Goal: Transaction & Acquisition: Purchase product/service

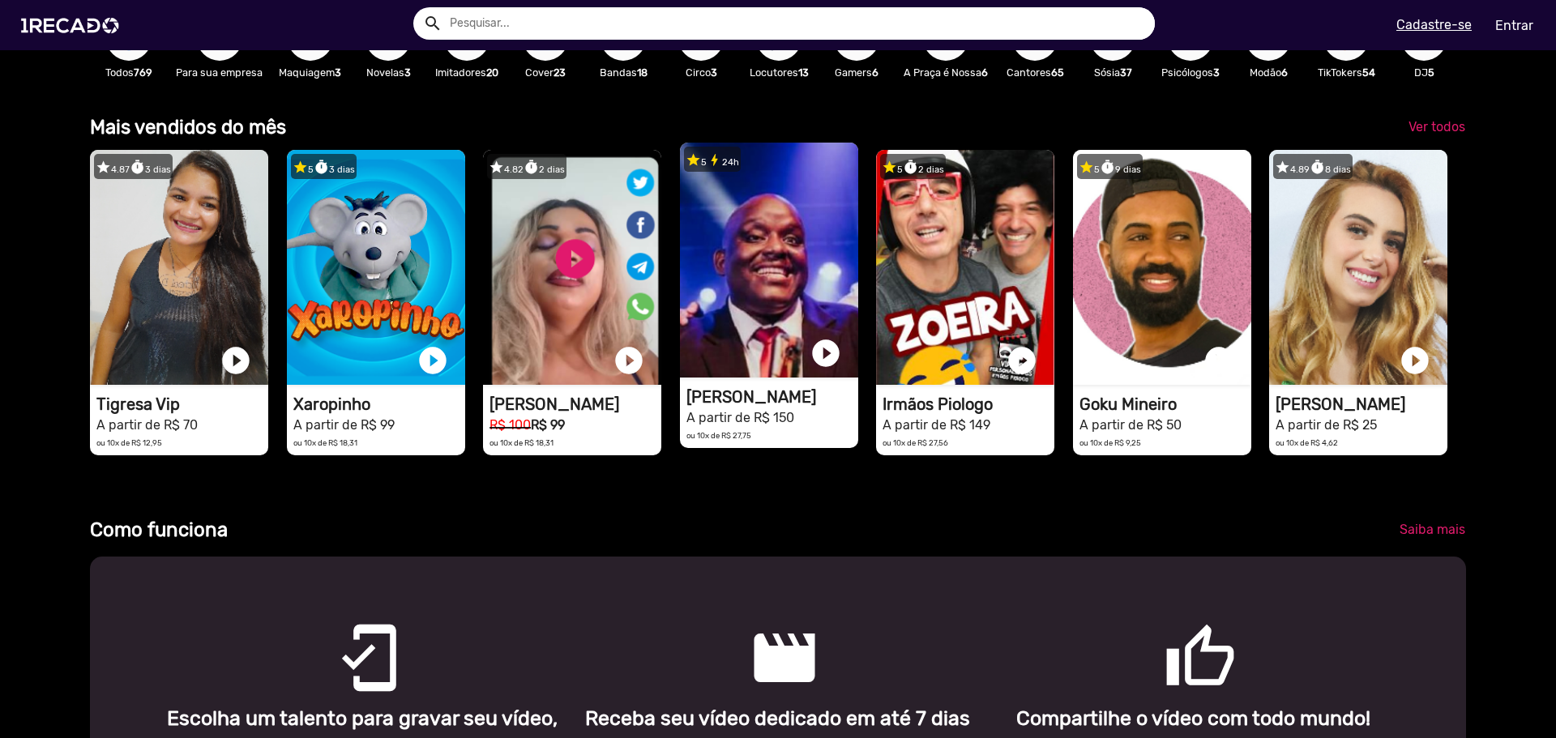
scroll to position [0, 1544]
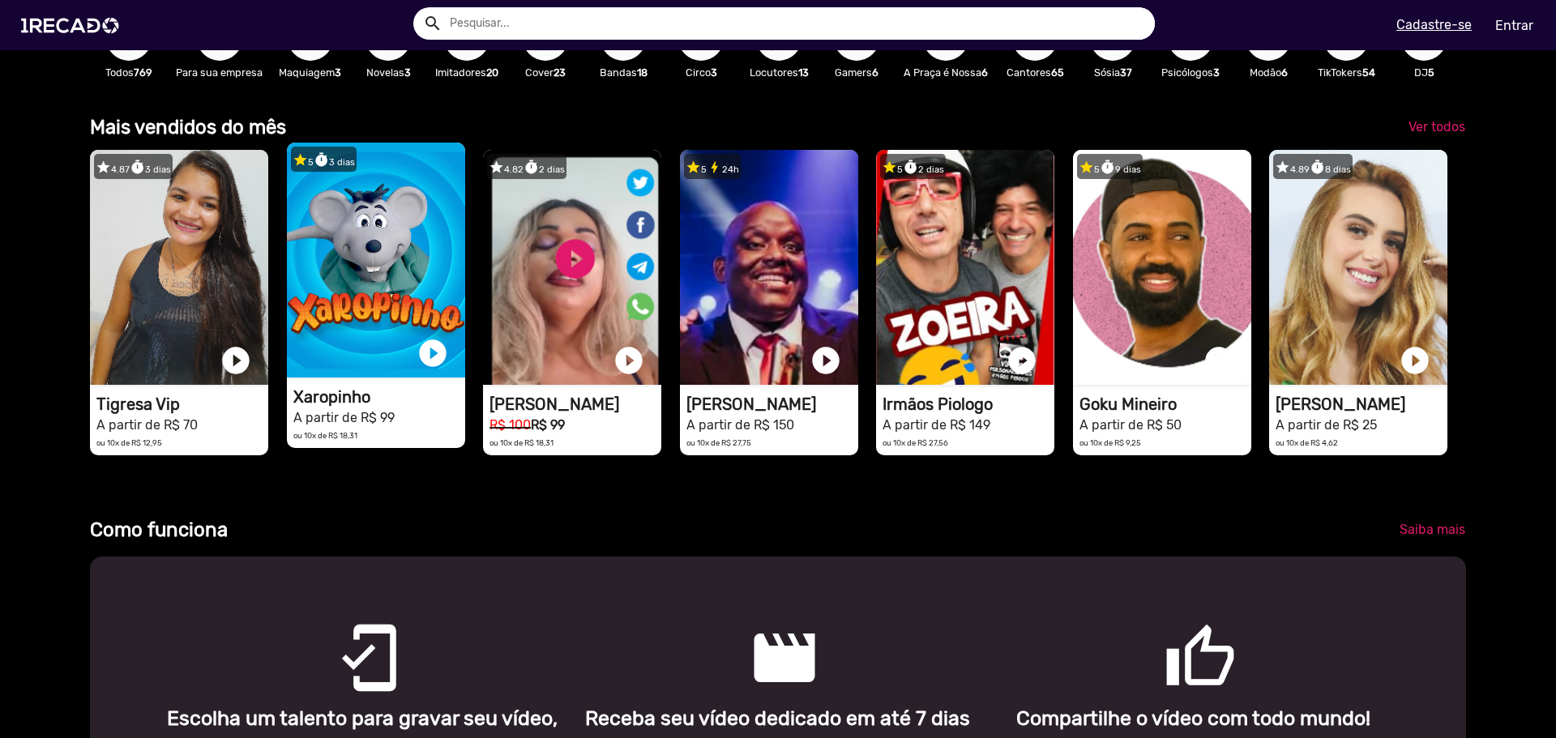
click at [388, 425] on small "A partir de R$ 99" at bounding box center [343, 417] width 101 height 15
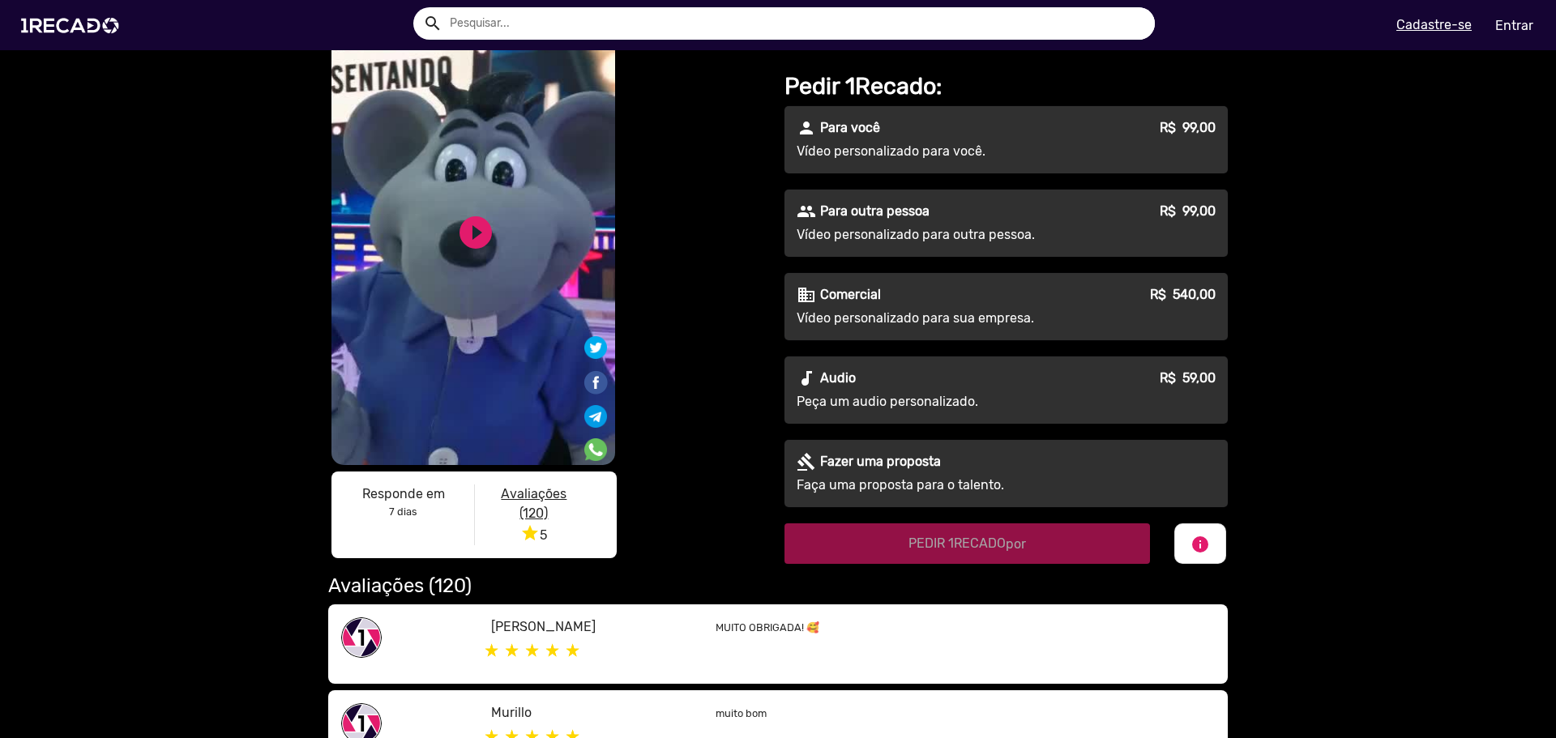
scroll to position [81, 0]
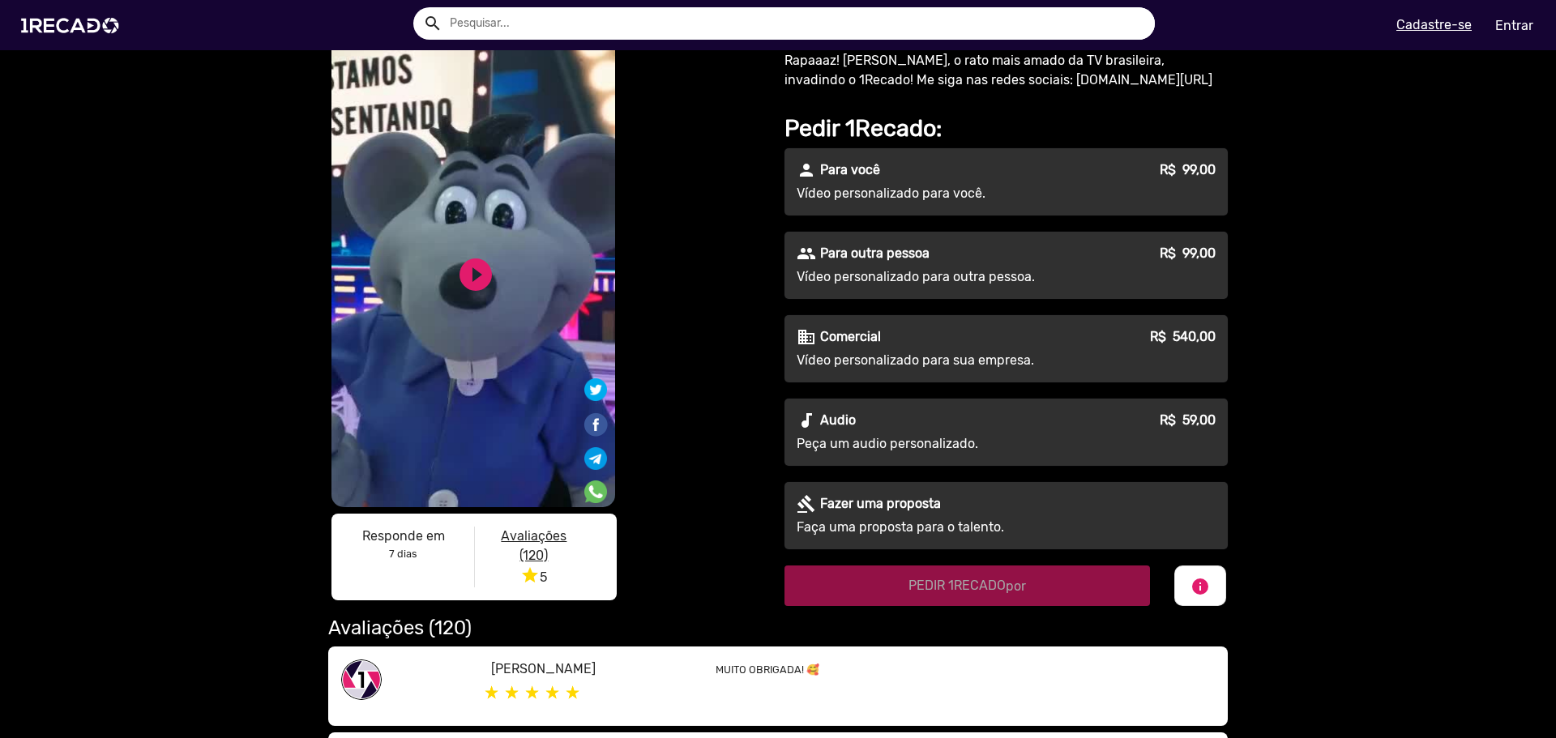
click at [888, 277] on p "Vídeo personalizado para outra pessoa." at bounding box center [943, 276] width 293 height 19
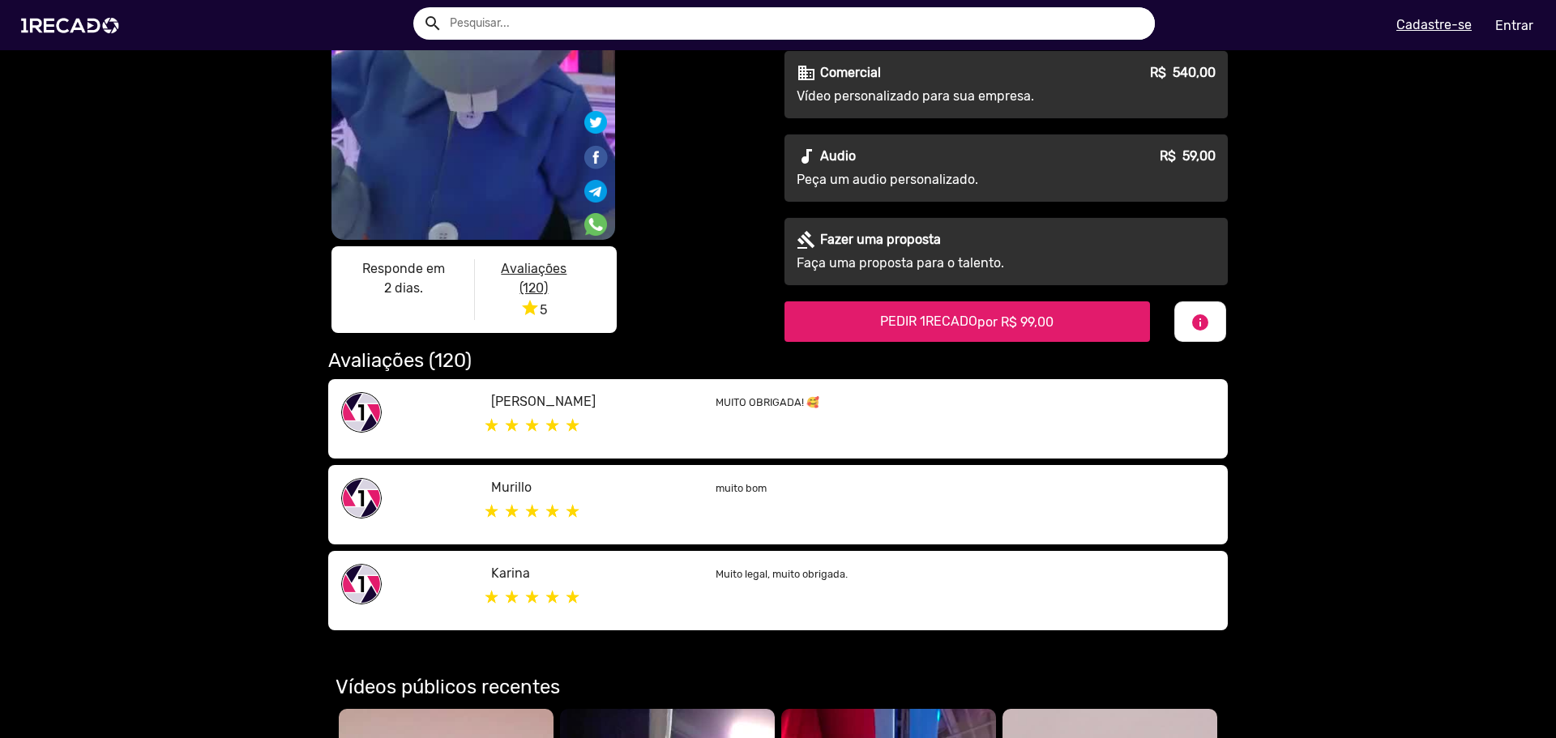
scroll to position [324, 0]
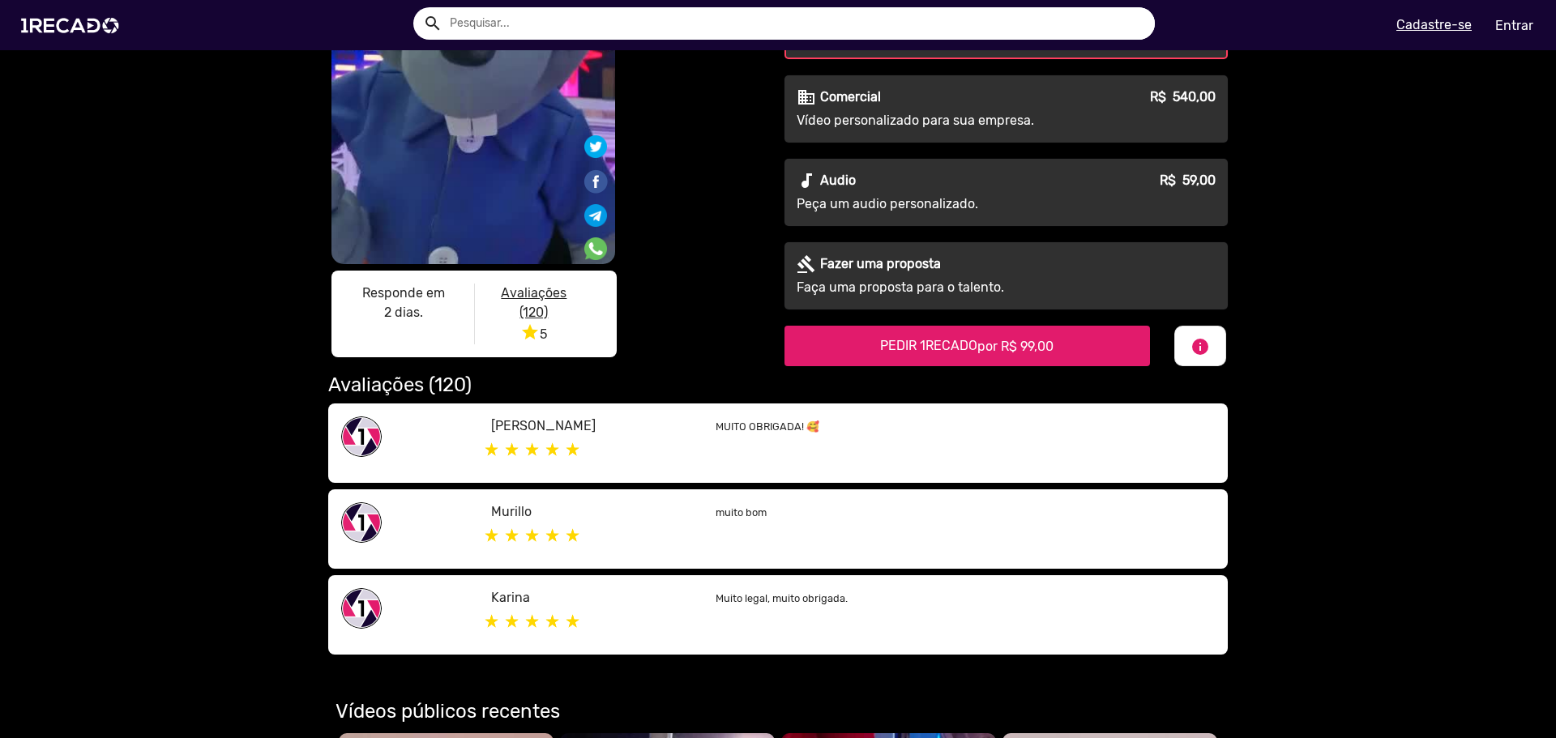
click at [1005, 349] on span "por R$ 99,00" at bounding box center [1015, 346] width 76 height 15
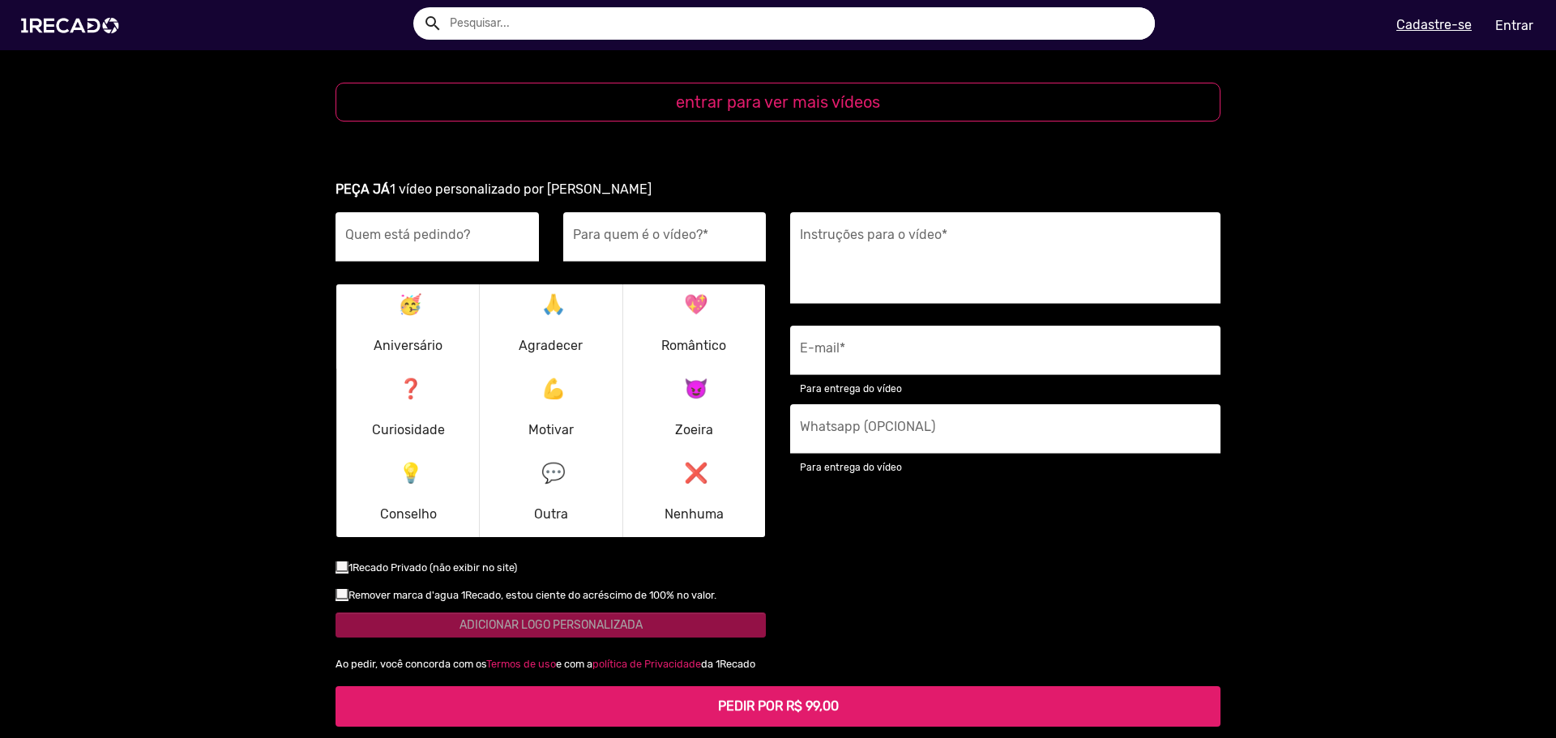
scroll to position [1975, 0]
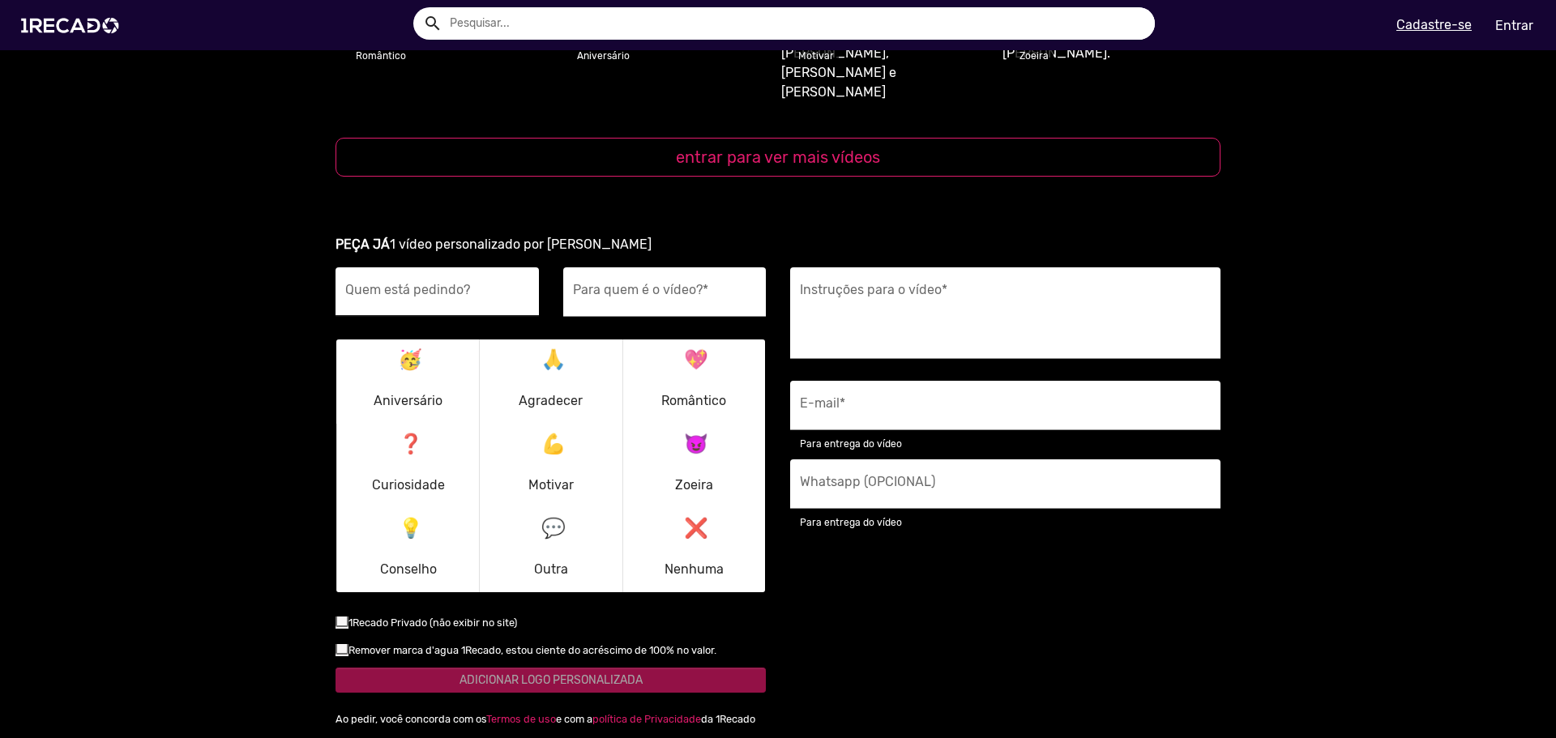
click at [431, 286] on input "Quem está pedindo?" at bounding box center [437, 296] width 184 height 21
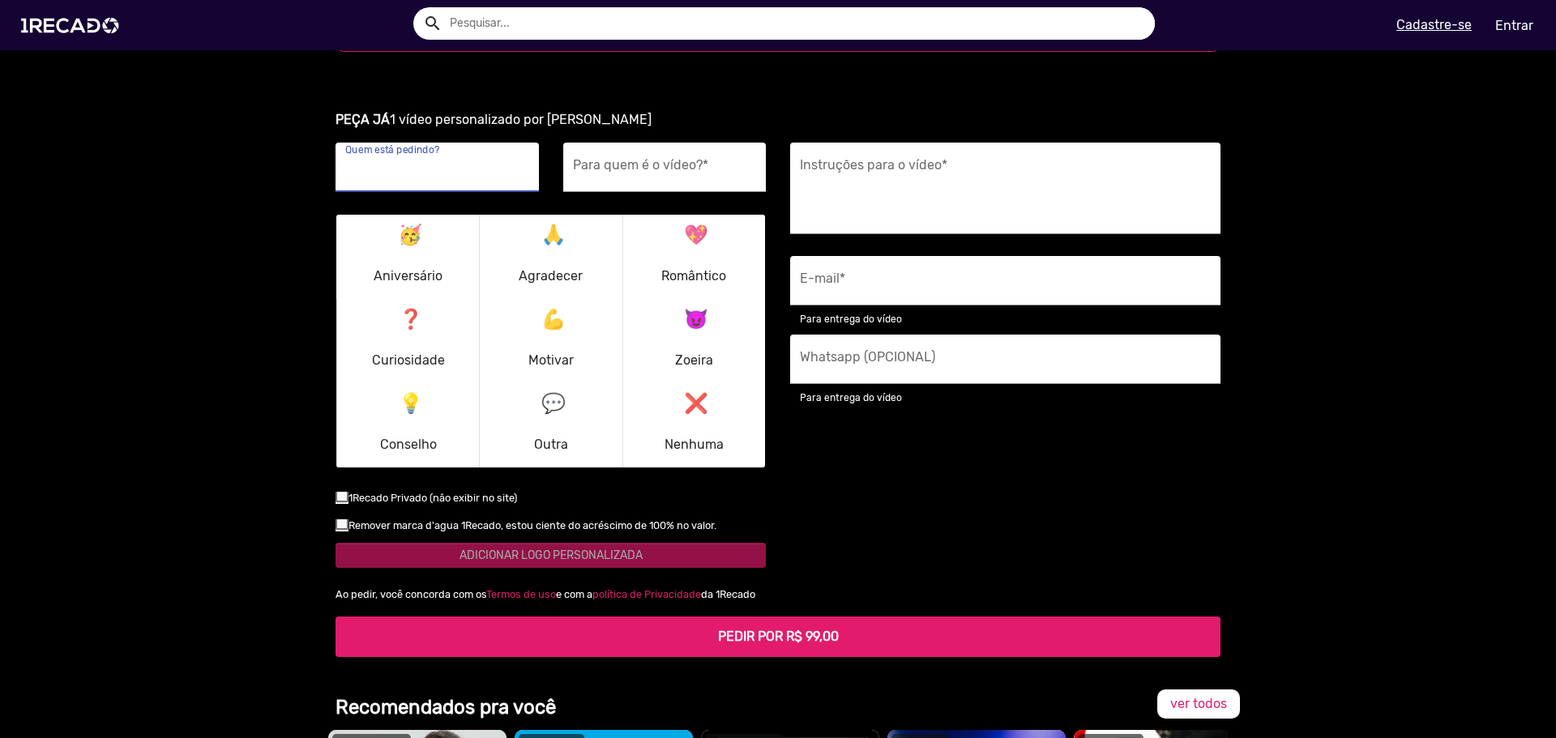
scroll to position [2218, 0]
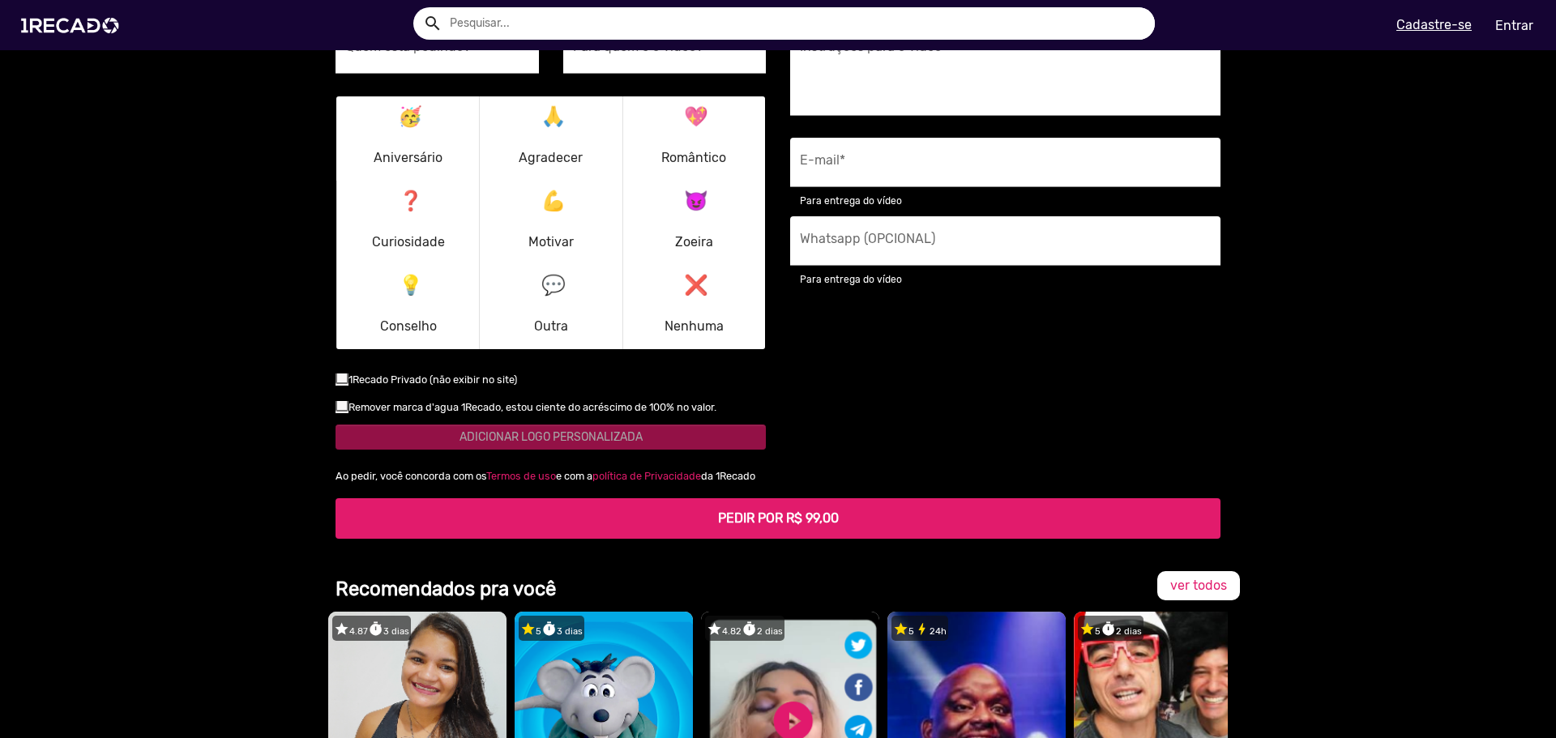
click at [528, 401] on small "Remover marca d'agua 1Recado, estou ciente do acréscimo de 100% no valor." at bounding box center [532, 407] width 368 height 12
click at [342, 412] on input "checkbox" at bounding box center [341, 412] width 1 height 1
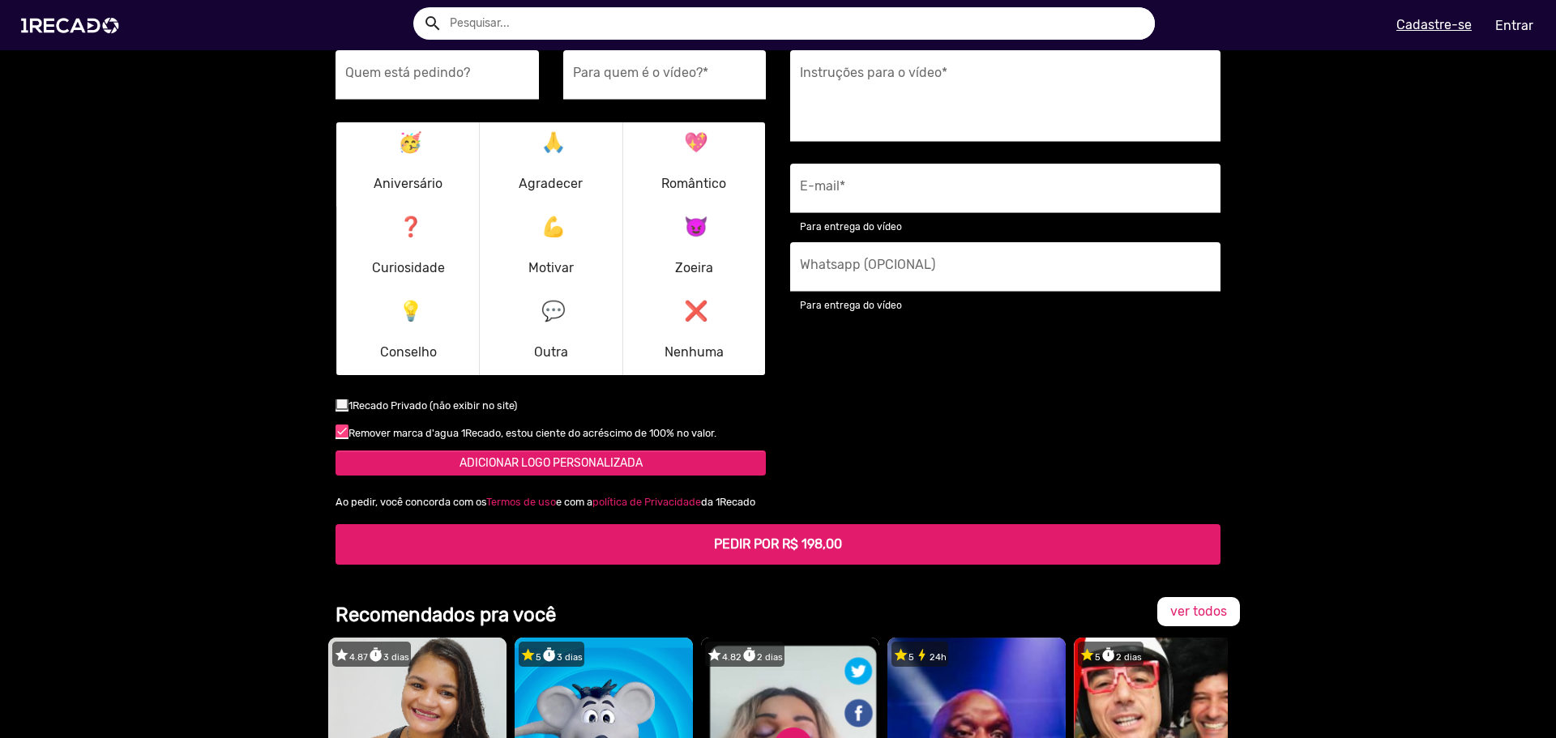
scroll to position [2137, 0]
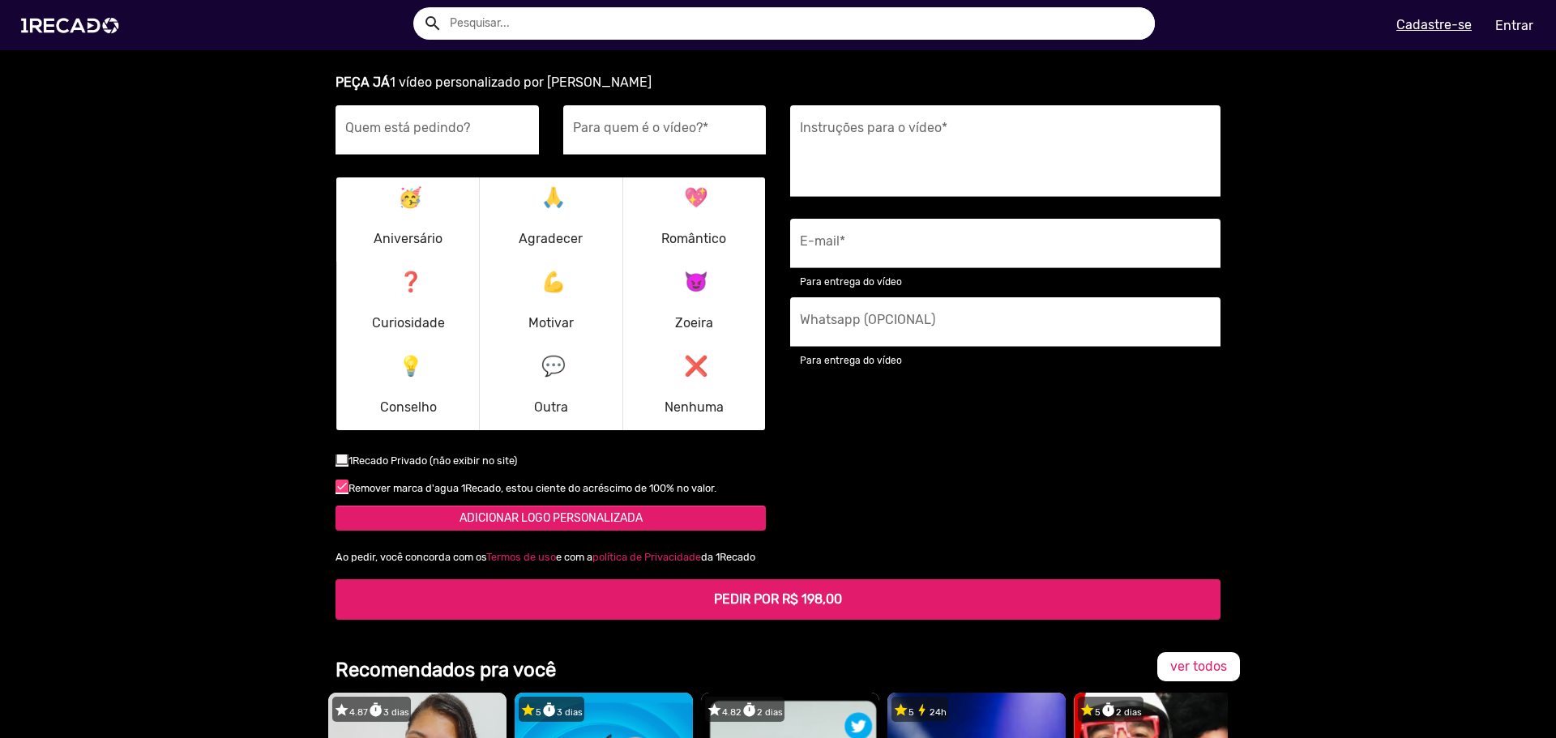
click at [509, 482] on small "Remover marca d'agua 1Recado, estou ciente do acréscimo de 100% no valor." at bounding box center [532, 488] width 368 height 12
click at [342, 493] on input "checkbox" at bounding box center [341, 493] width 1 height 1
checkbox input "false"
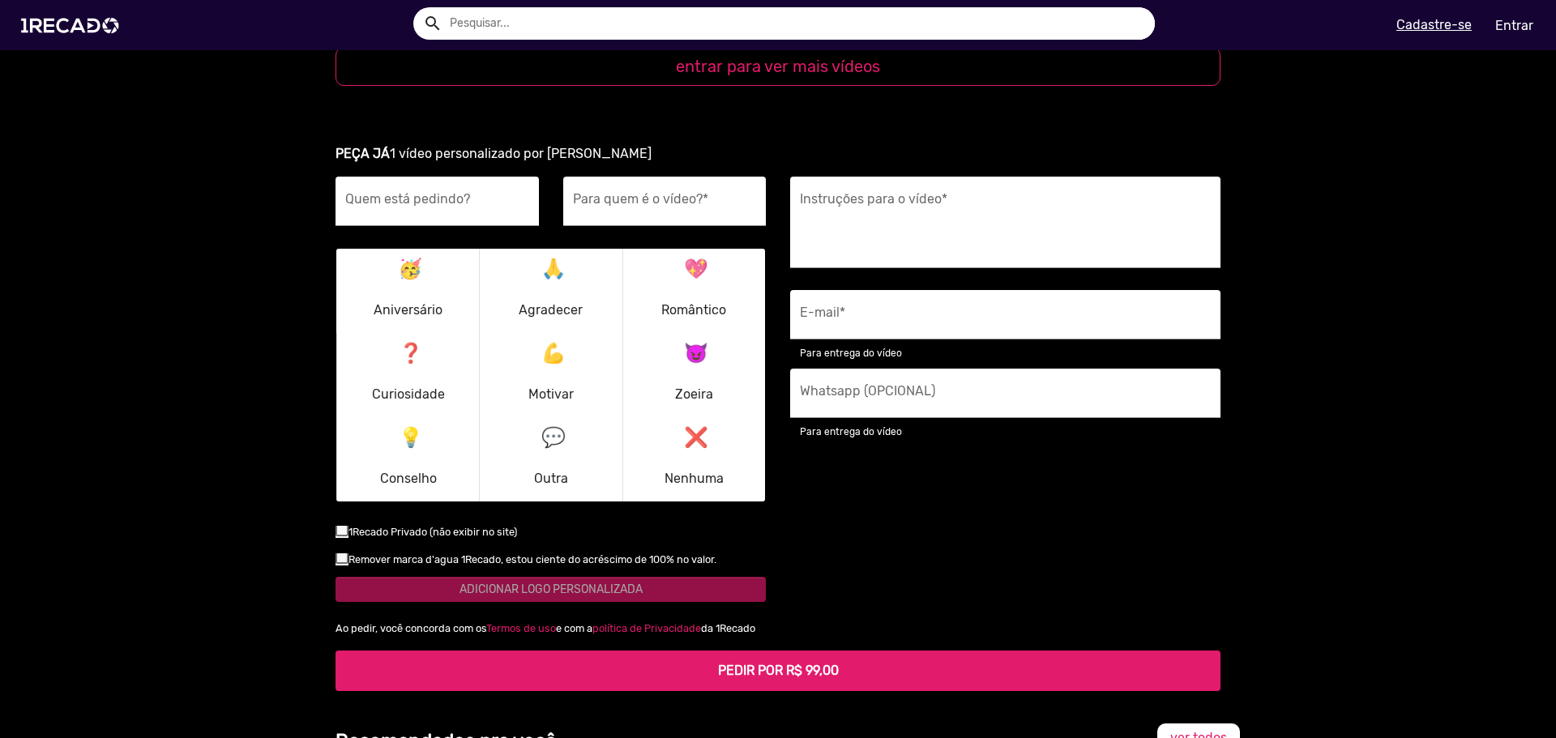
scroll to position [2056, 0]
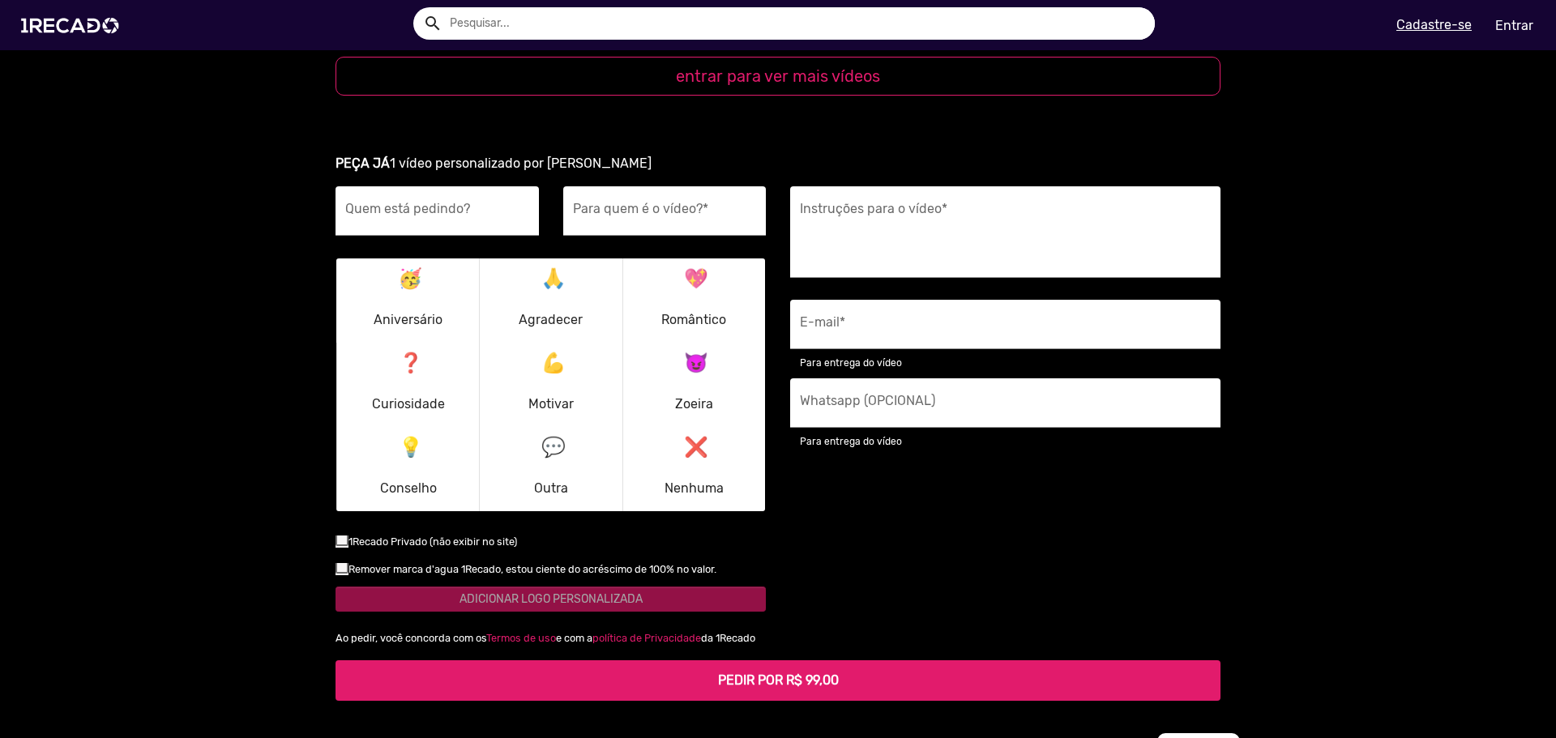
click at [459, 536] on small "1Recado Privado (não exibir no site)" at bounding box center [432, 542] width 169 height 12
click at [342, 546] on input "checkbox" at bounding box center [341, 546] width 1 height 1
click at [454, 536] on small "1Recado Privado (não exibir no site)" at bounding box center [432, 542] width 169 height 12
click at [342, 546] on input "checkbox" at bounding box center [341, 546] width 1 height 1
checkbox input "false"
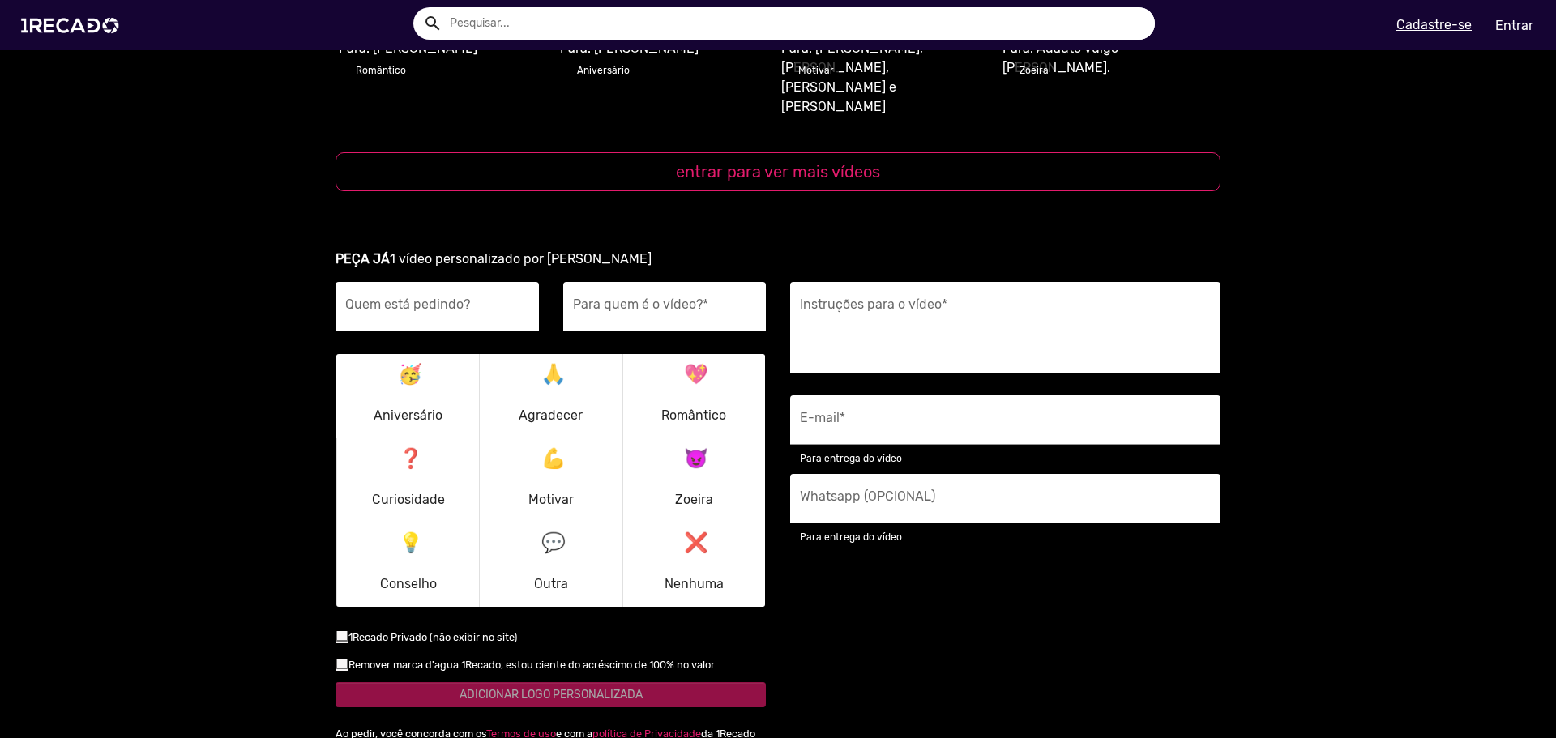
scroll to position [1894, 0]
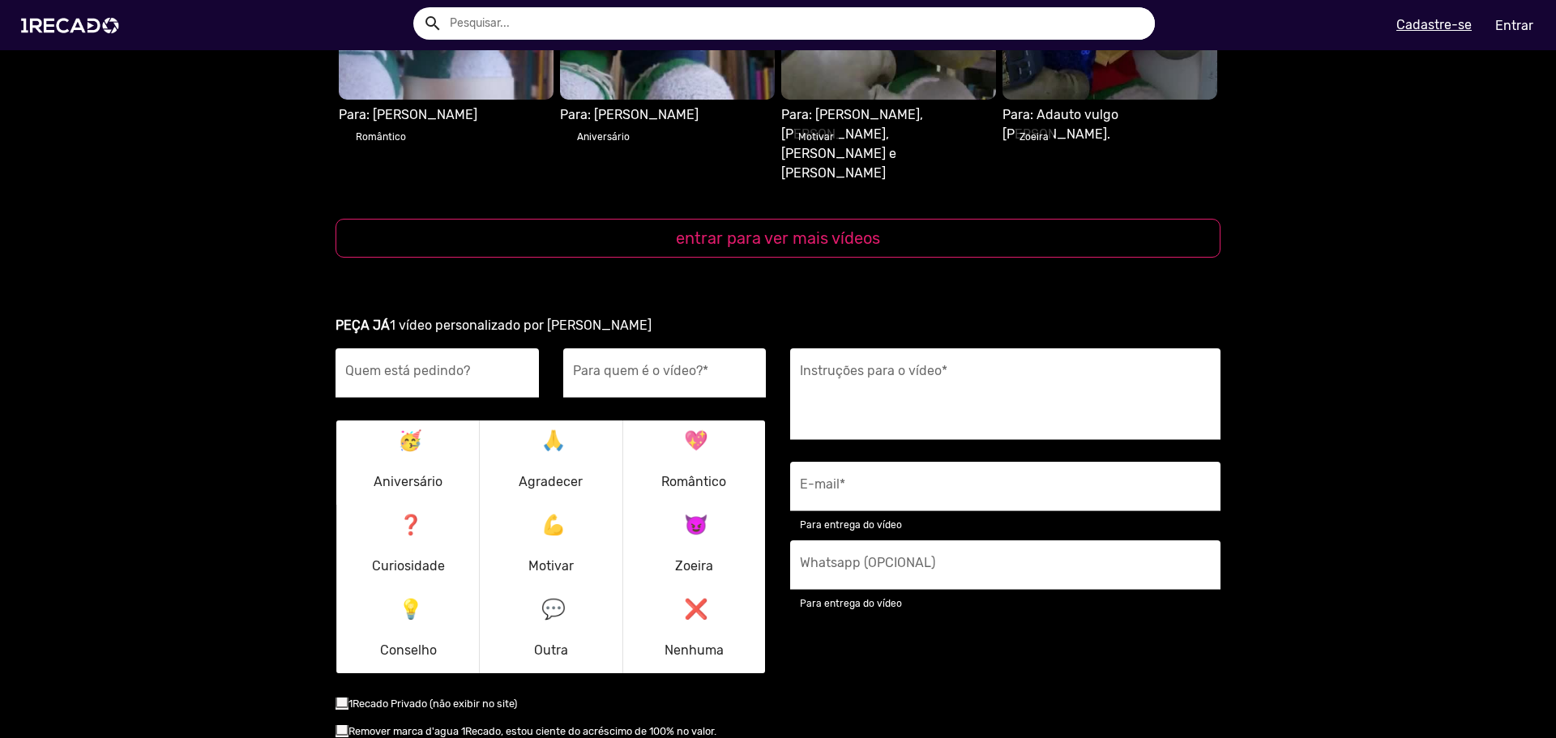
click at [436, 508] on p "❓ Curiosidade" at bounding box center [408, 547] width 73 height 78
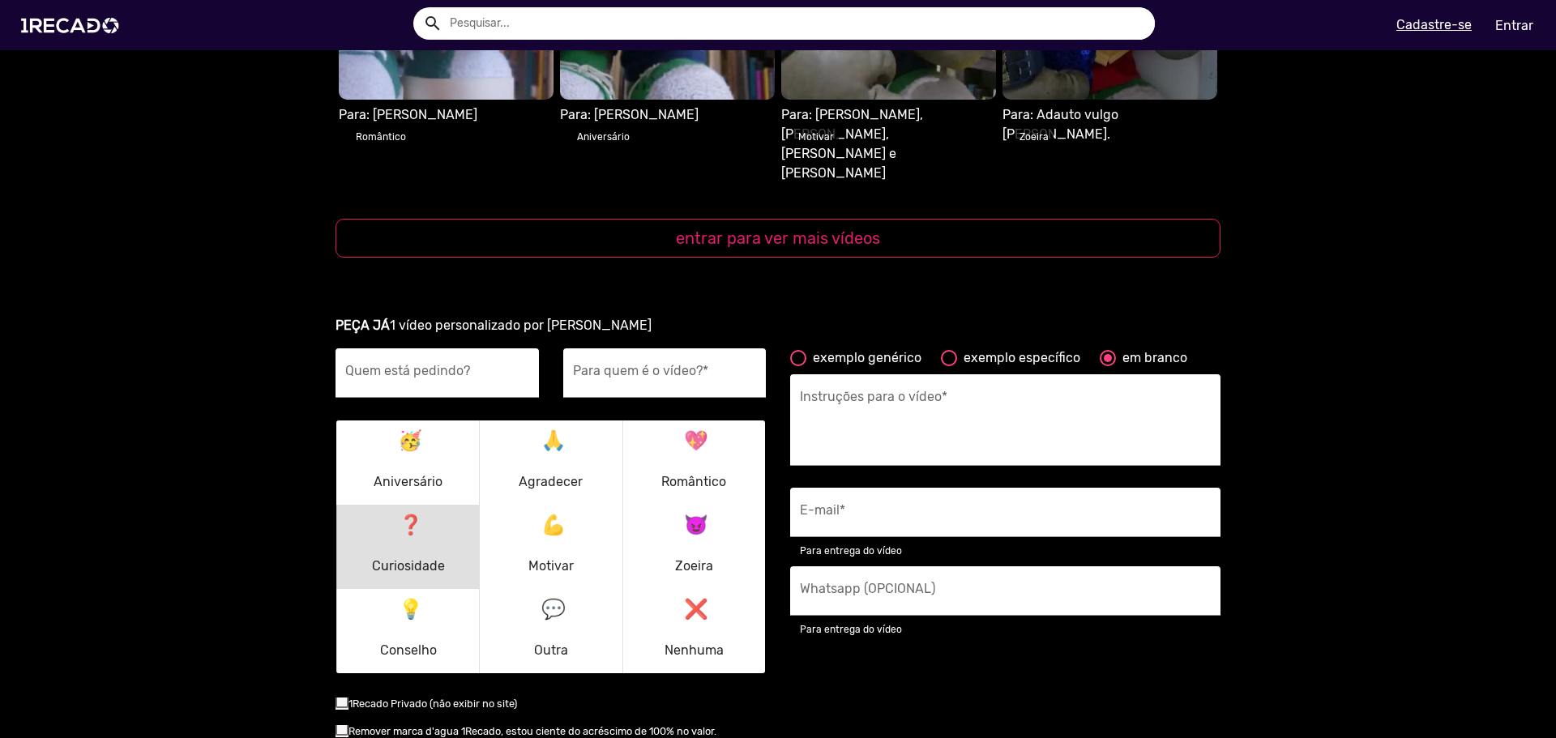
click at [957, 348] on div "exemplo específico" at bounding box center [1018, 357] width 123 height 19
click at [949, 366] on input "exemplo específico" at bounding box center [948, 366] width 1 height 1
radio input "true"
type textarea "Qual foi a coisa mais engraçada que já aconteceu durante um show? Manda um abra…"
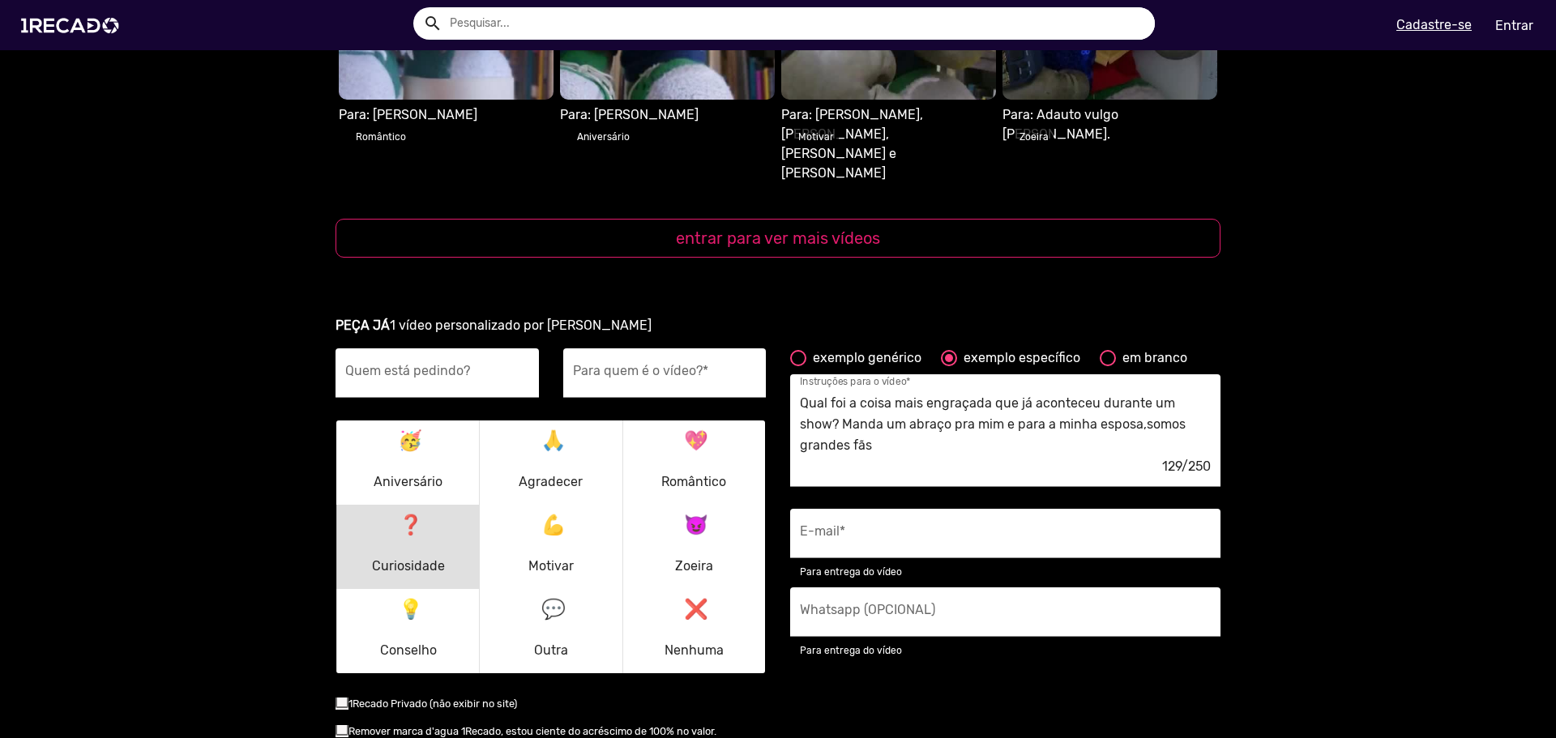
click at [592, 508] on button "💪 Motivar" at bounding box center [550, 547] width 135 height 78
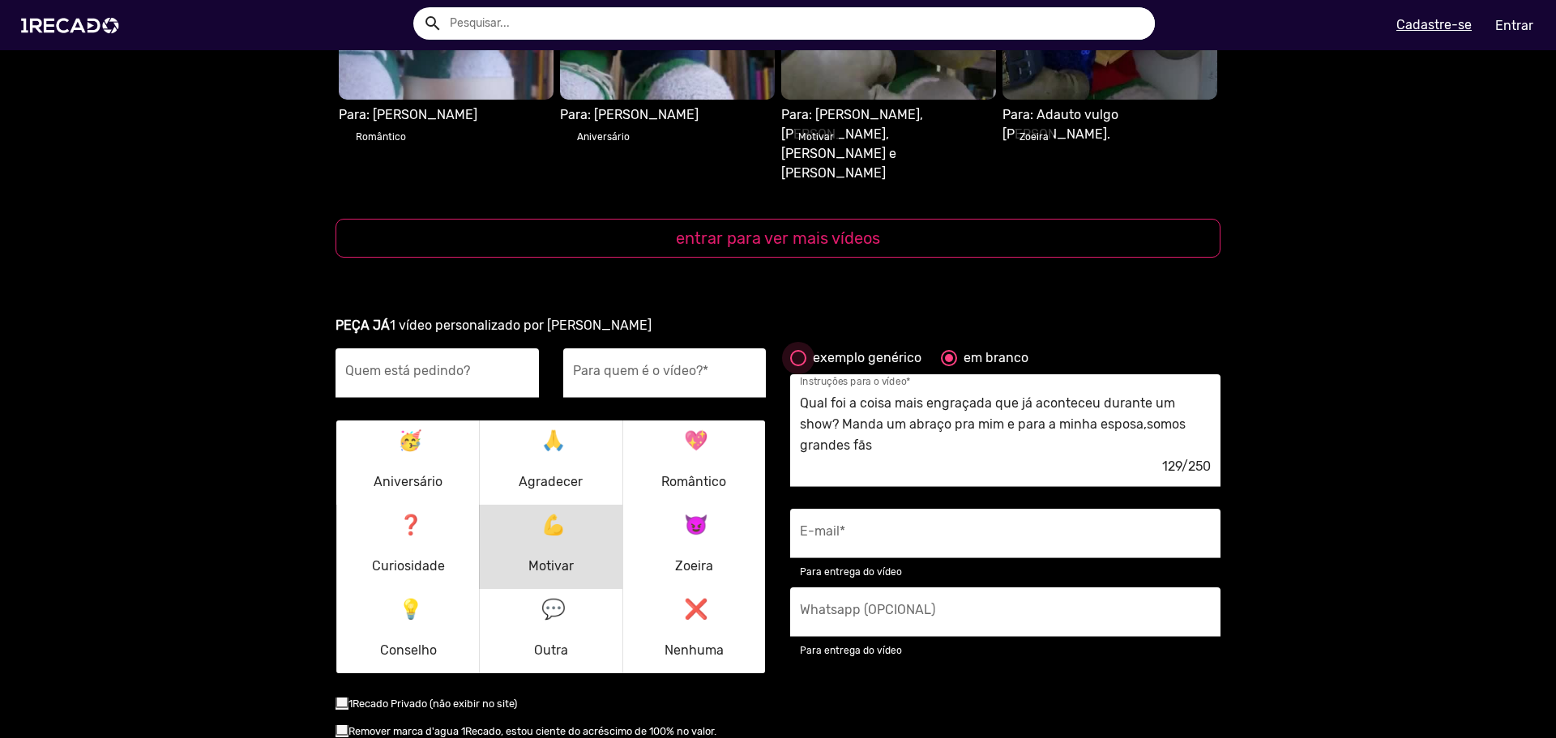
click at [874, 348] on div "exemplo genérico" at bounding box center [863, 357] width 115 height 19
click at [798, 366] on input "exemplo genérico" at bounding box center [797, 366] width 1 height 1
radio input "true"
type textarea "[destinatário] é realmente um grande fã, então apenas receber um 'olá' geral e …"
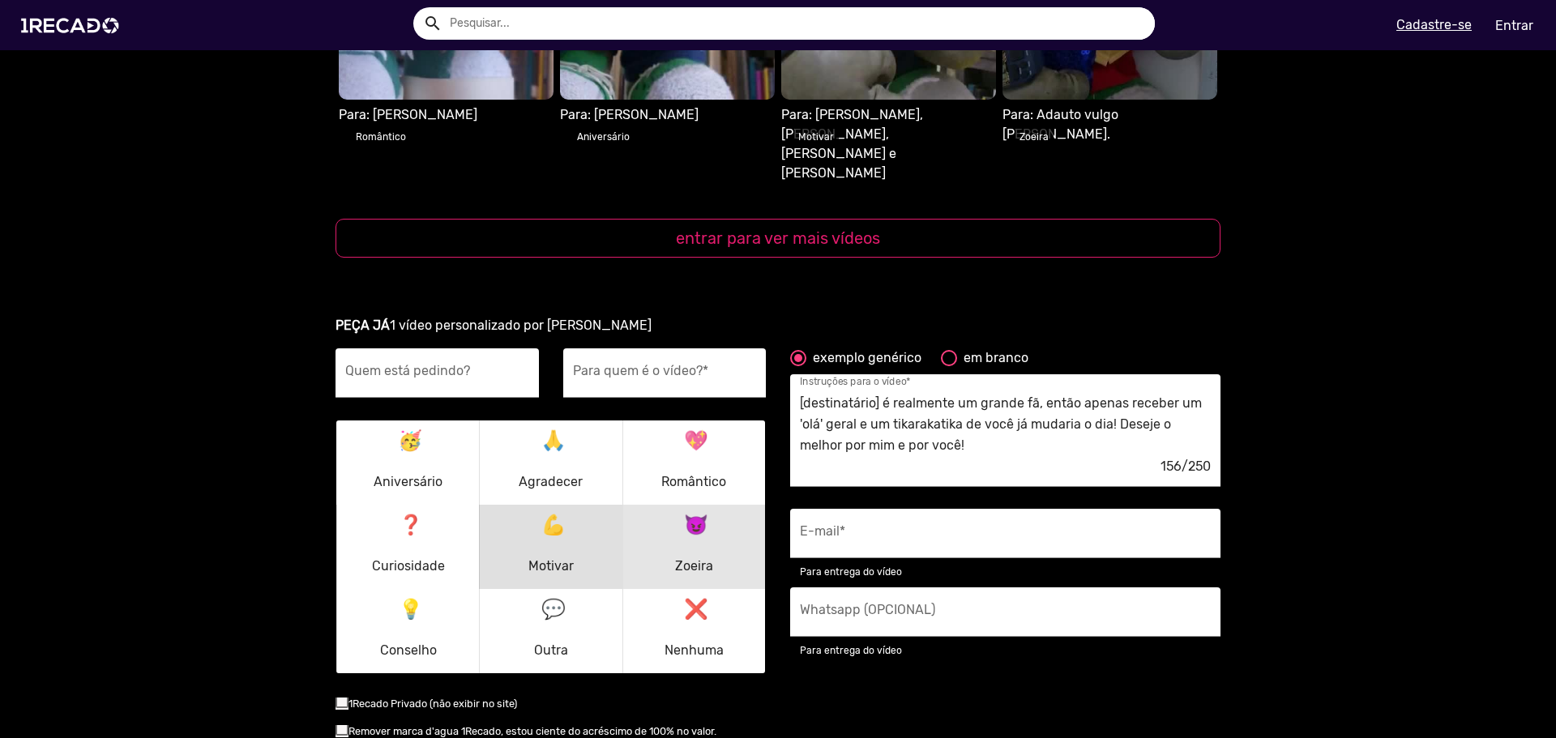
click at [707, 508] on div "😈 Zoeira" at bounding box center [694, 547] width 58 height 78
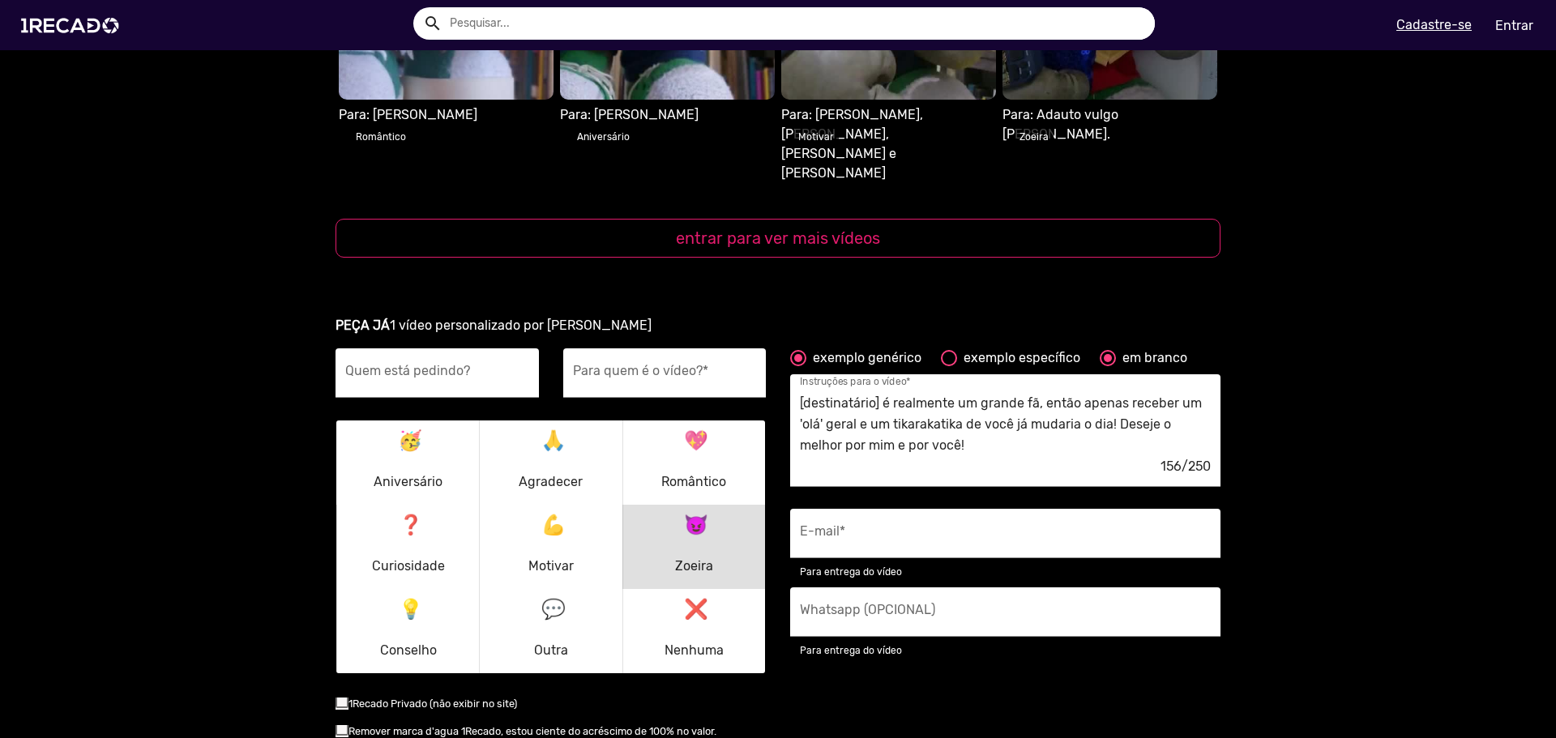
click at [876, 348] on div "exemplo genérico" at bounding box center [863, 357] width 115 height 19
click at [798, 366] on input "exemplo genérico" at bounding box center [797, 366] width 1 height 1
radio input "true"
click at [957, 316] on div "PEÇA JÁ 1 vídeo personalizado por [PERSON_NAME] está pedindo? Para quem é o víd…" at bounding box center [777, 589] width 885 height 547
click at [945, 350] on div at bounding box center [949, 358] width 16 height 16
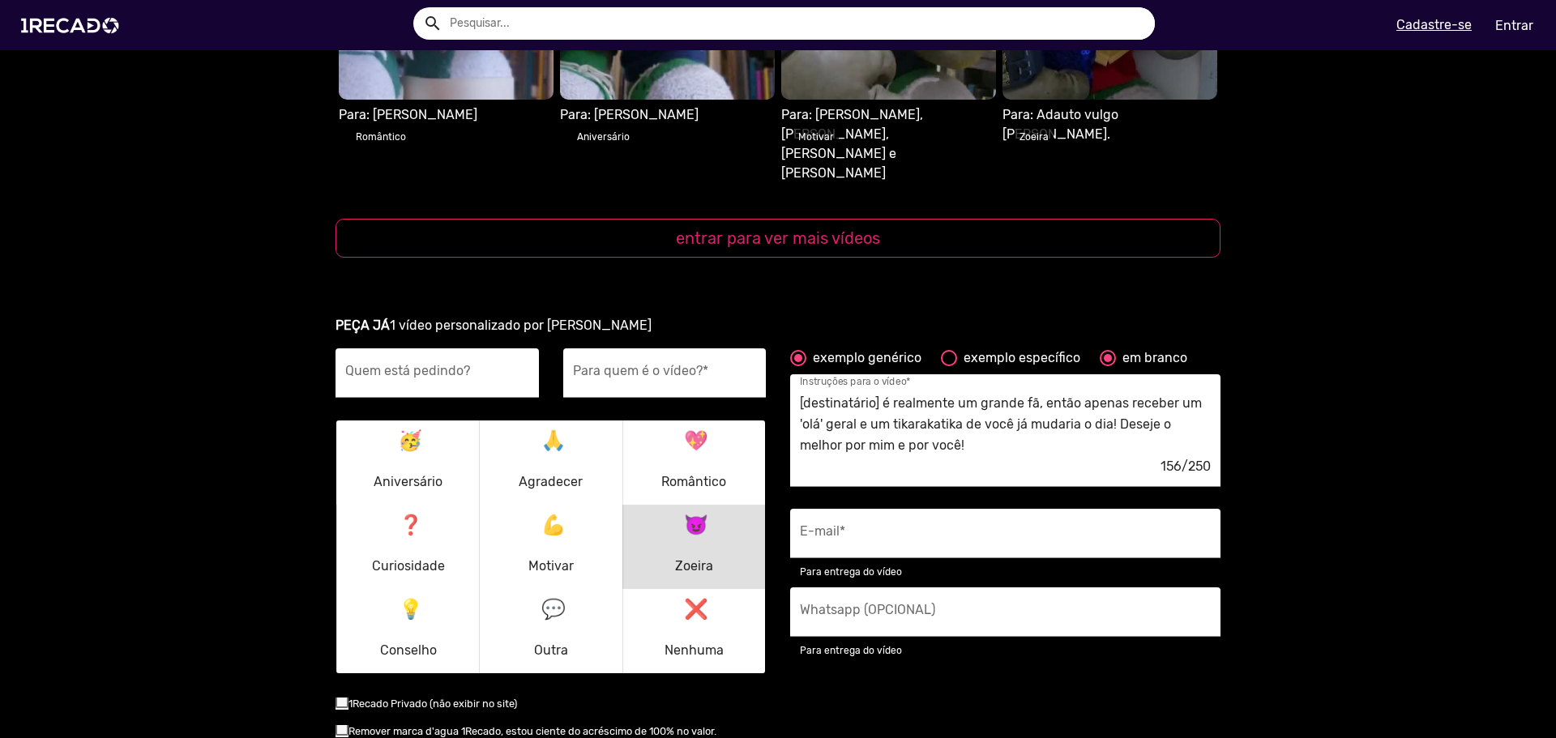
click at [948, 366] on input "exemplo específico" at bounding box center [948, 366] width 1 height 1
radio input "true"
type textarea "Finge contei uma piada interna sobre o [destinatário]. Eles saberão exatamente …"
click at [865, 348] on div "exemplo genérico" at bounding box center [863, 357] width 115 height 19
click at [798, 366] on input "exemplo genérico" at bounding box center [797, 366] width 1 height 1
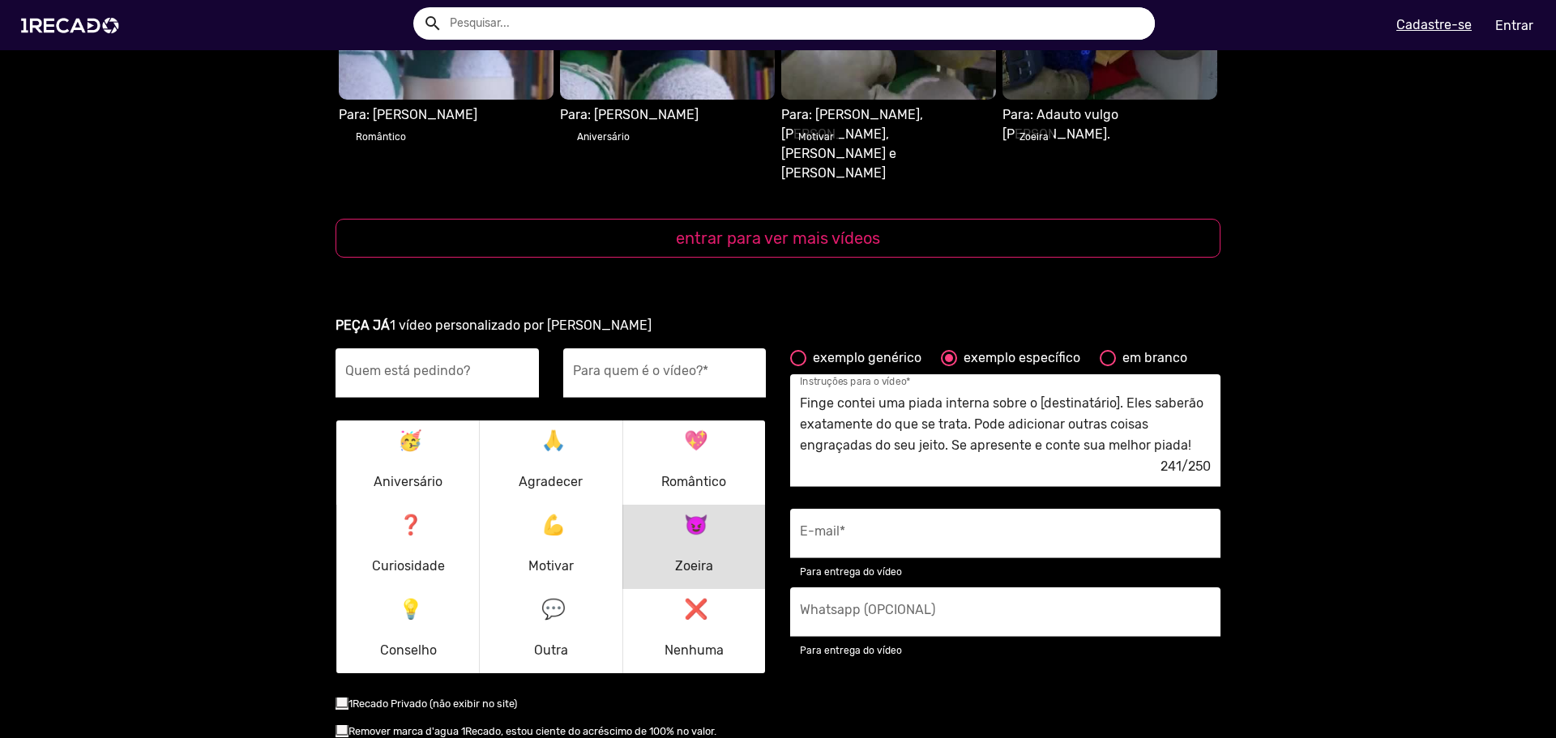
radio input "true"
type textarea "[destinatário] é realmente um grande fã, então apenas receber um 'olá' geral e …"
click at [942, 350] on div at bounding box center [949, 358] width 16 height 16
click at [948, 366] on input "exemplo específico" at bounding box center [948, 366] width 1 height 1
radio input "true"
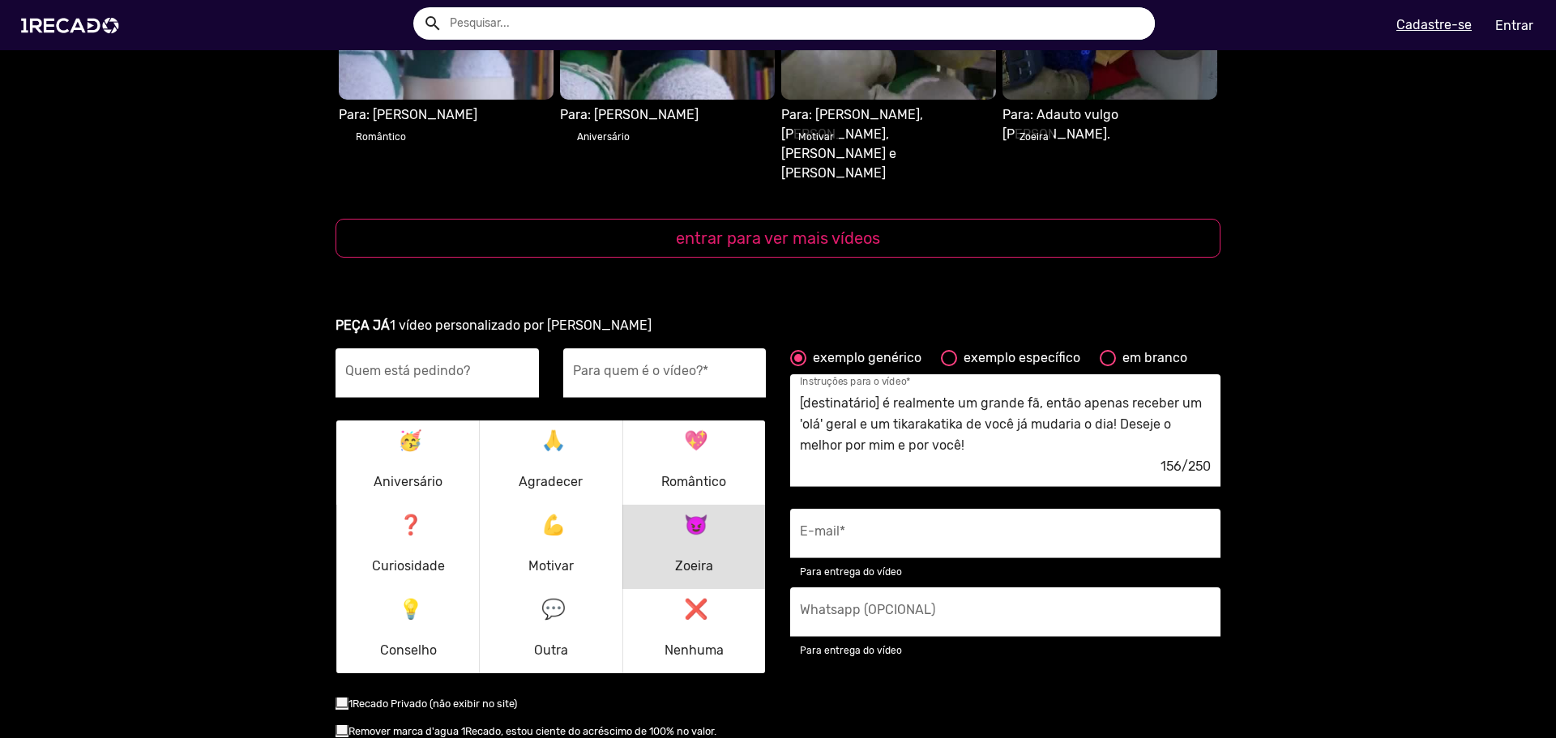
type textarea "Finge contei uma piada interna sobre o [destinatário]. Eles saberão exatamente …"
click at [735, 424] on button "💖 Romântico" at bounding box center [693, 463] width 135 height 78
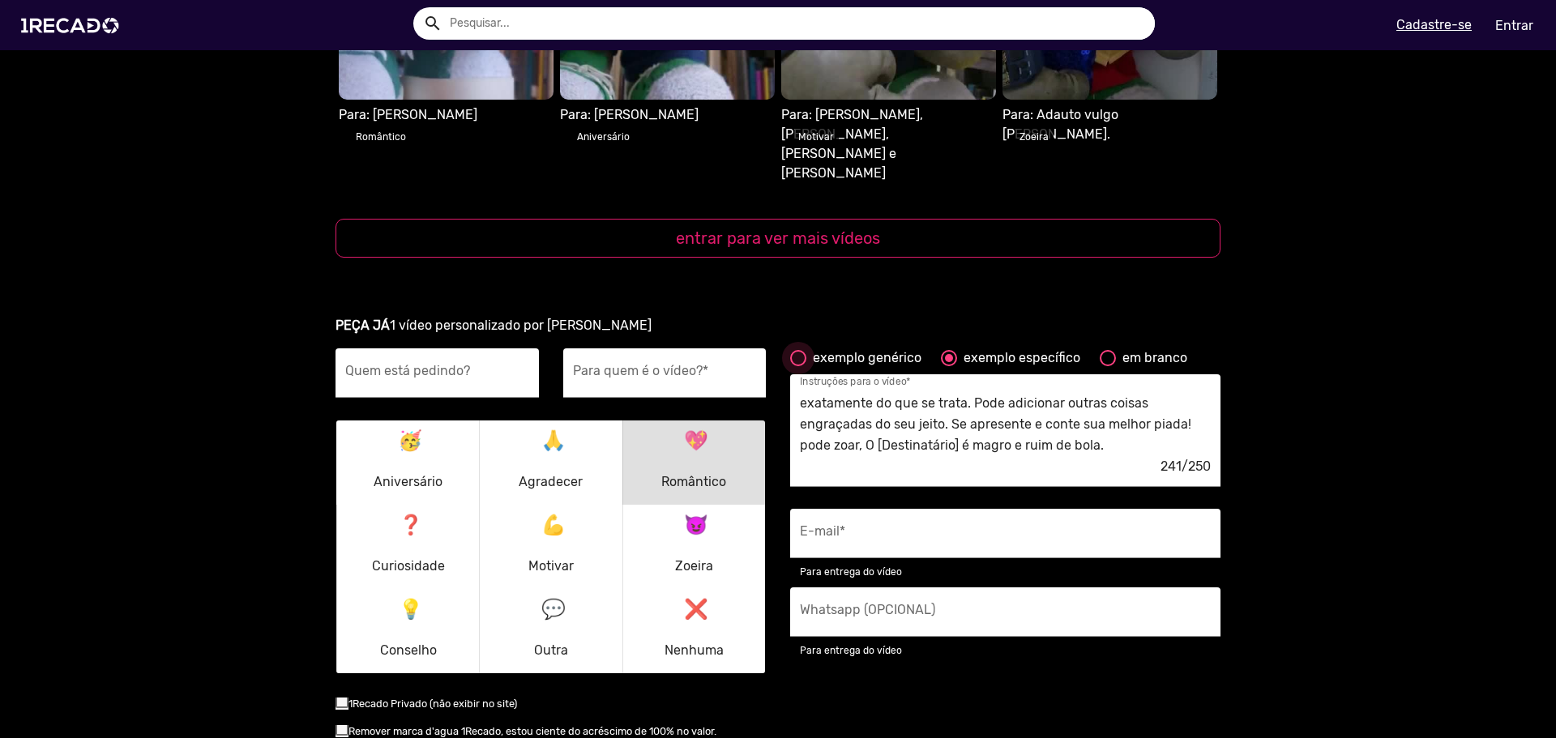
click at [858, 348] on div "exemplo genérico" at bounding box center [863, 357] width 115 height 19
click at [798, 366] on input "exemplo genérico" at bounding box center [797, 366] width 1 height 1
radio input "true"
type textarea "[destinatário] é realmente um grande fã, então apenas receber um 'olá' geral e …"
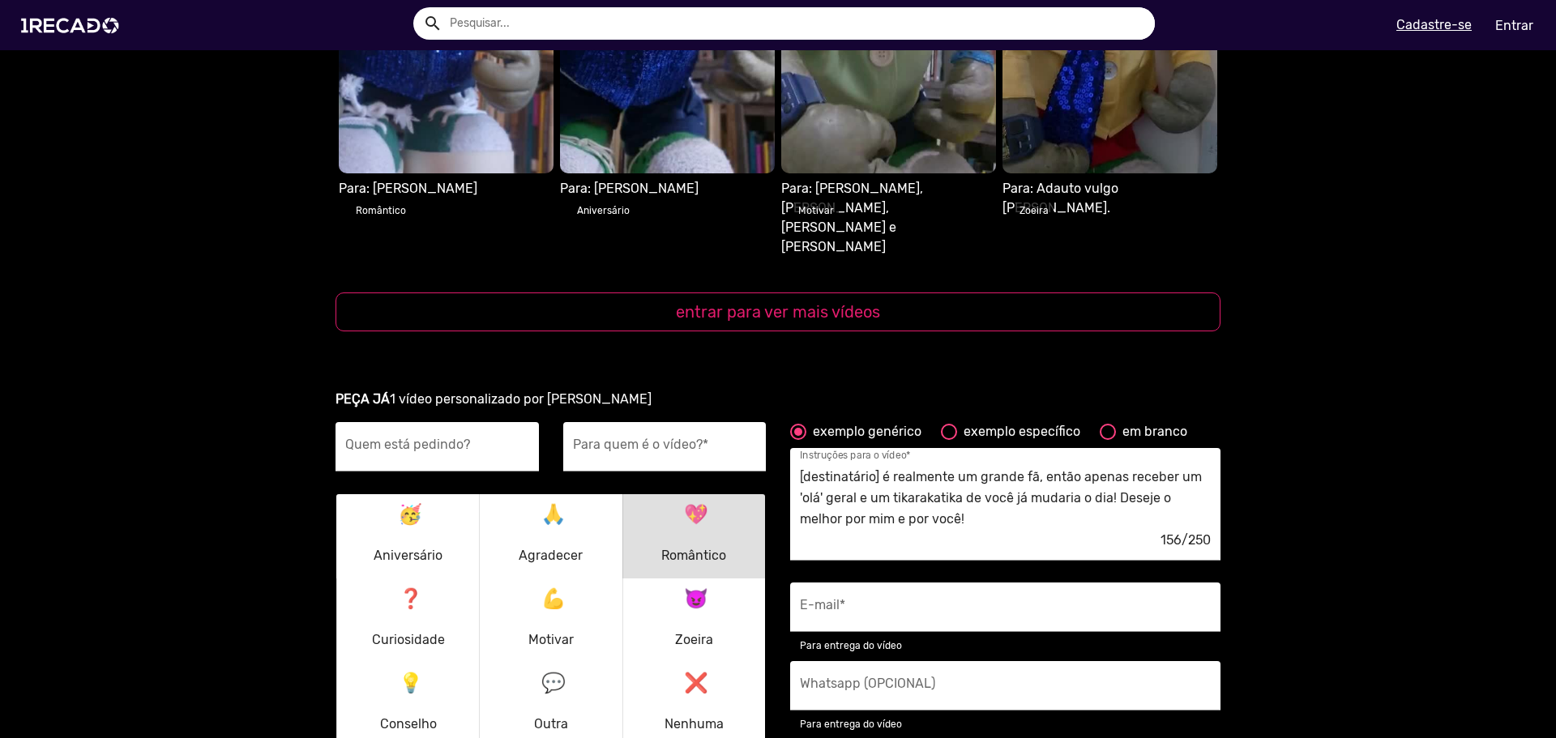
scroll to position [1813, 0]
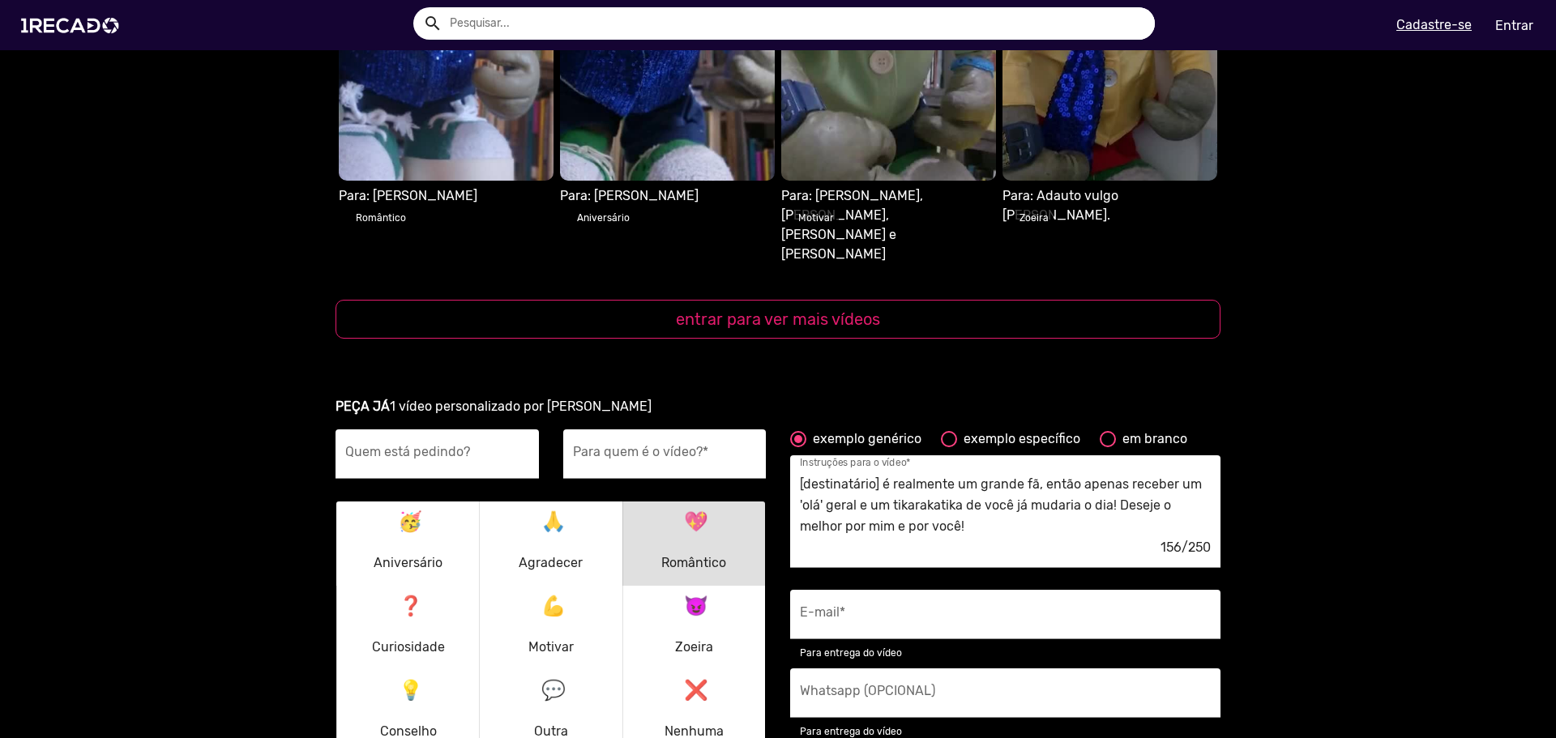
click at [985, 429] on div "exemplo específico" at bounding box center [1018, 438] width 123 height 19
click at [949, 447] on input "exemplo específico" at bounding box center [948, 447] width 1 height 1
radio input "true"
type textarea "Diga que eu a amo e que ela foi a melhor coisa que já aconteceu na minha vida. …"
click at [1100, 431] on div at bounding box center [1108, 439] width 16 height 16
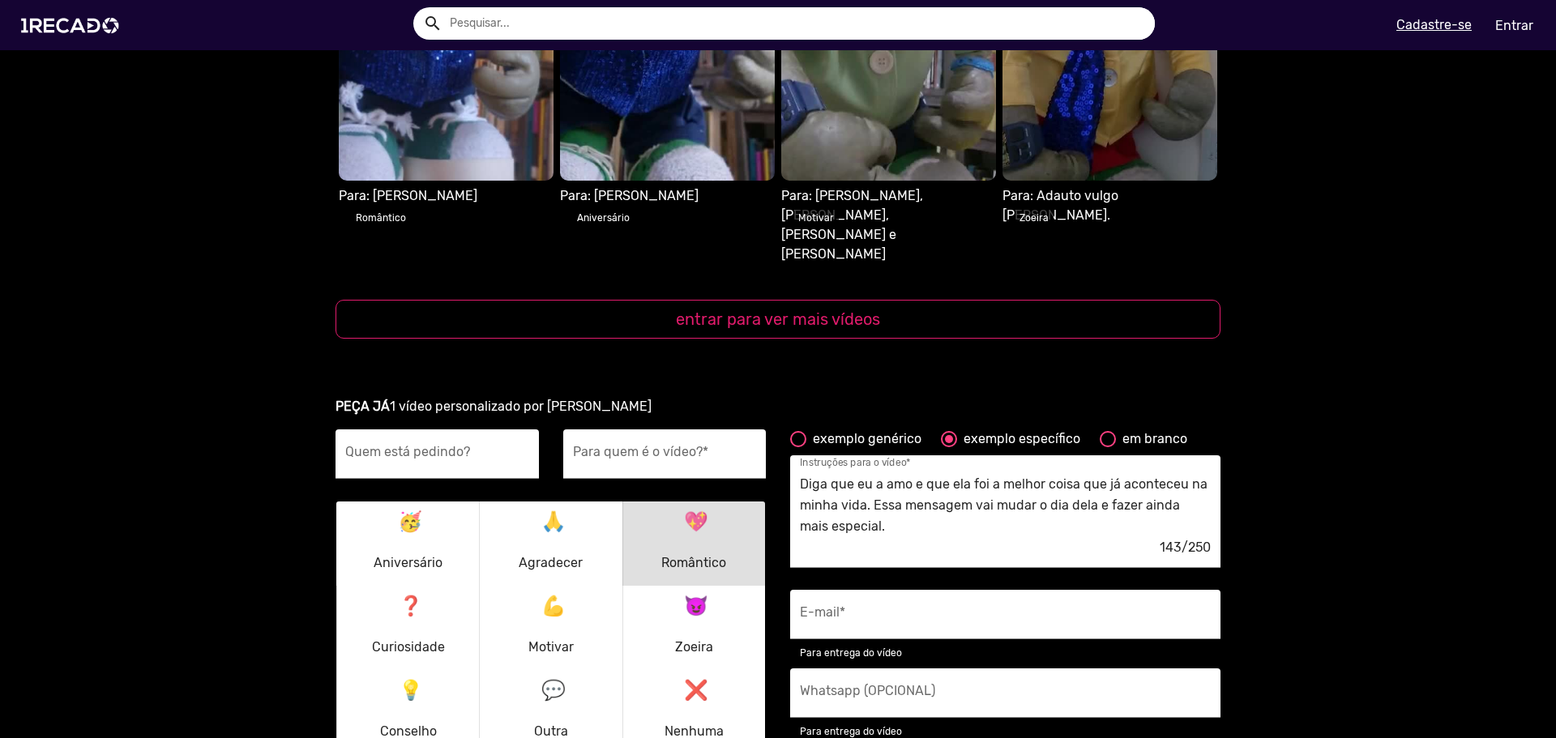
click at [1107, 447] on input "em branco" at bounding box center [1107, 447] width 1 height 1
radio input "true"
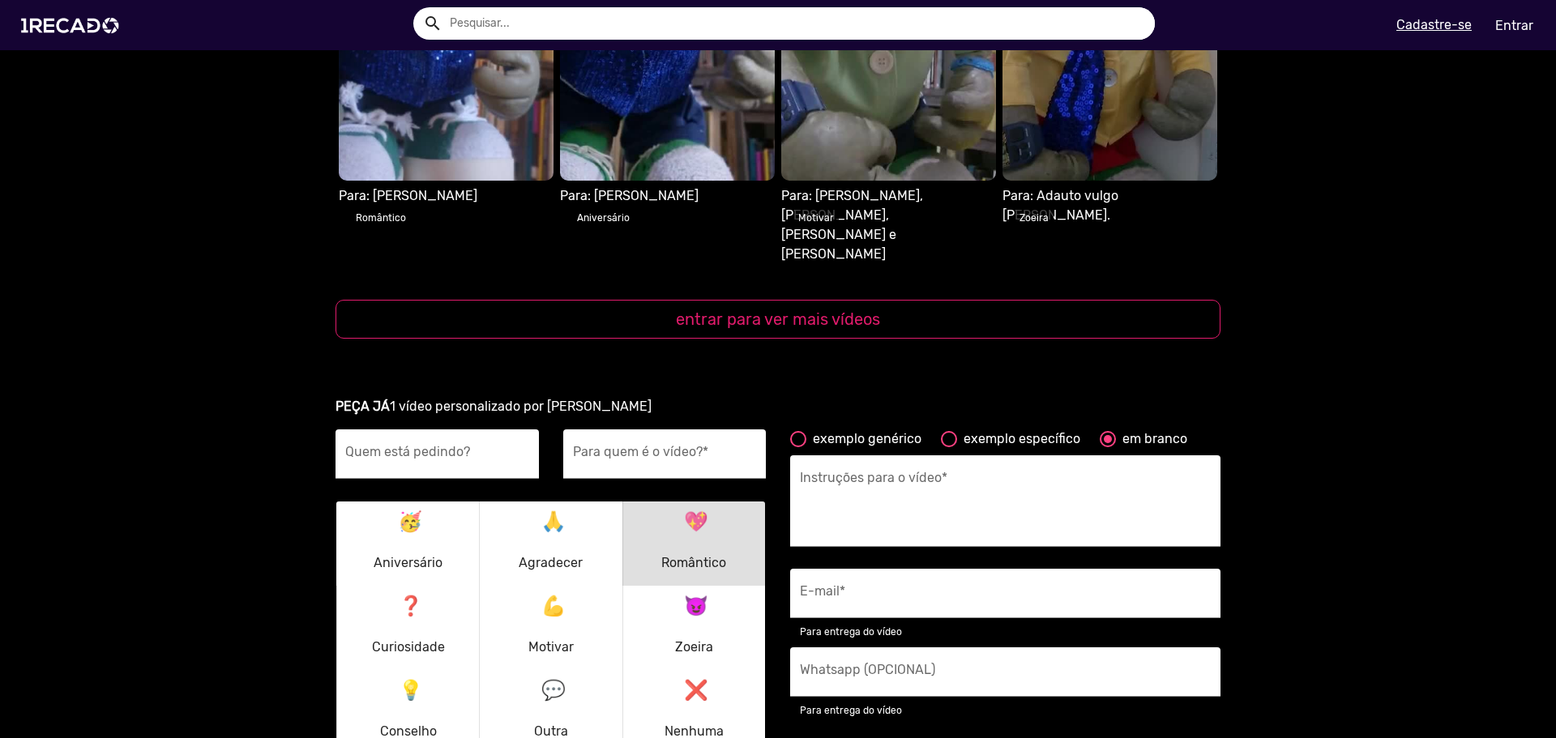
click at [813, 429] on div "exemplo genérico" at bounding box center [863, 438] width 115 height 19
click at [798, 447] on input "exemplo genérico" at bounding box center [797, 447] width 1 height 1
radio input "true"
type textarea "[destinatário] é realmente um grande fã, então apenas receber um 'olá' geral e …"
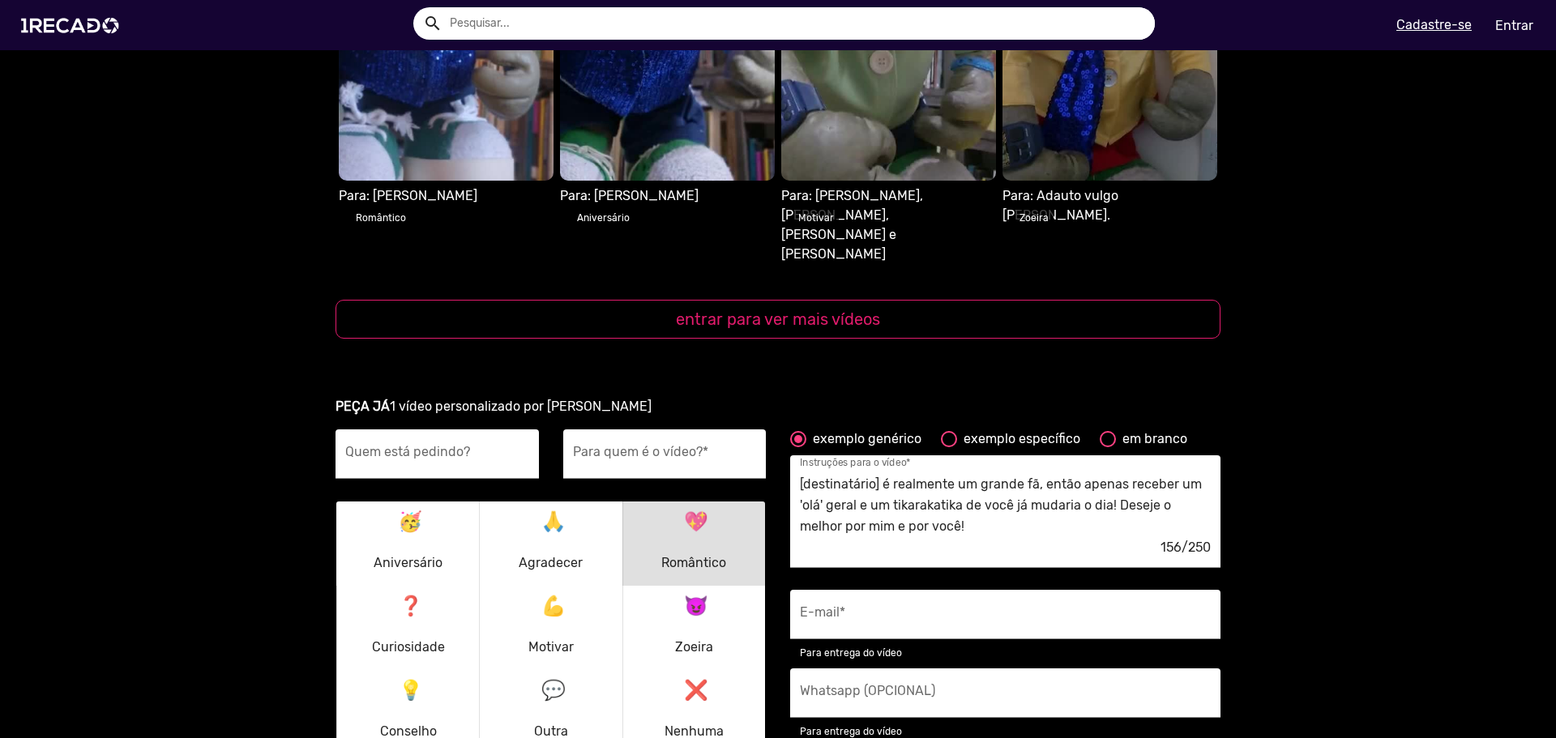
click at [1037, 429] on div "exemplo específico" at bounding box center [1018, 438] width 123 height 19
click at [949, 447] on input "exemplo específico" at bounding box center [948, 447] width 1 height 1
radio input "true"
type textarea "Diga que eu a amo e que ela foi a melhor coisa que já aconteceu na minha vida. …"
click at [941, 480] on textarea "Diga que eu a amo e que ela foi a melhor coisa que já aconteceu na minha vida. …" at bounding box center [1005, 505] width 411 height 66
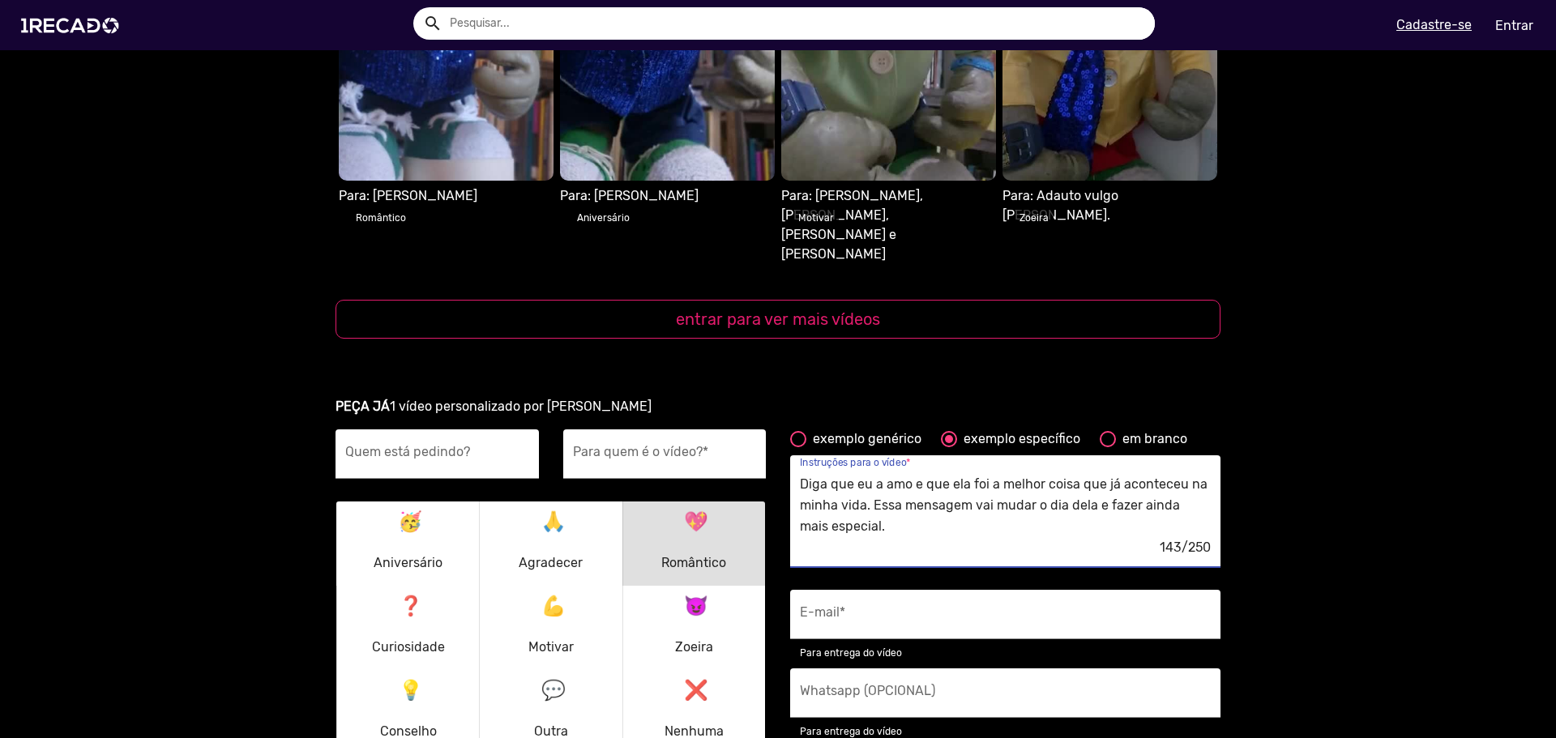
click at [941, 480] on textarea "Diga que eu a amo e que ela foi a melhor coisa que já aconteceu na minha vida. …" at bounding box center [1005, 505] width 411 height 66
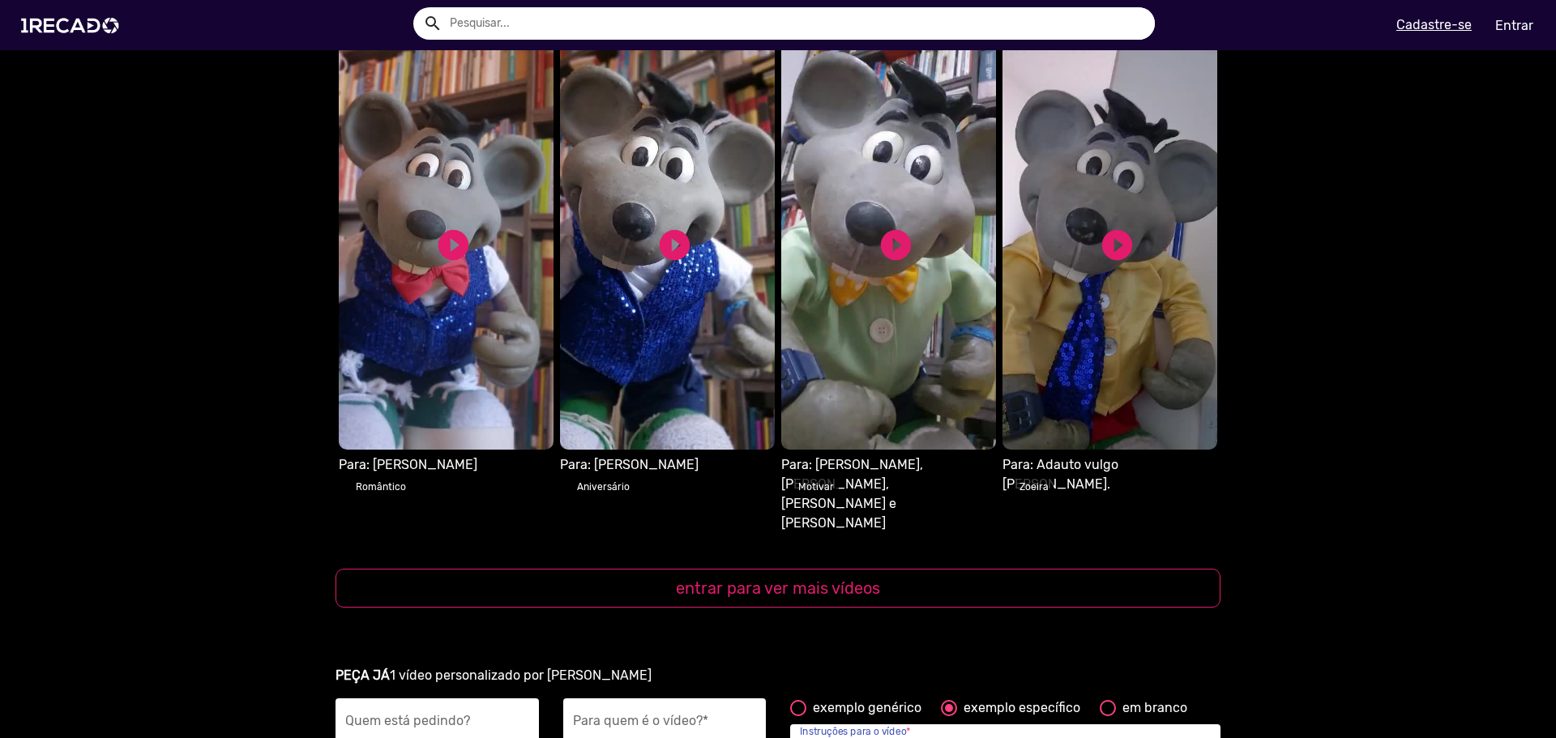
scroll to position [1489, 0]
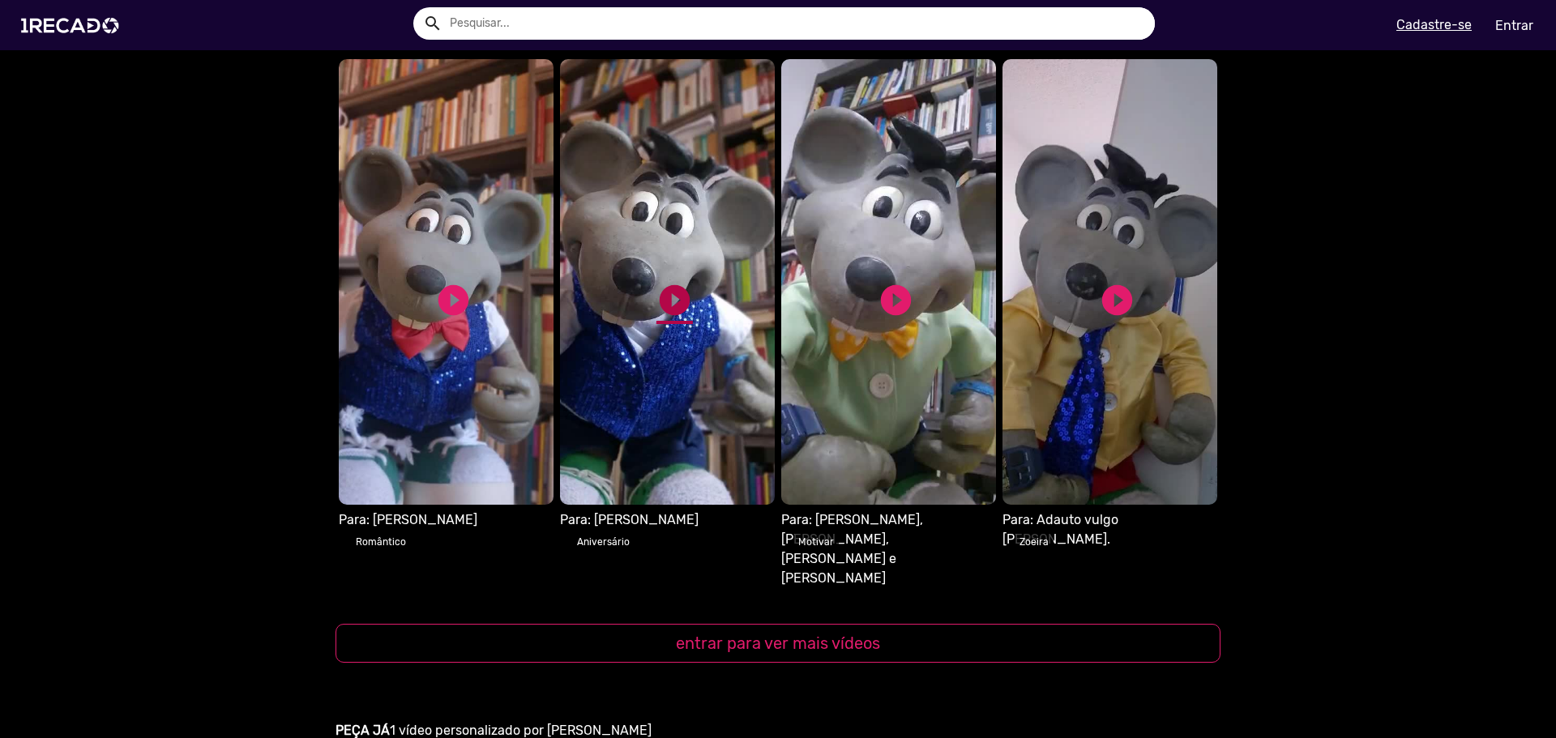
click at [661, 282] on link "play_circle_filled" at bounding box center [674, 300] width 36 height 36
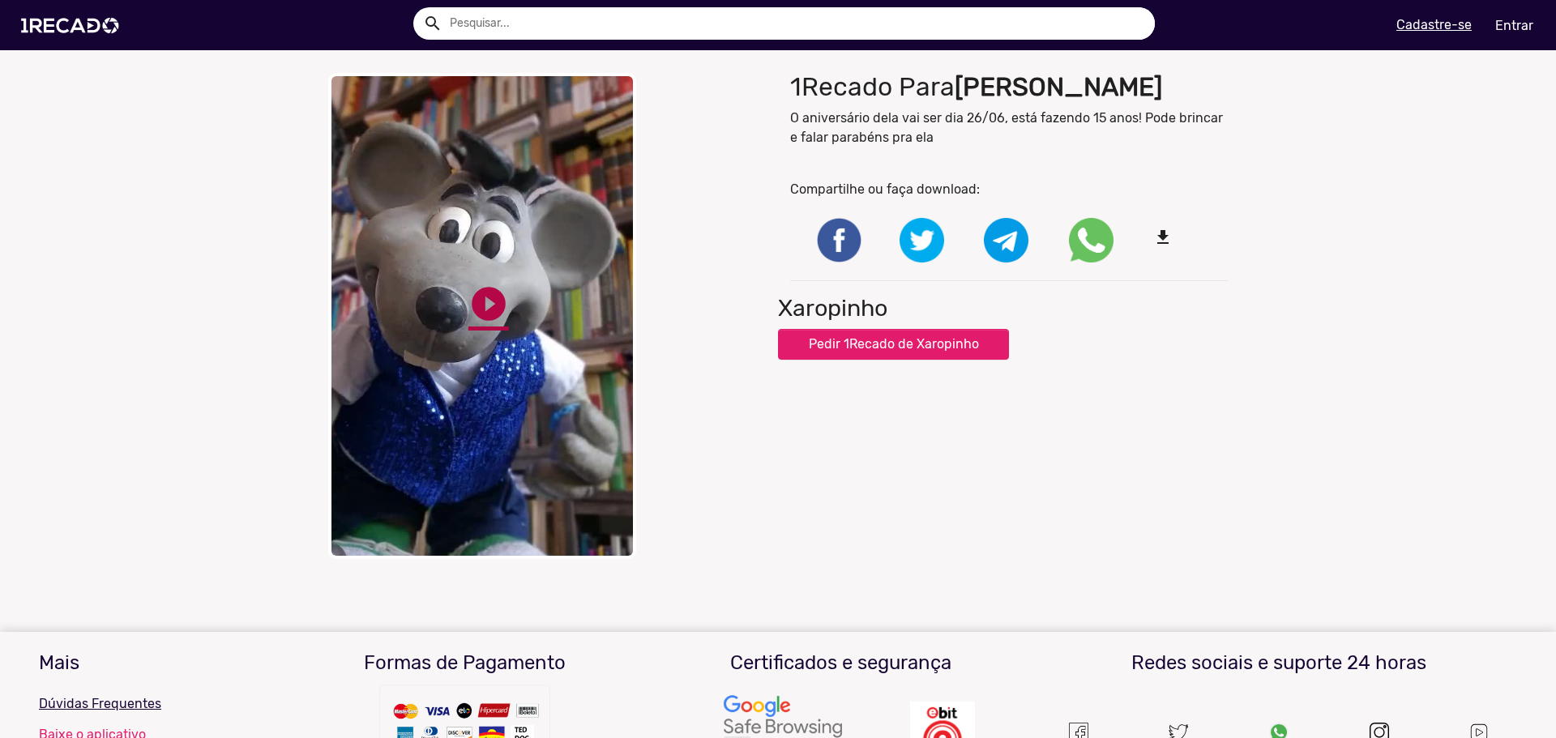
click at [480, 301] on link "play_circle_filled" at bounding box center [488, 304] width 41 height 41
click at [390, 342] on div "close Your browser does not support HTML5 video. pause_circle pause_circle" at bounding box center [547, 316] width 462 height 502
click at [1181, 355] on div "Xaropinho Pedir 1Recado de Xaropinho" at bounding box center [1009, 327] width 462 height 66
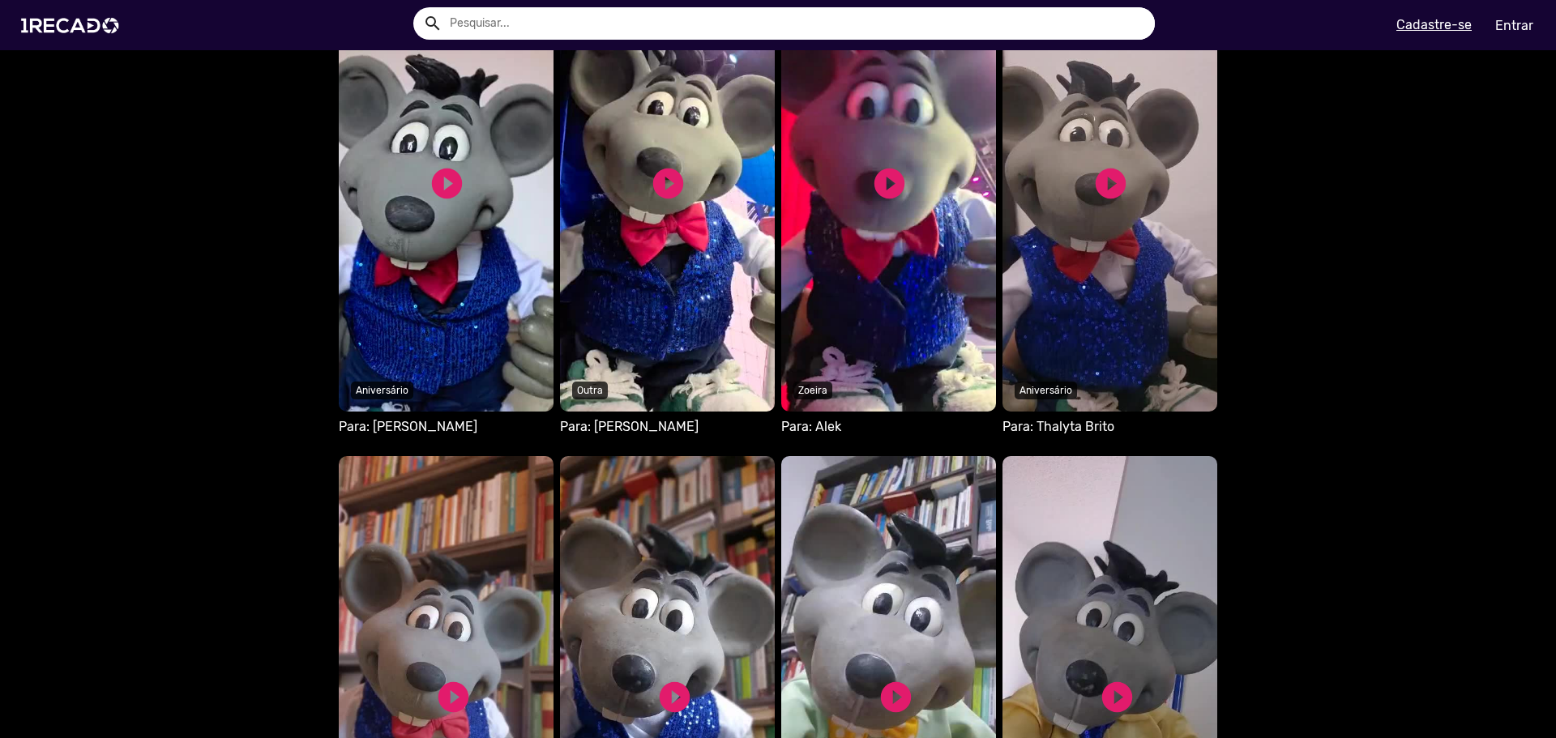
scroll to position [1134, 0]
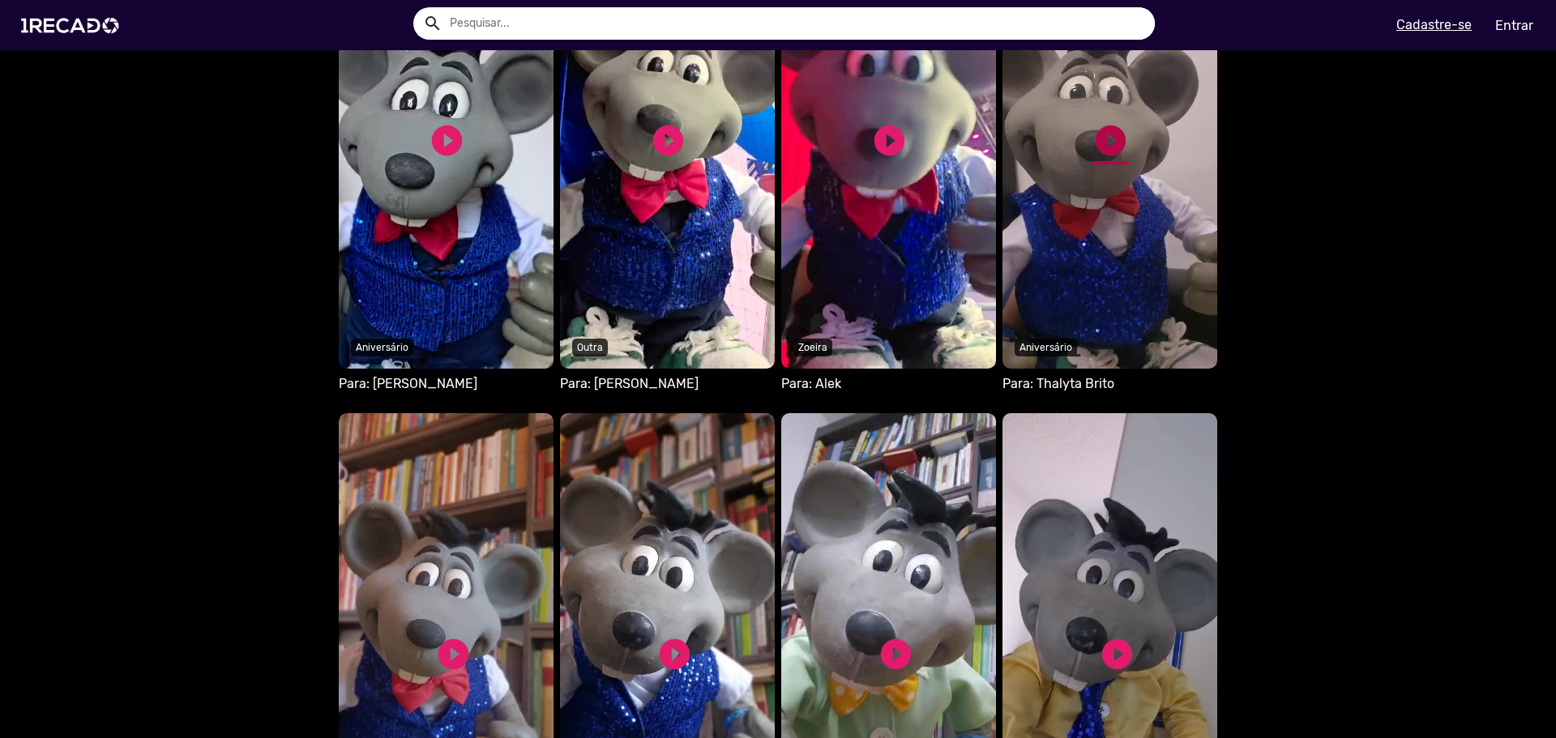
click at [1113, 145] on link "play_circle_filled" at bounding box center [1110, 140] width 36 height 36
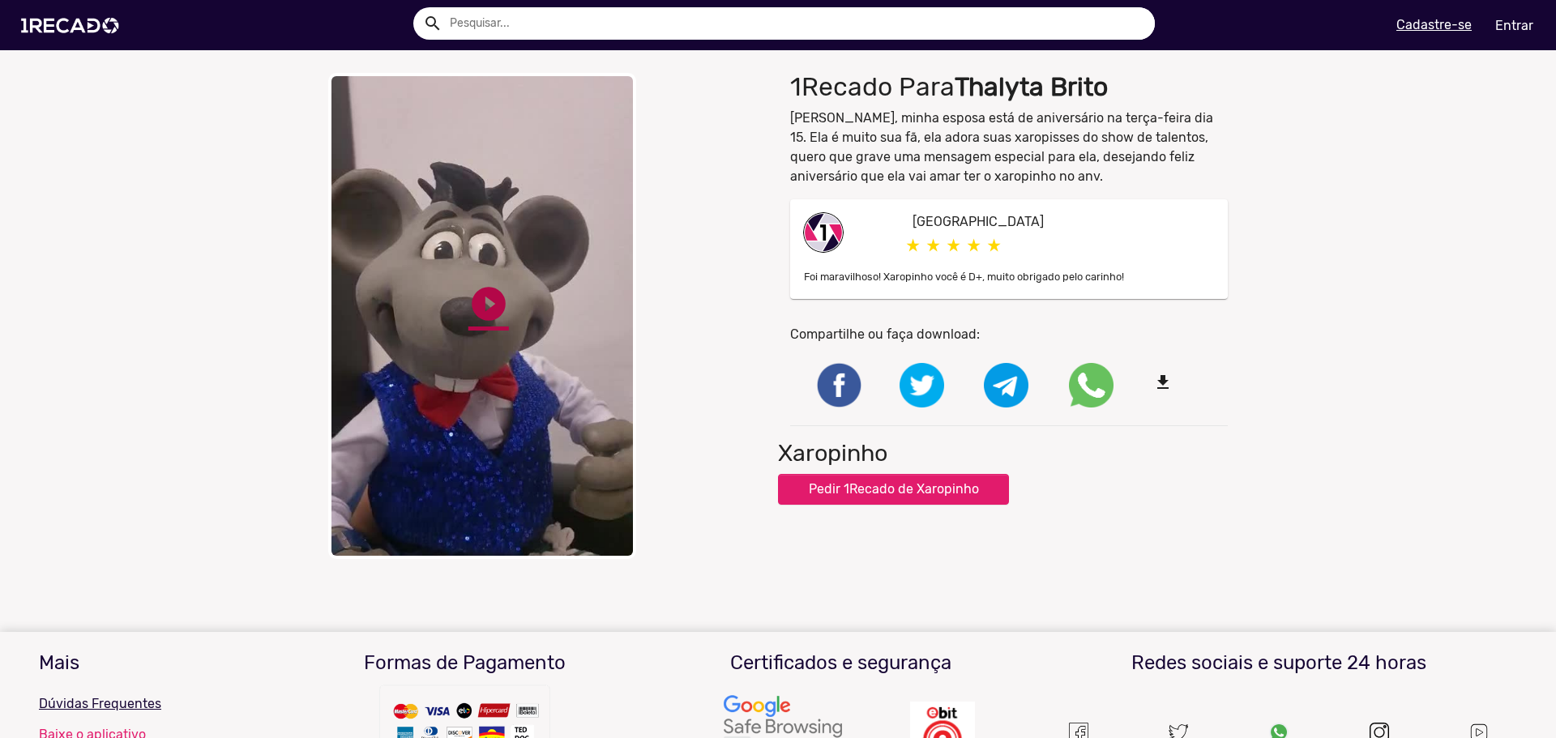
click at [489, 300] on link "play_circle_filled" at bounding box center [488, 304] width 41 height 41
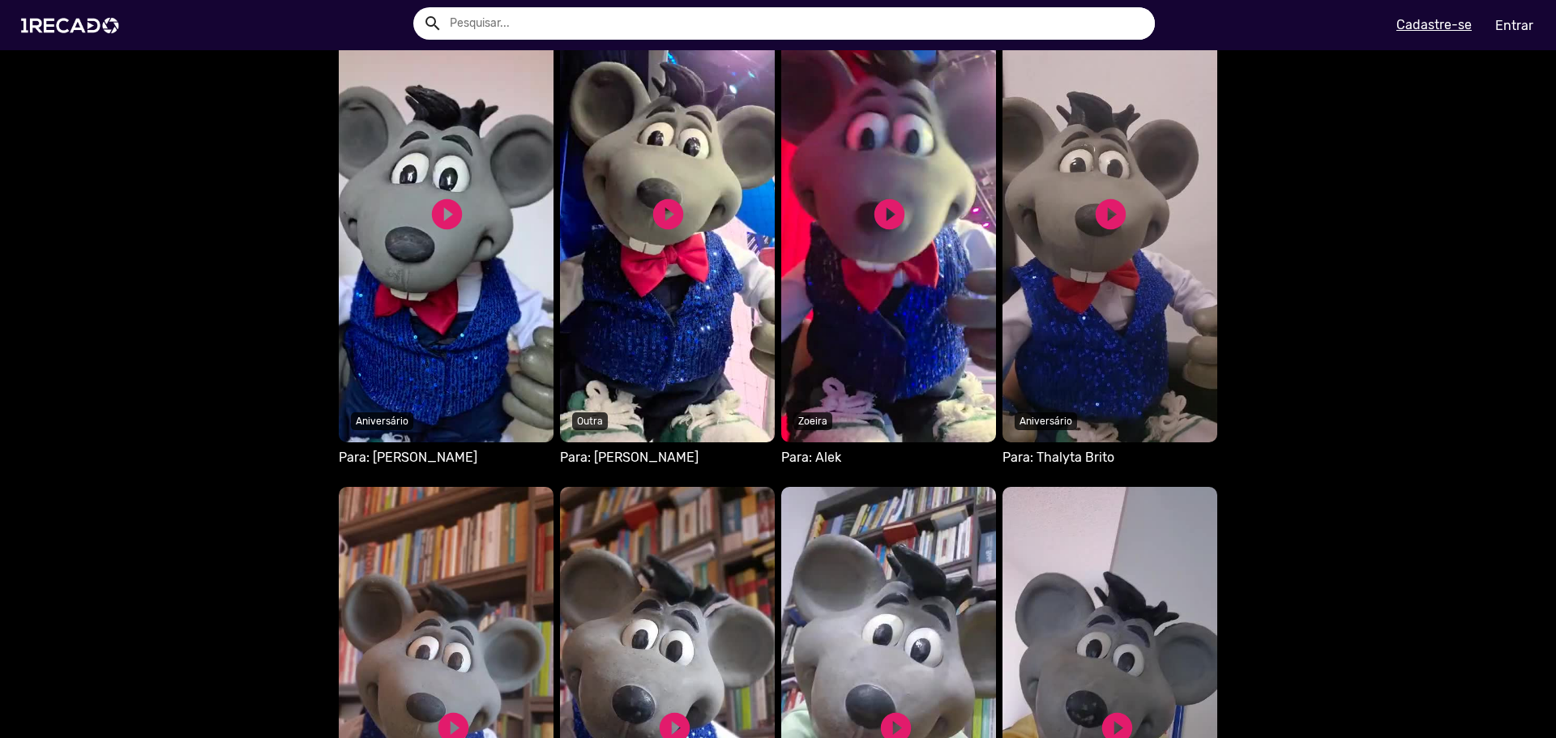
scroll to position [1053, 0]
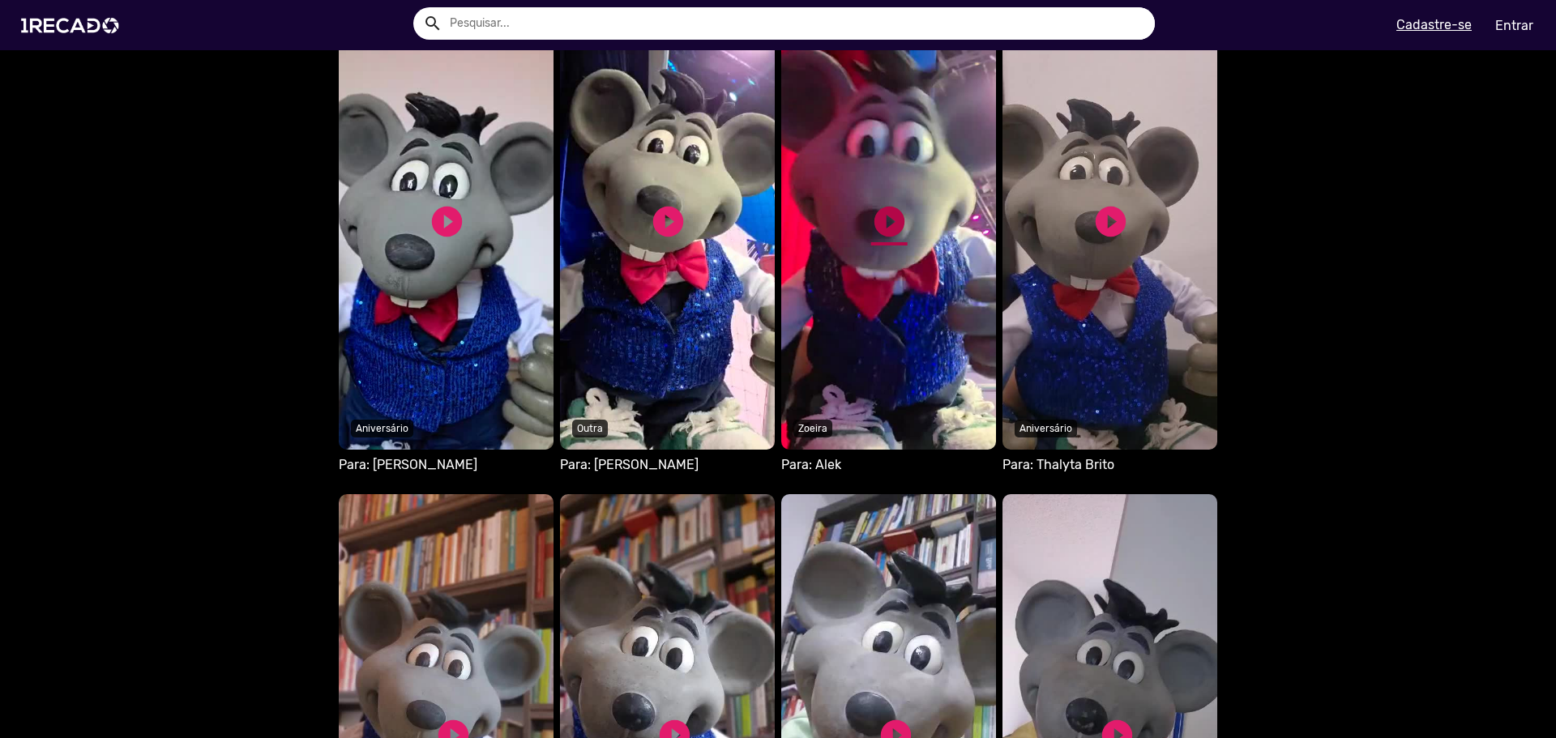
click at [879, 224] on link "play_circle_filled" at bounding box center [889, 221] width 36 height 36
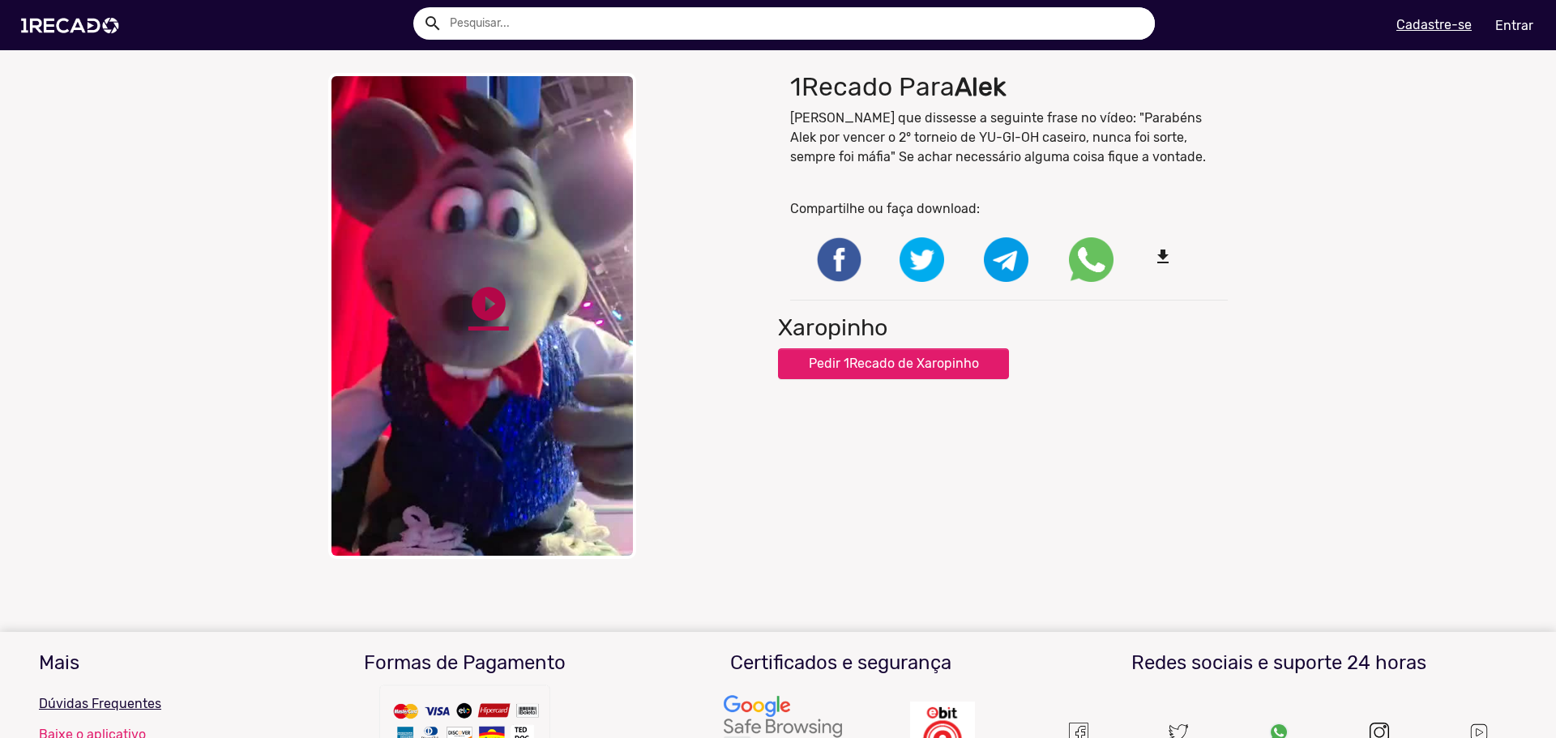
click at [470, 298] on link "play_circle_filled" at bounding box center [488, 304] width 41 height 41
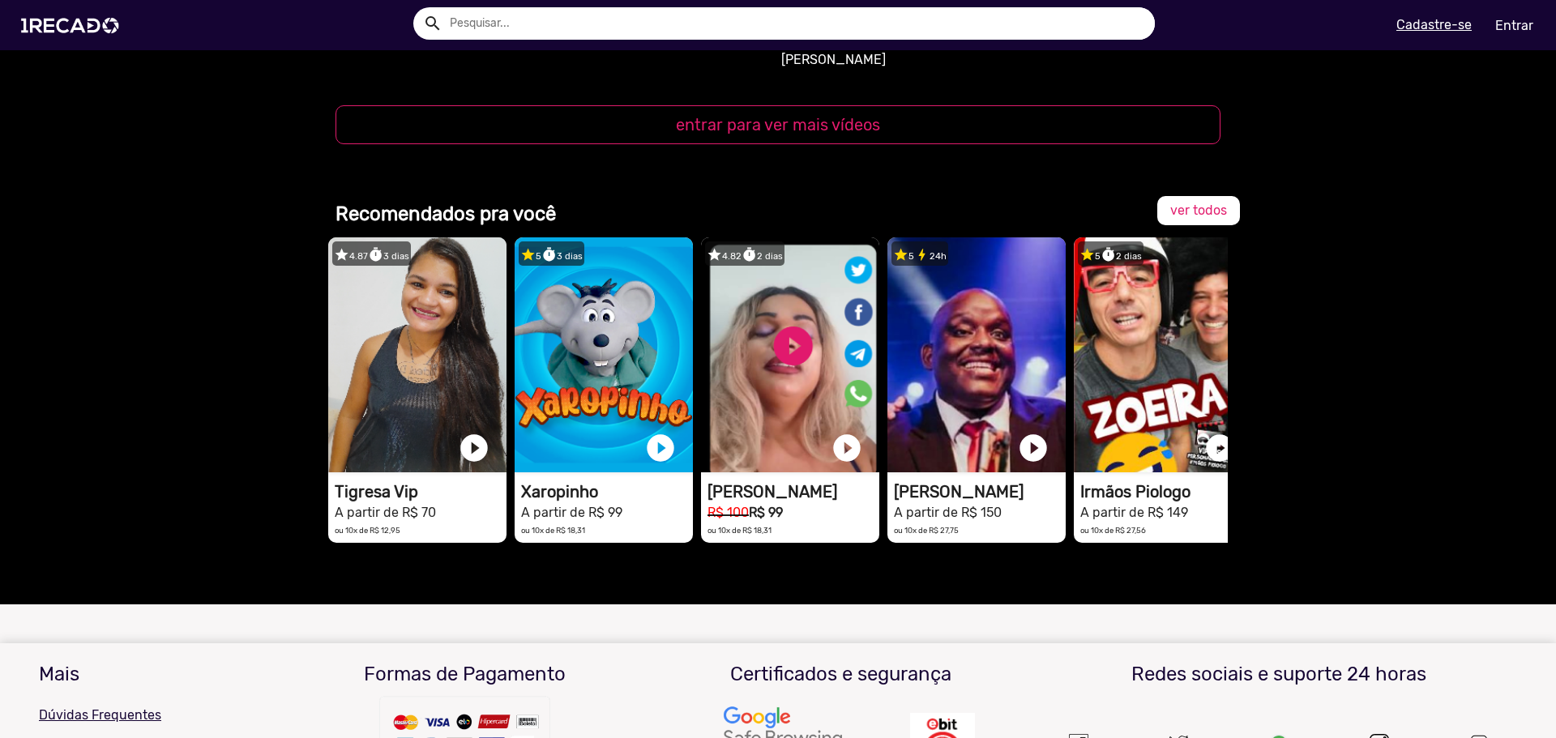
scroll to position [1701, 0]
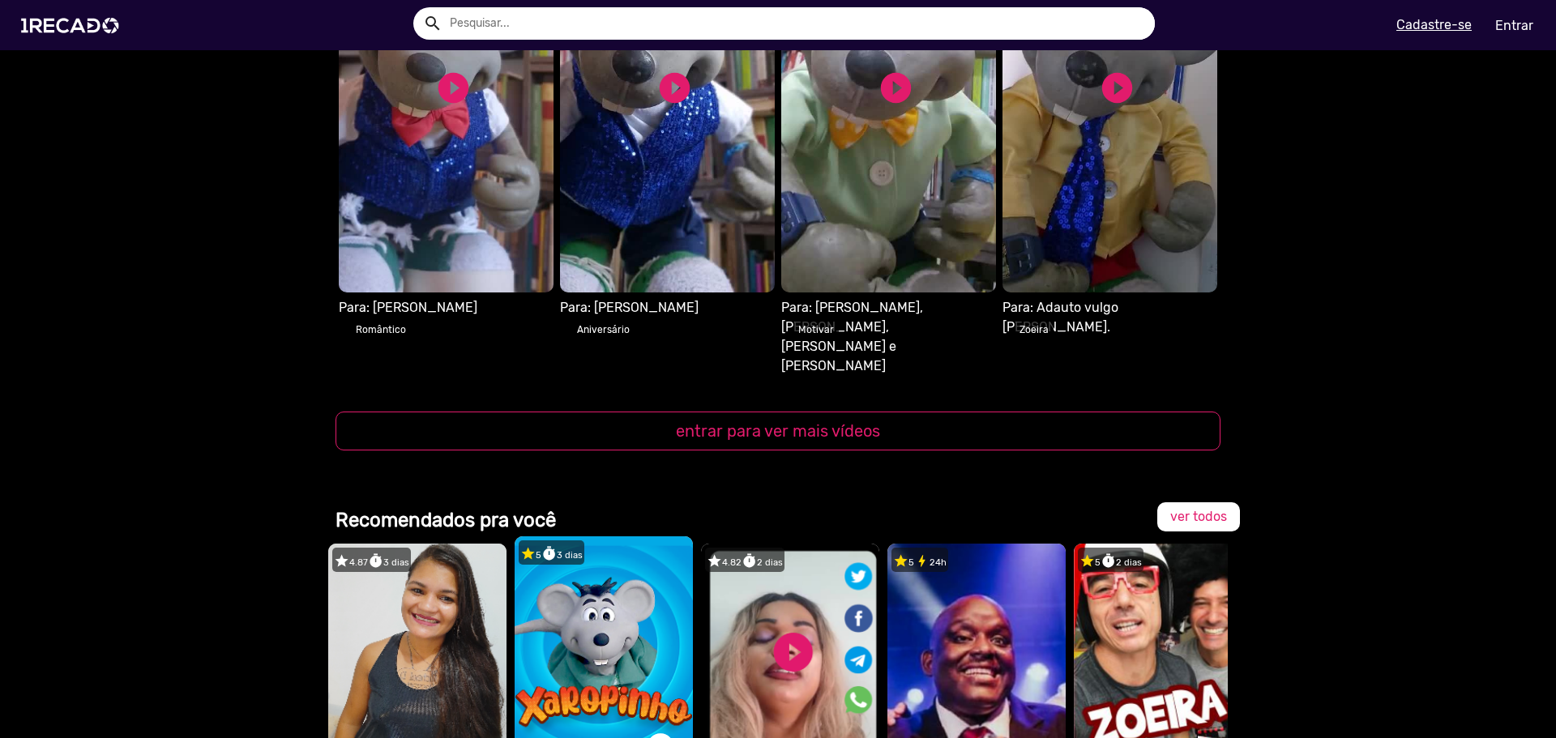
click at [506, 575] on video "1RECADO vídeos dedicados para fãs e empresas" at bounding box center [417, 661] width 178 height 235
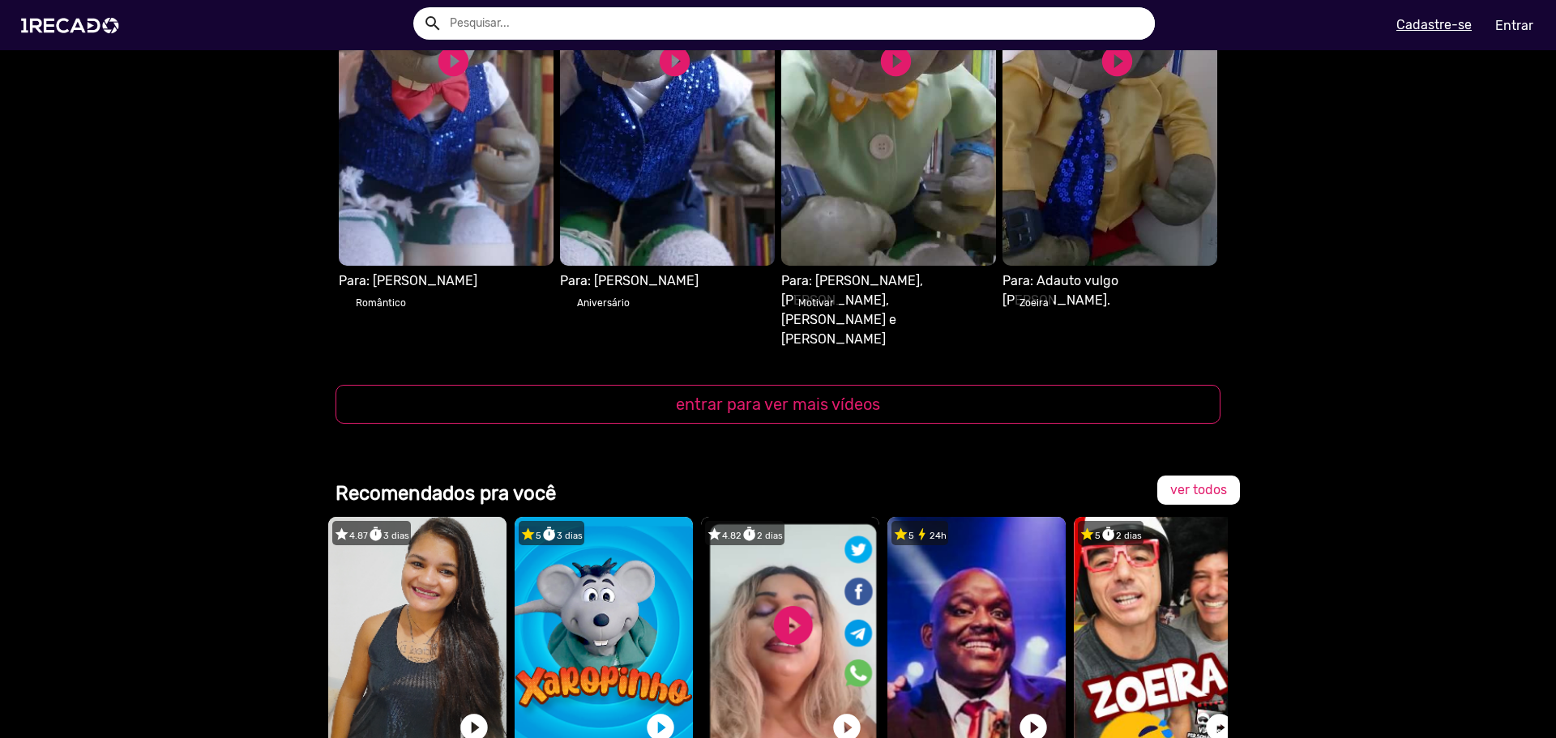
scroll to position [1782, 0]
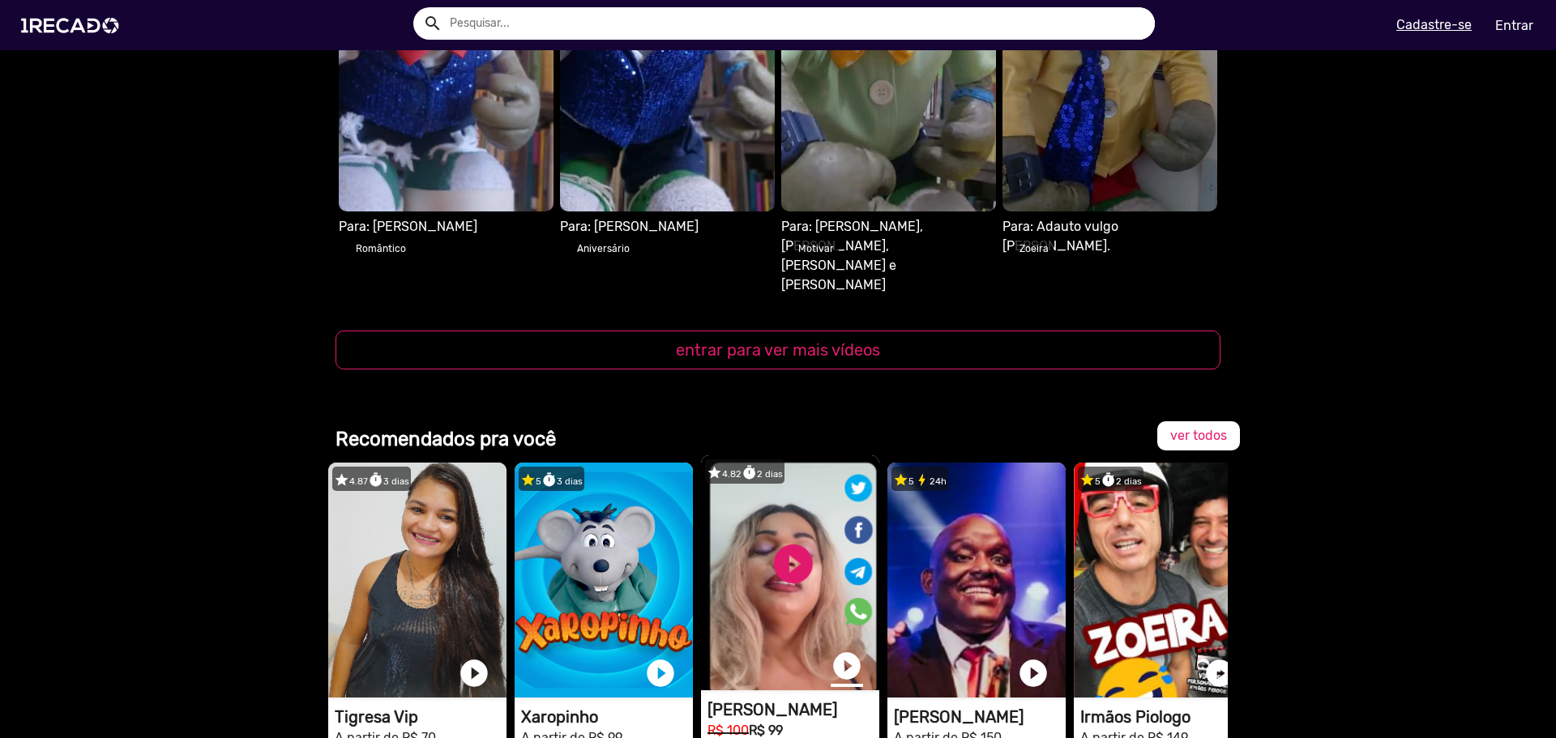
click at [835, 650] on link "play_circle_filled" at bounding box center [847, 666] width 32 height 32
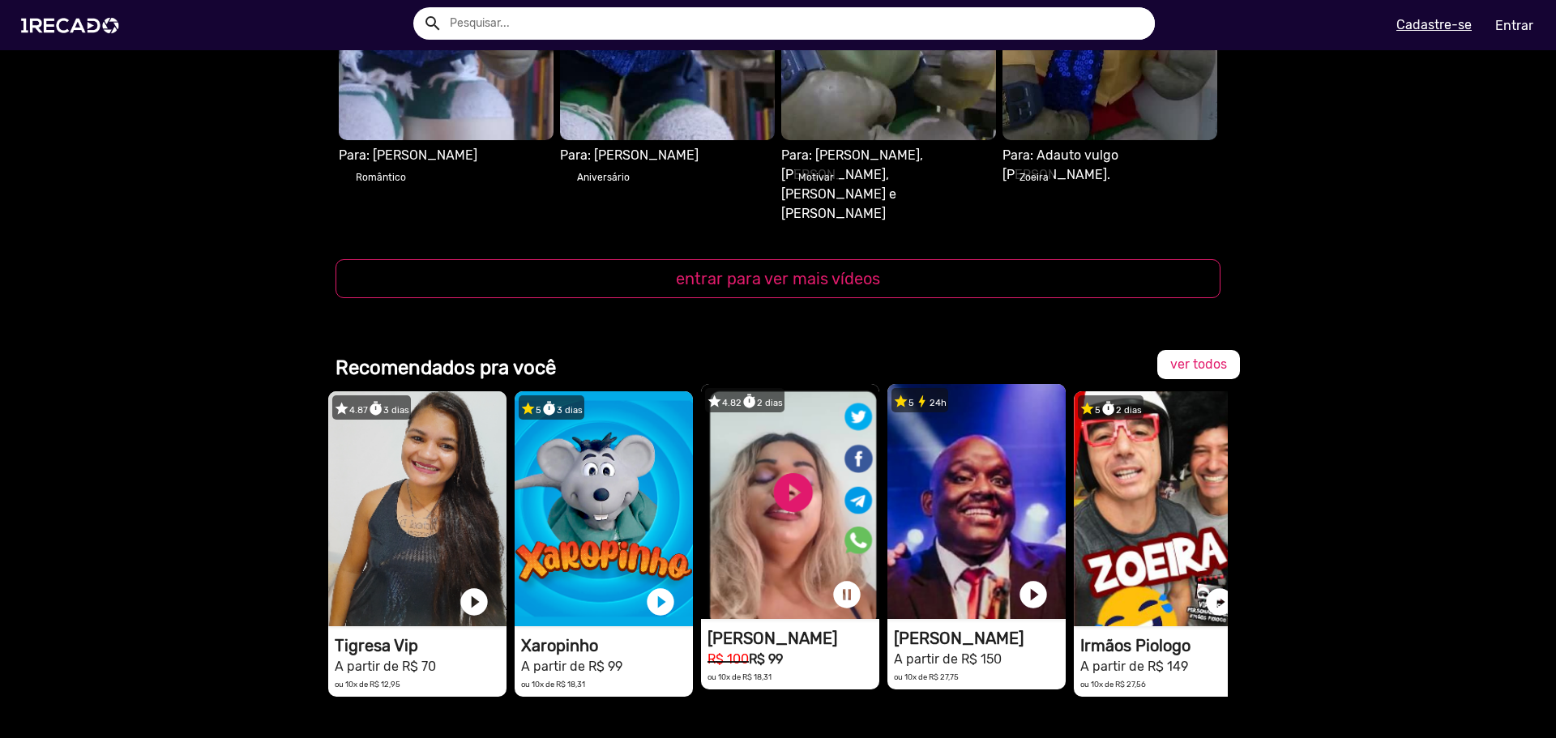
scroll to position [1863, 0]
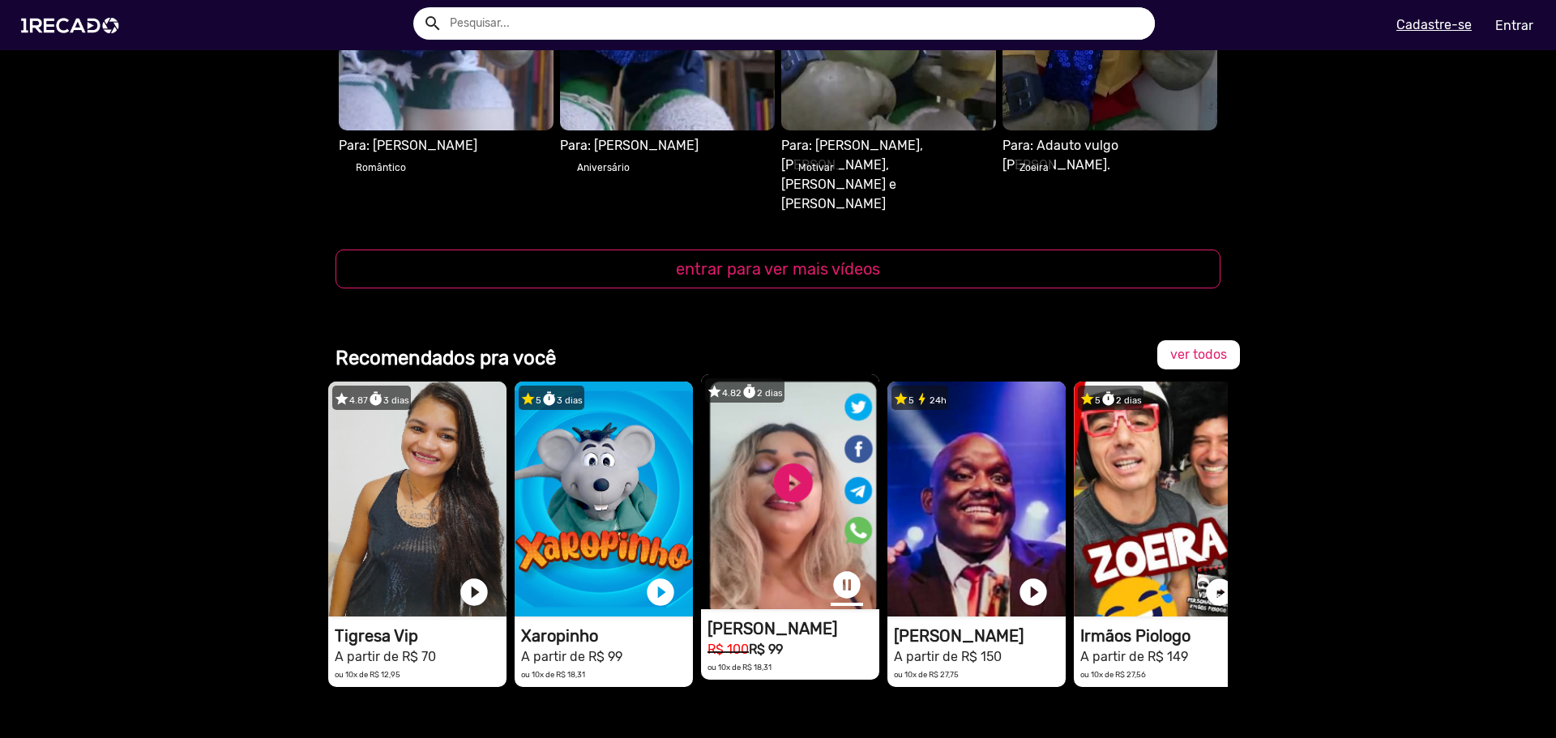
click at [842, 569] on link "pause_circle" at bounding box center [847, 585] width 32 height 32
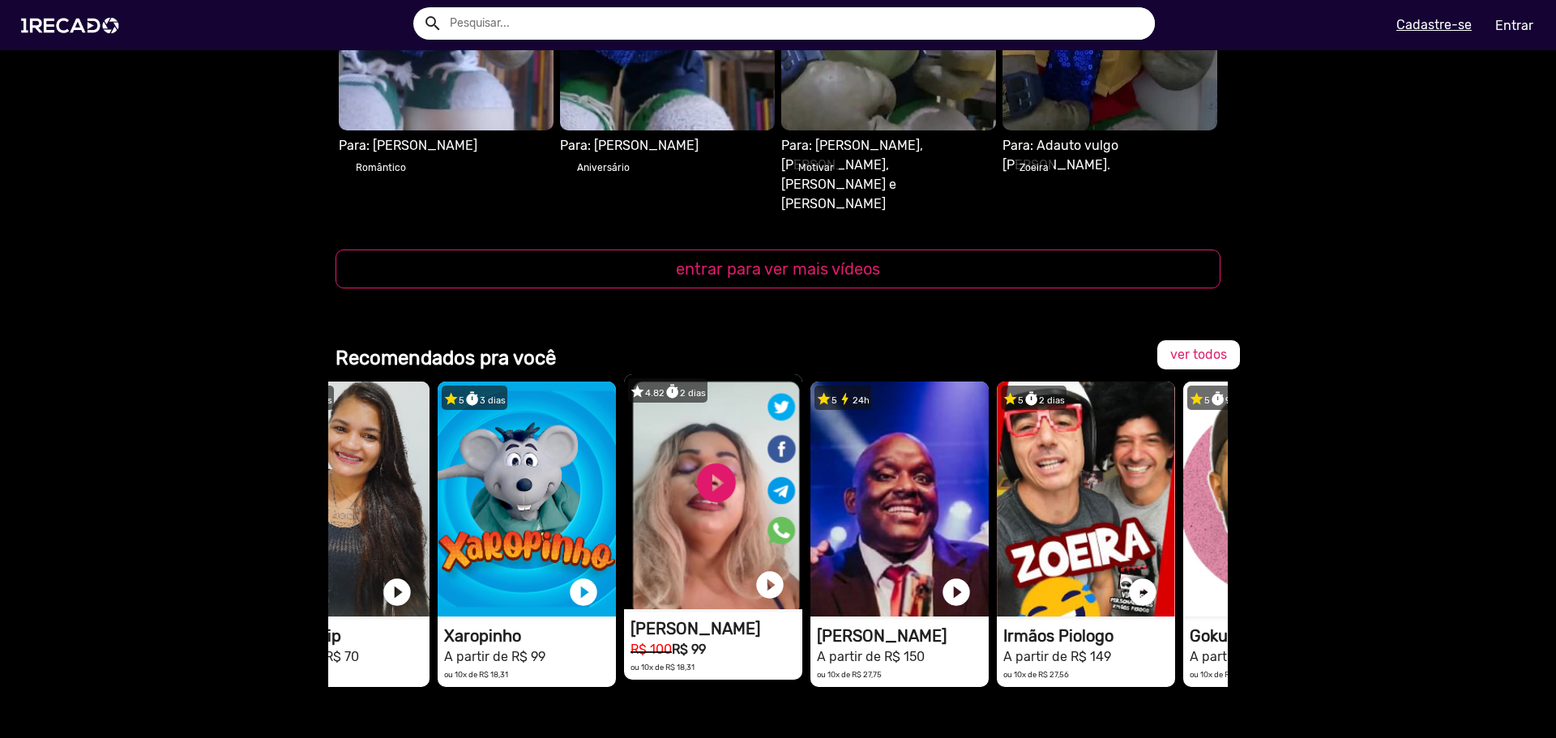
scroll to position [0, 0]
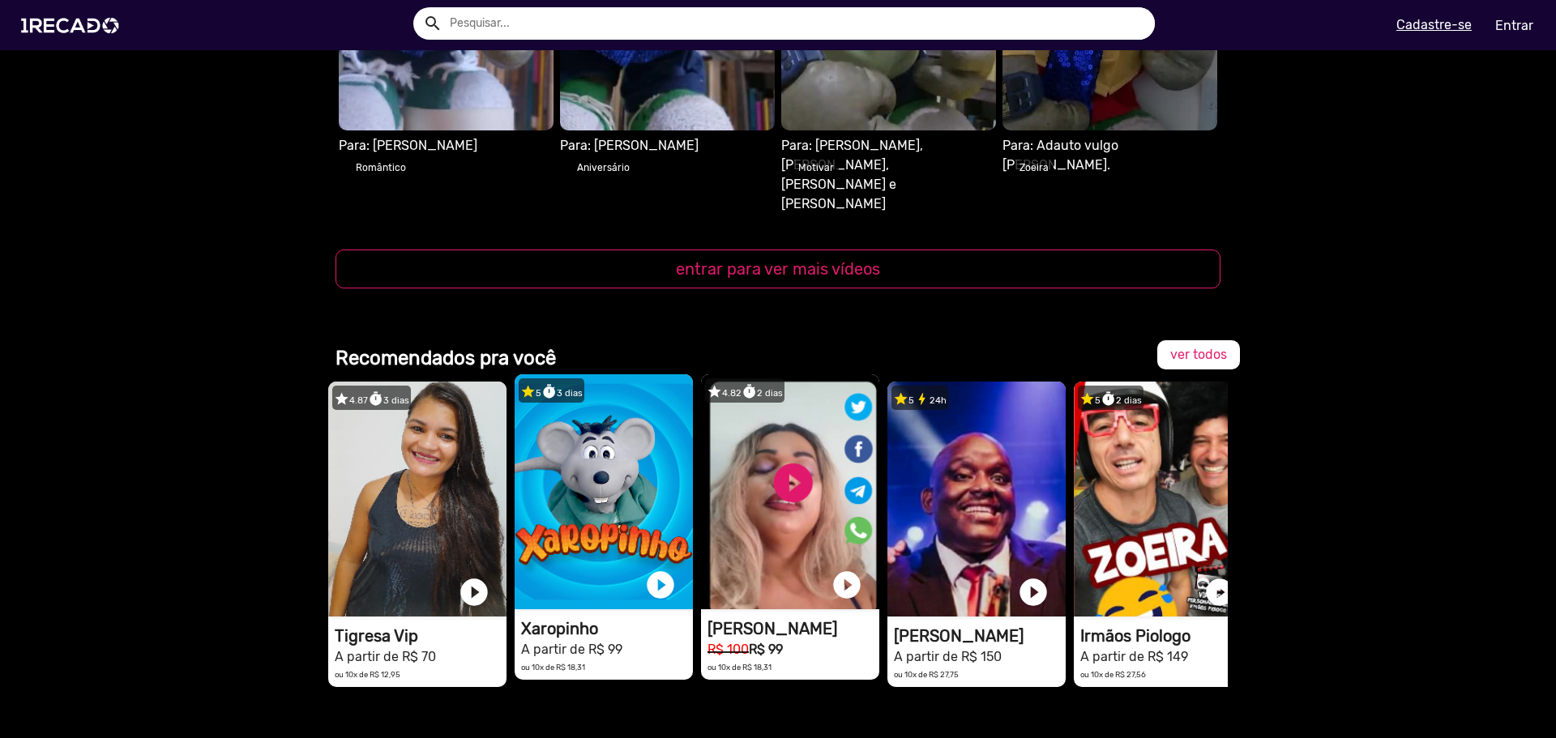
click at [579, 663] on small "ou 10x de R$ 18,31" at bounding box center [553, 667] width 64 height 9
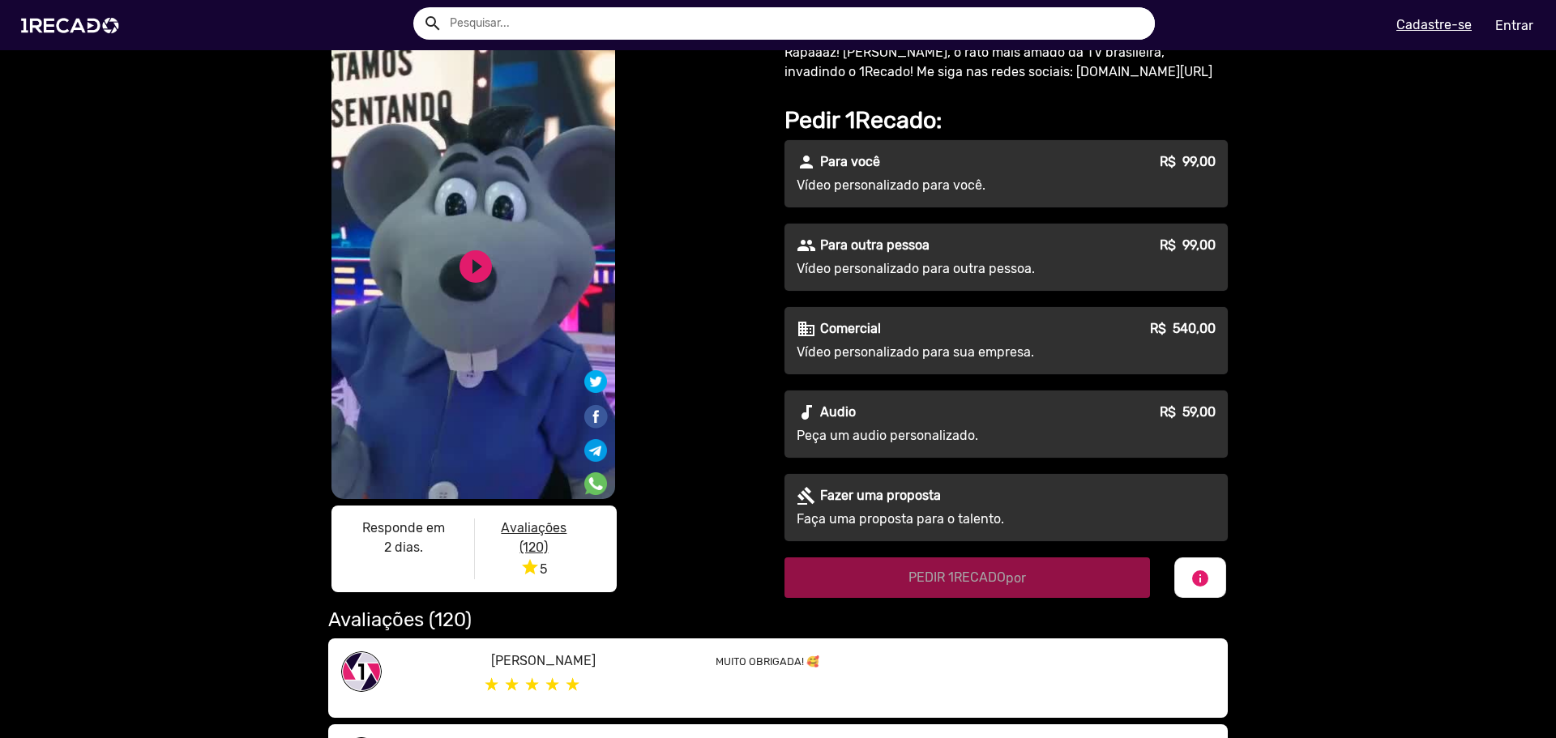
scroll to position [80, 0]
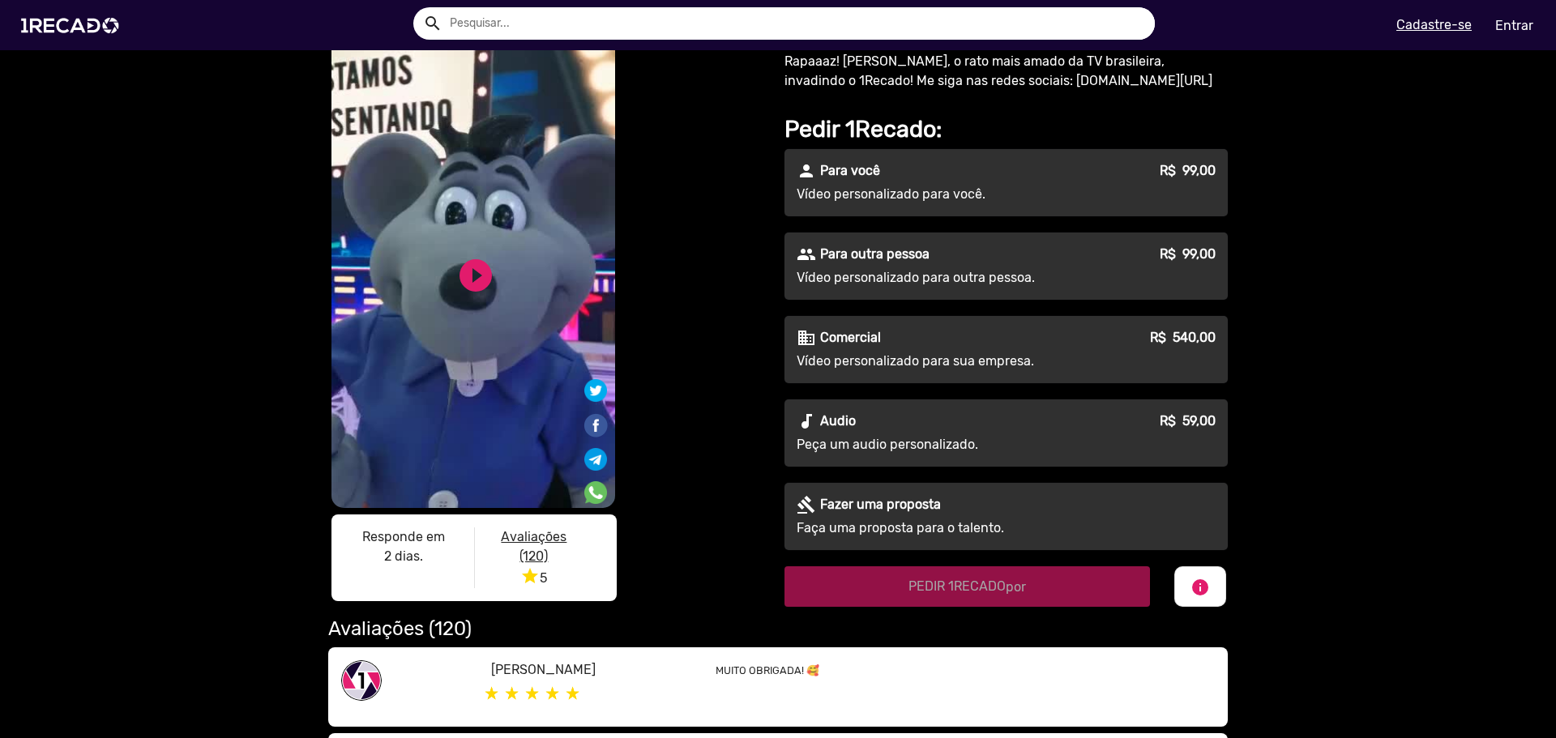
click at [922, 255] on p "Para outra pessoa" at bounding box center [874, 254] width 109 height 19
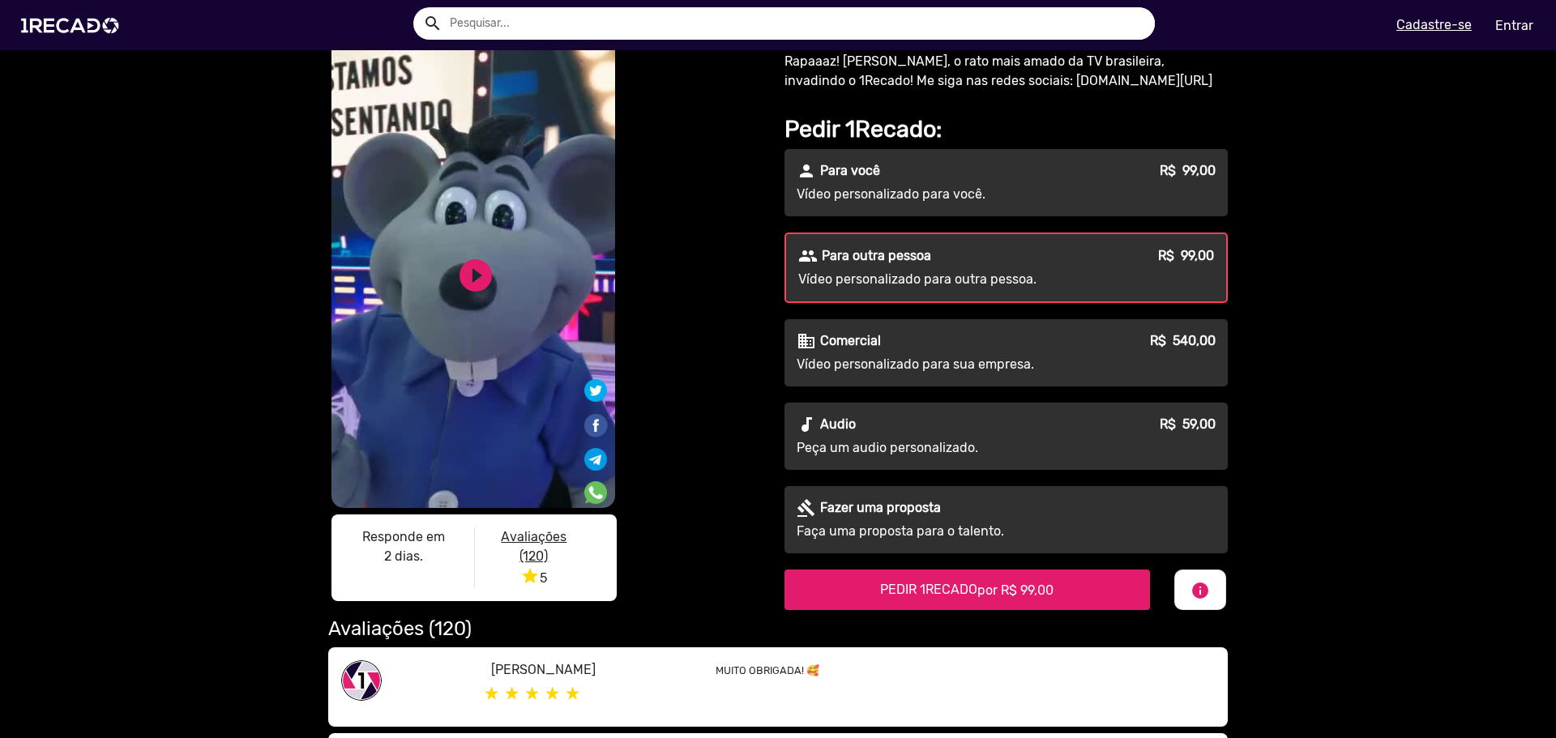
click at [968, 589] on span "PEDIR 1RECADO por R$ 99,00" at bounding box center [966, 589] width 173 height 15
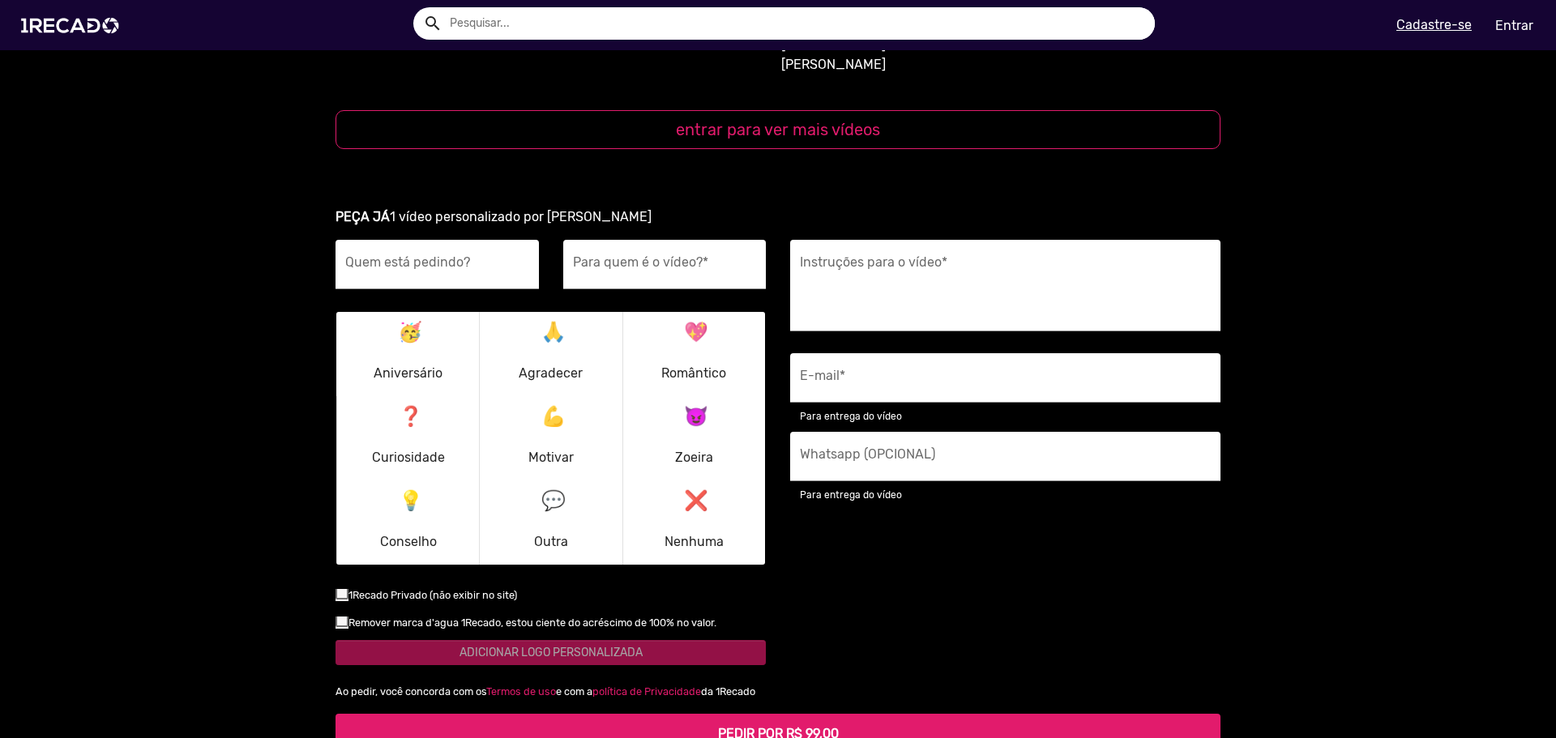
scroll to position [2056, 0]
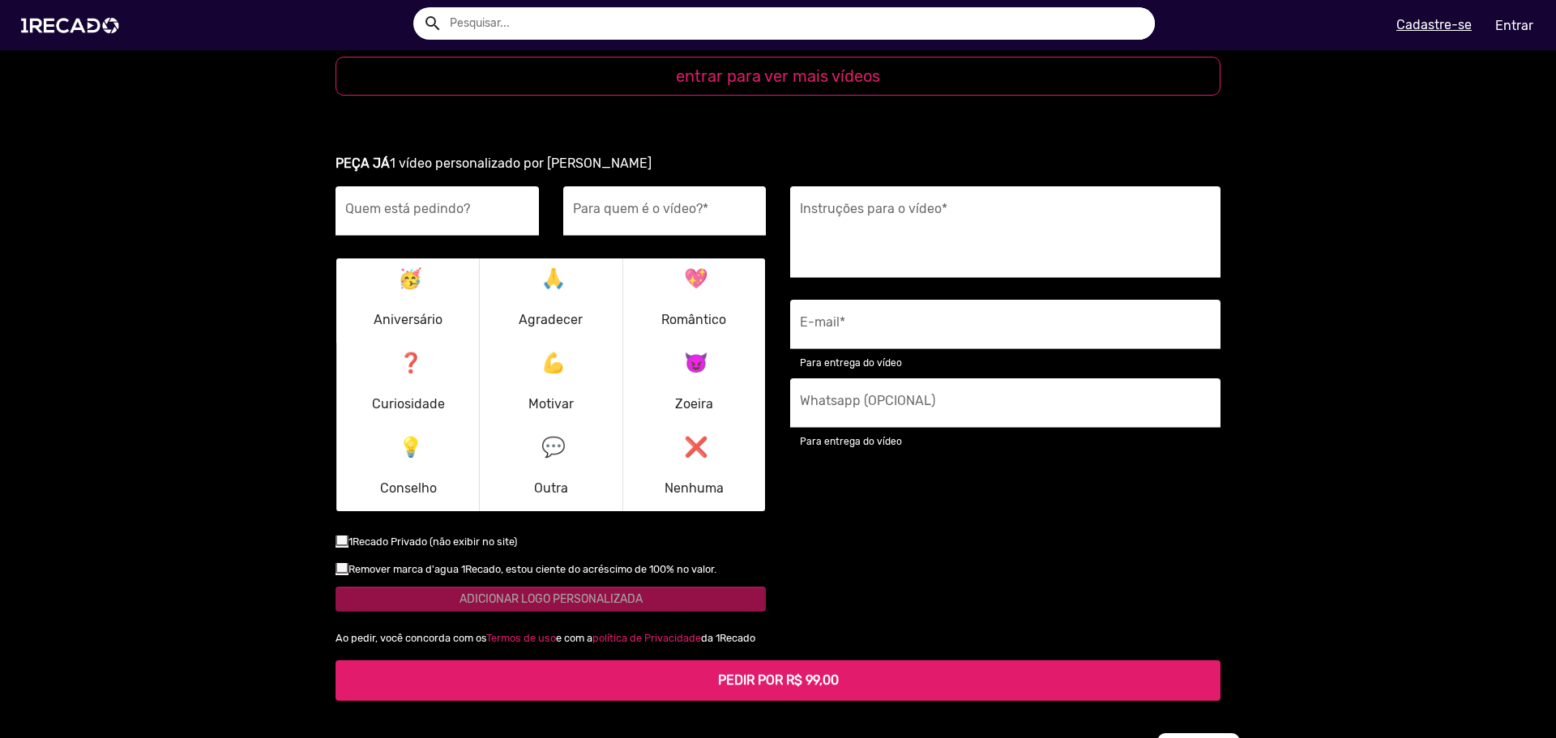
click at [666, 346] on div "😈 Zoeira" at bounding box center [694, 385] width 58 height 78
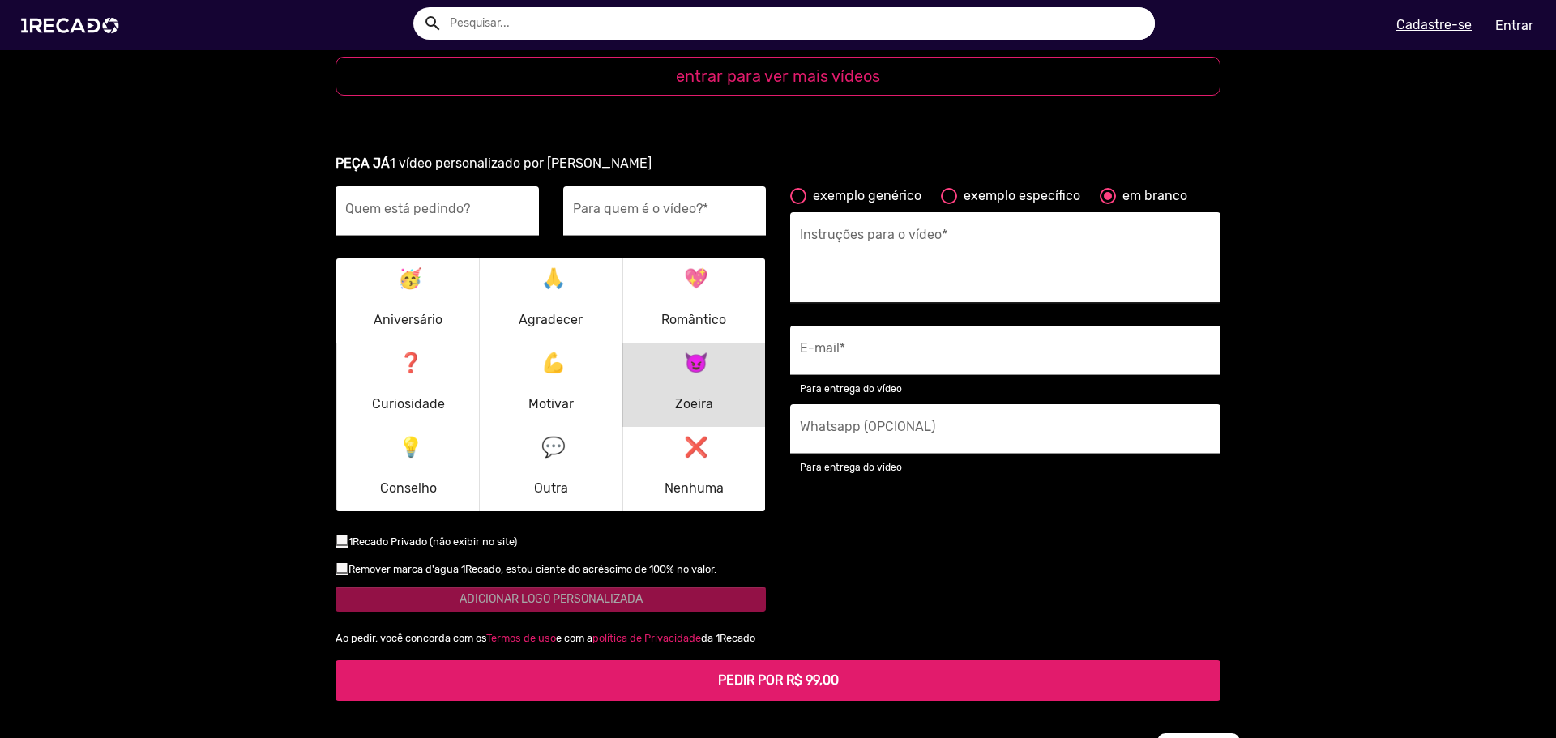
click at [871, 229] on textarea "Instruções para o vídeo *" at bounding box center [1005, 262] width 411 height 66
click at [448, 186] on div "Quem está pedindo?" at bounding box center [437, 210] width 184 height 49
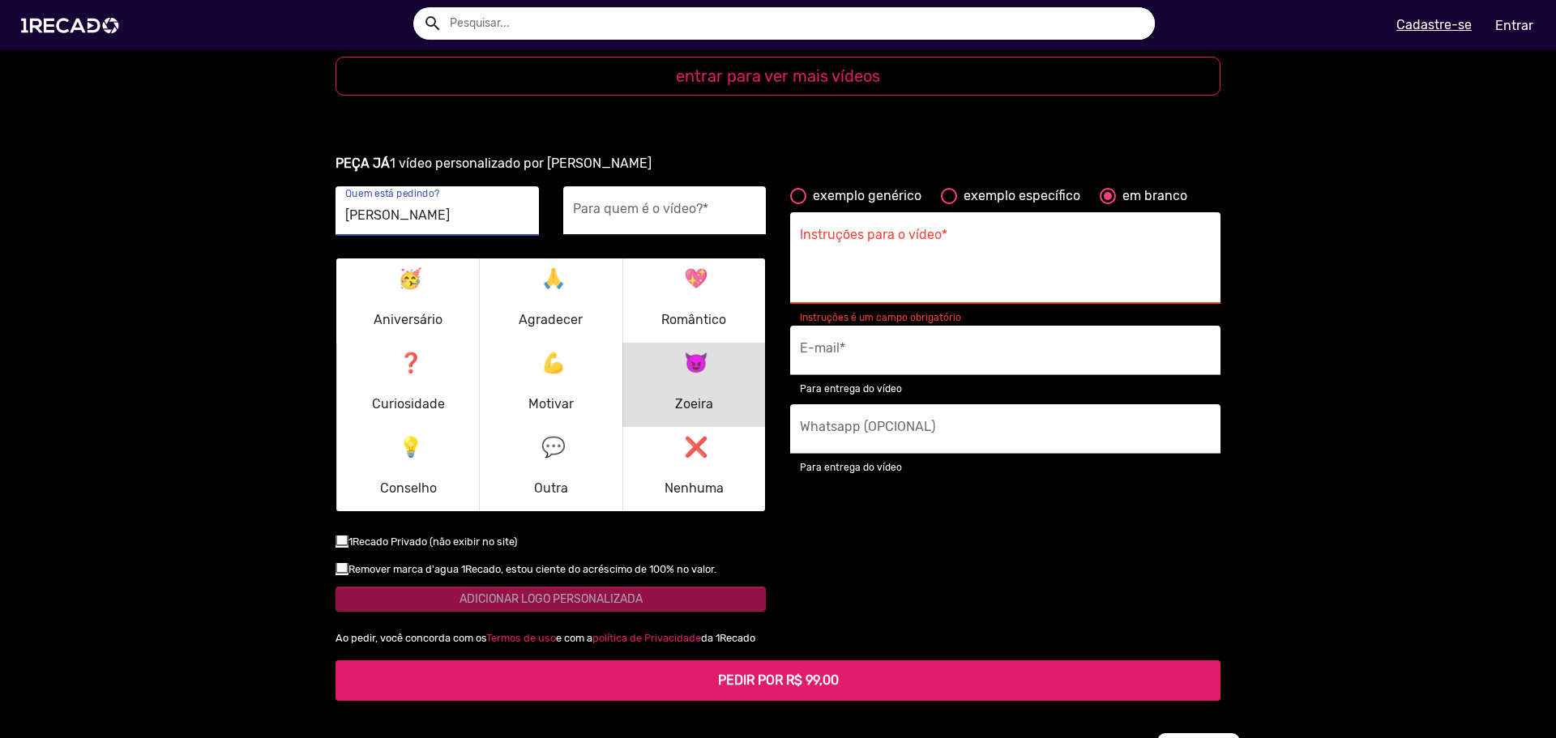
type input "[PERSON_NAME]"
click at [636, 186] on div "Para quem é o vídeo? *" at bounding box center [665, 210] width 184 height 49
type input "[PERSON_NAME]"
click at [1027, 229] on textarea "Instruções para o vídeo *" at bounding box center [1005, 262] width 411 height 66
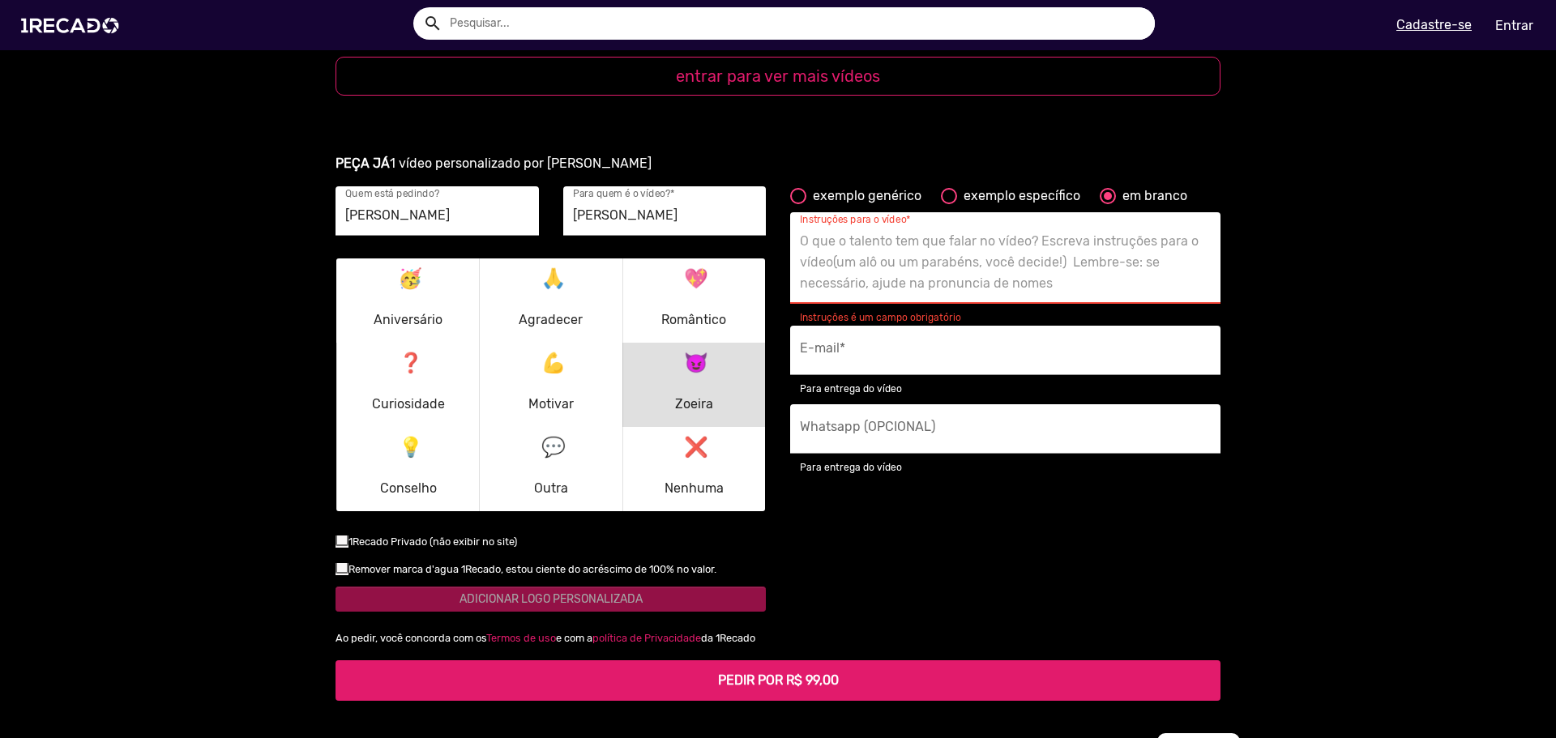
click at [989, 229] on textarea "Instruções para o vídeo *" at bounding box center [1005, 262] width 411 height 66
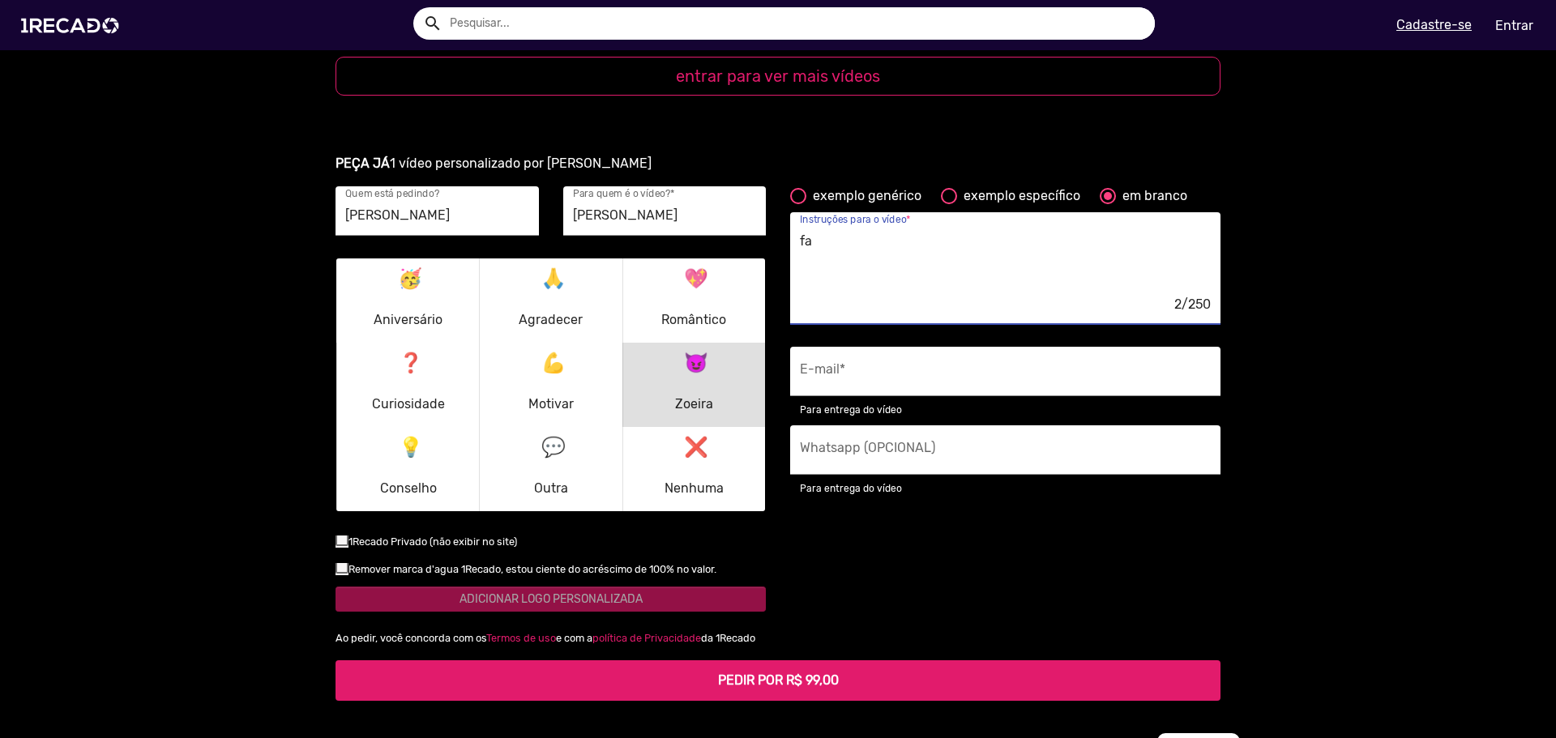
type textarea "f"
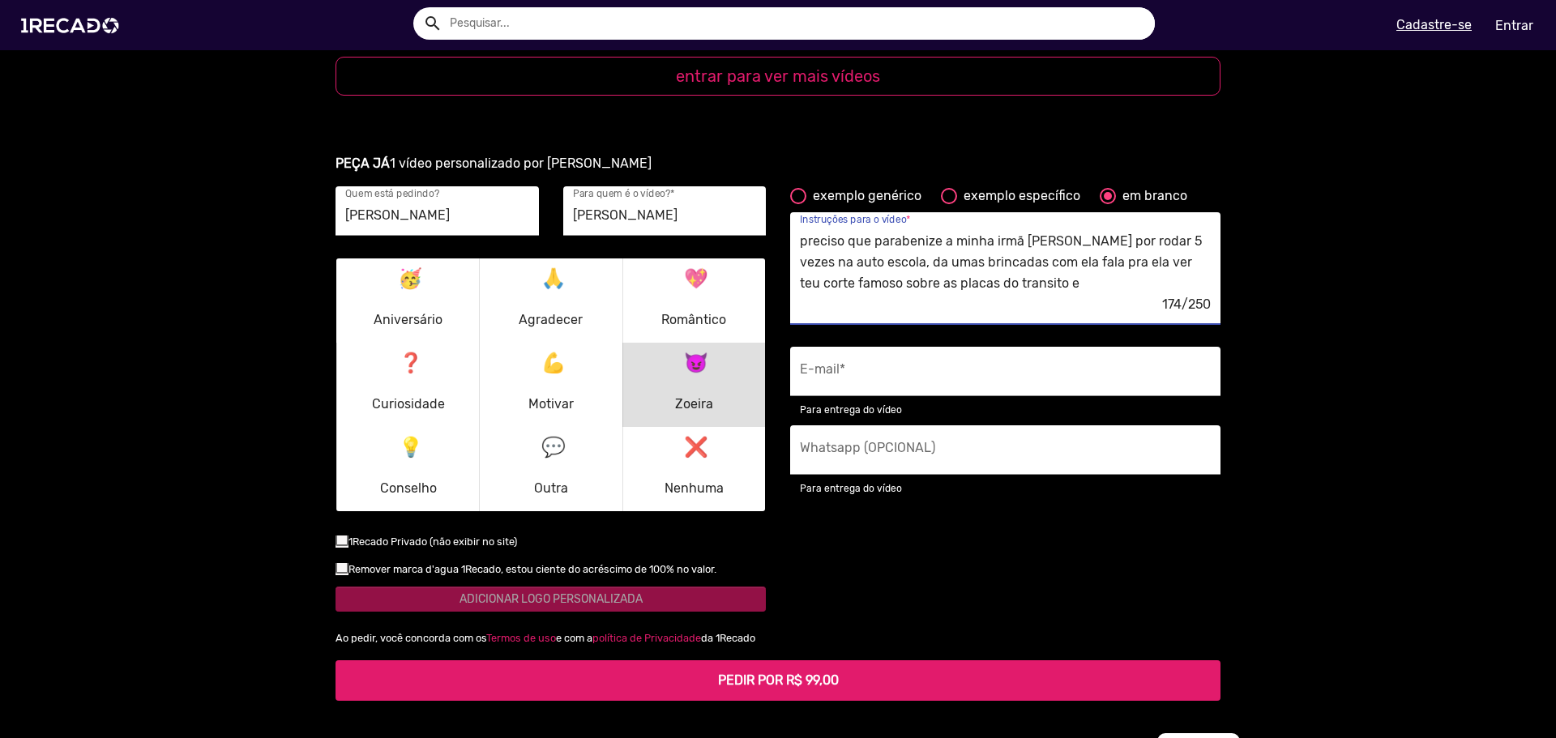
click at [1148, 229] on textarea "preciso que parabenize a minha irmã [PERSON_NAME] por rodar 5 vezes na auto esc…" at bounding box center [1005, 262] width 411 height 66
click at [1040, 229] on textarea "preciso que parabenize a minha irmã [PERSON_NAME] por falhar 5 vezes na auto es…" at bounding box center [1005, 262] width 411 height 66
type textarea "preciso que parabenize a minha irmã [PERSON_NAME] por falhar 5 vezes na auto es…"
click at [963, 365] on input "E-mail *" at bounding box center [1005, 375] width 411 height 21
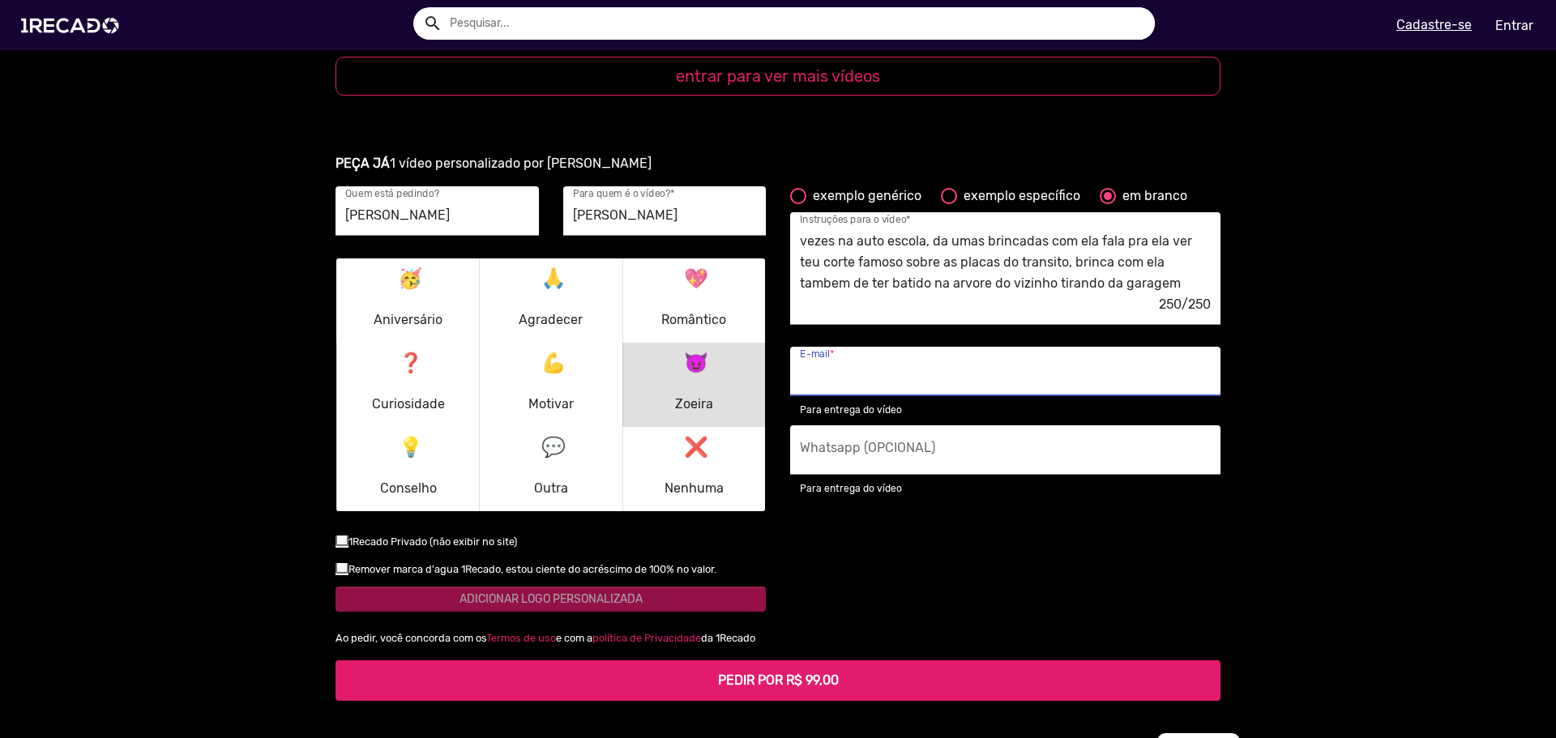
type input "[EMAIL_ADDRESS][DOMAIN_NAME]"
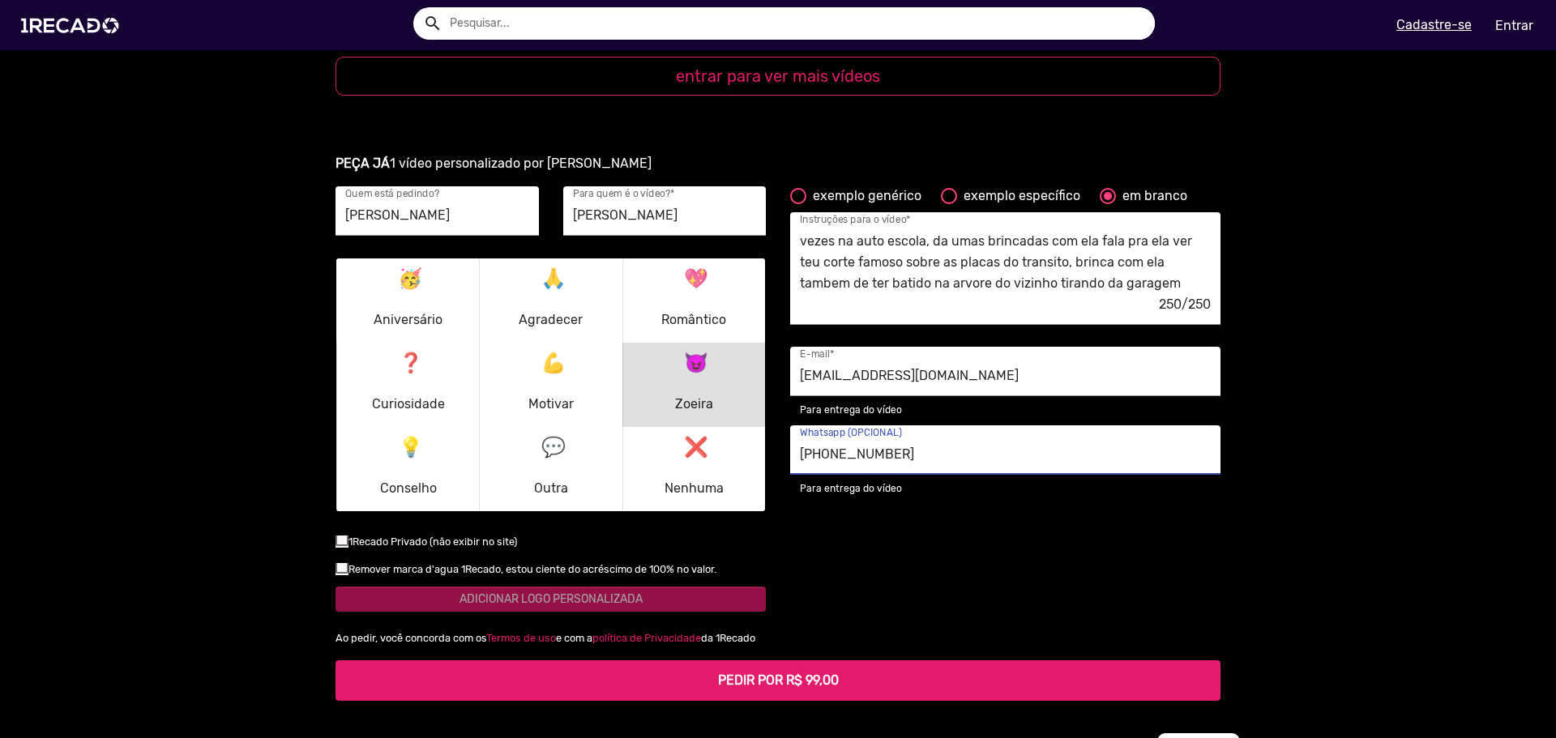
click at [1002, 444] on input "[PHONE_NUMBER]" at bounding box center [1005, 454] width 411 height 21
type input "[PHONE_NUMBER]"
click at [1115, 502] on div "exemplo genérico exemplo específico em branco preciso que parabenize a minha ir…" at bounding box center [1005, 407] width 455 height 442
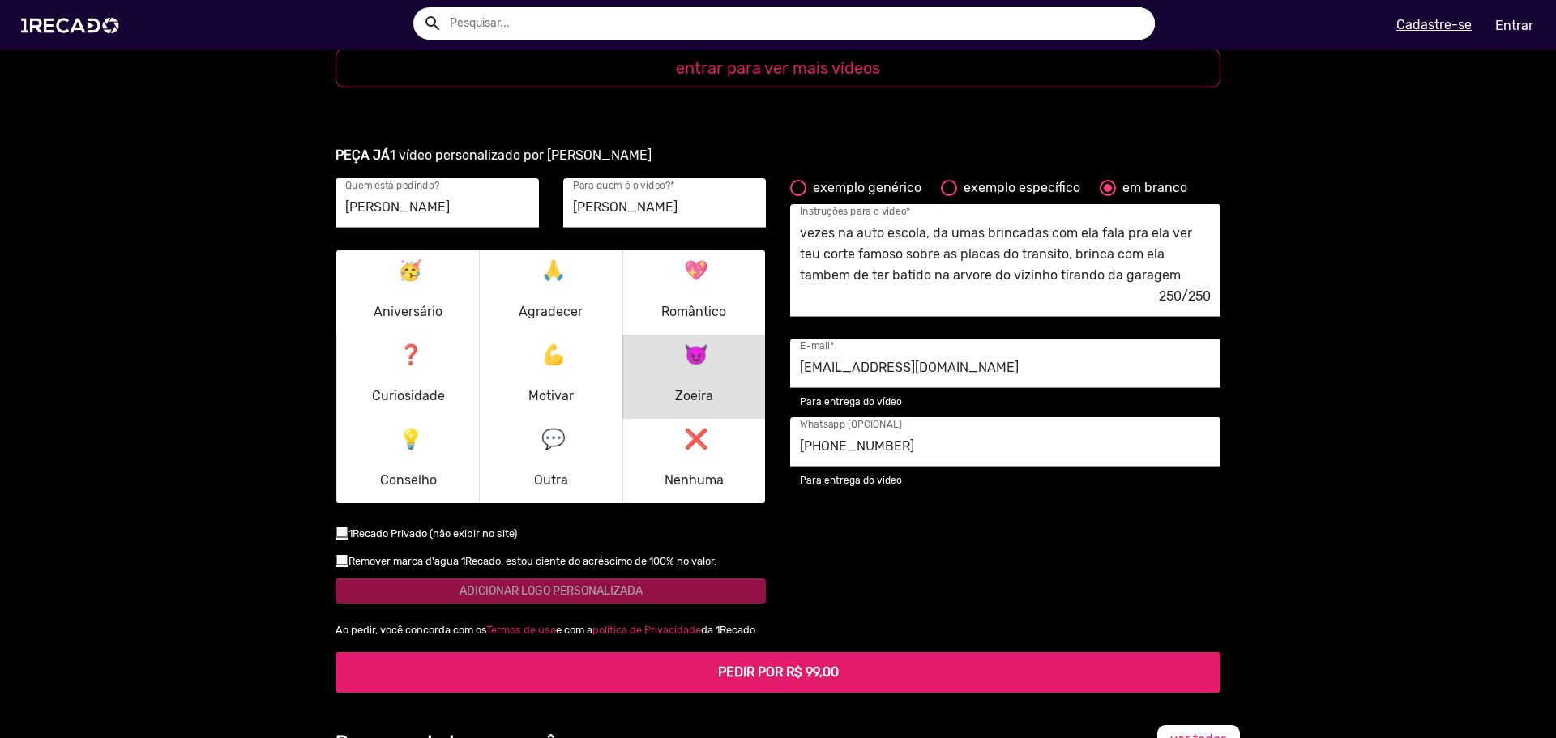
scroll to position [2056, 0]
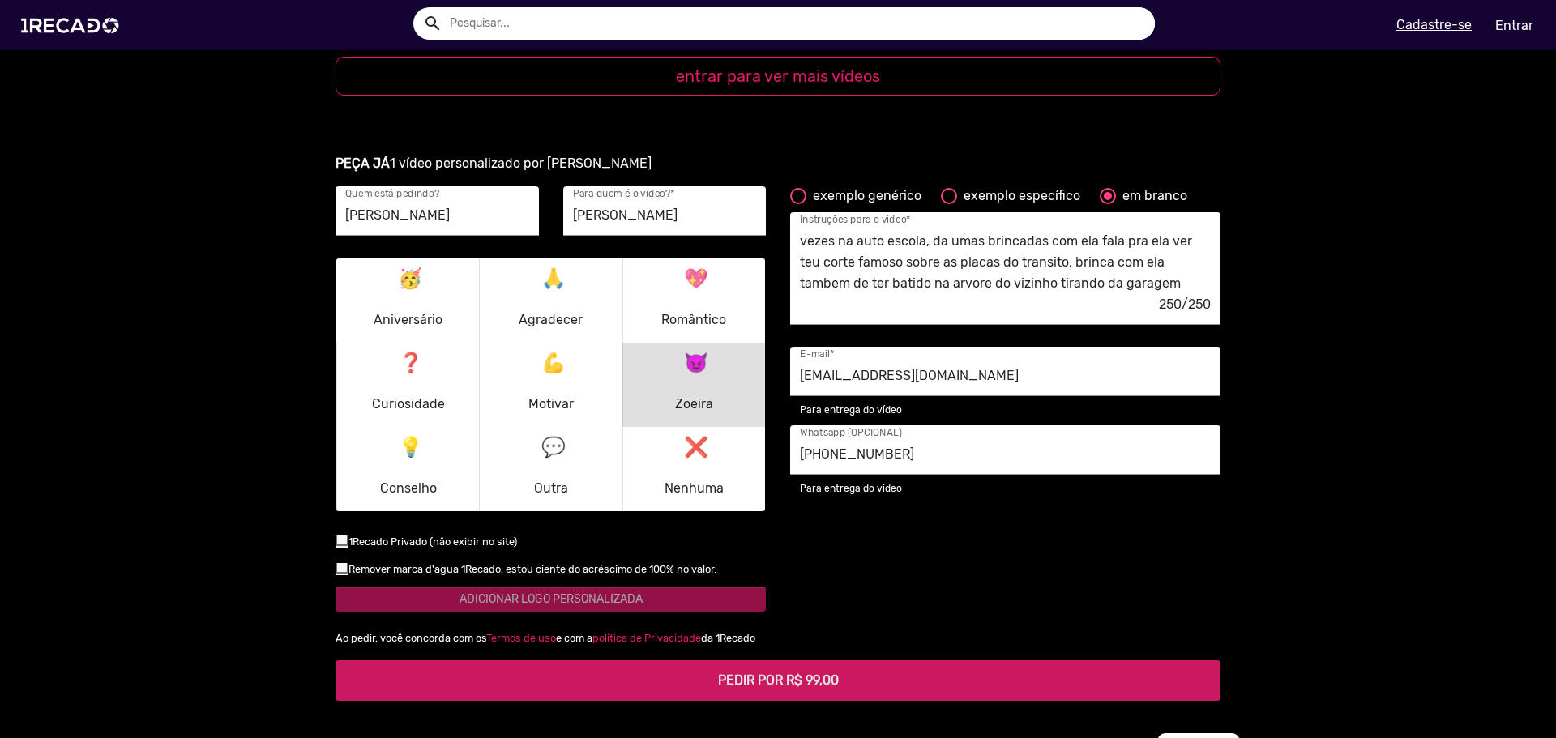
click at [621, 660] on button "PEDIR POR R$ 99,00" at bounding box center [777, 680] width 885 height 41
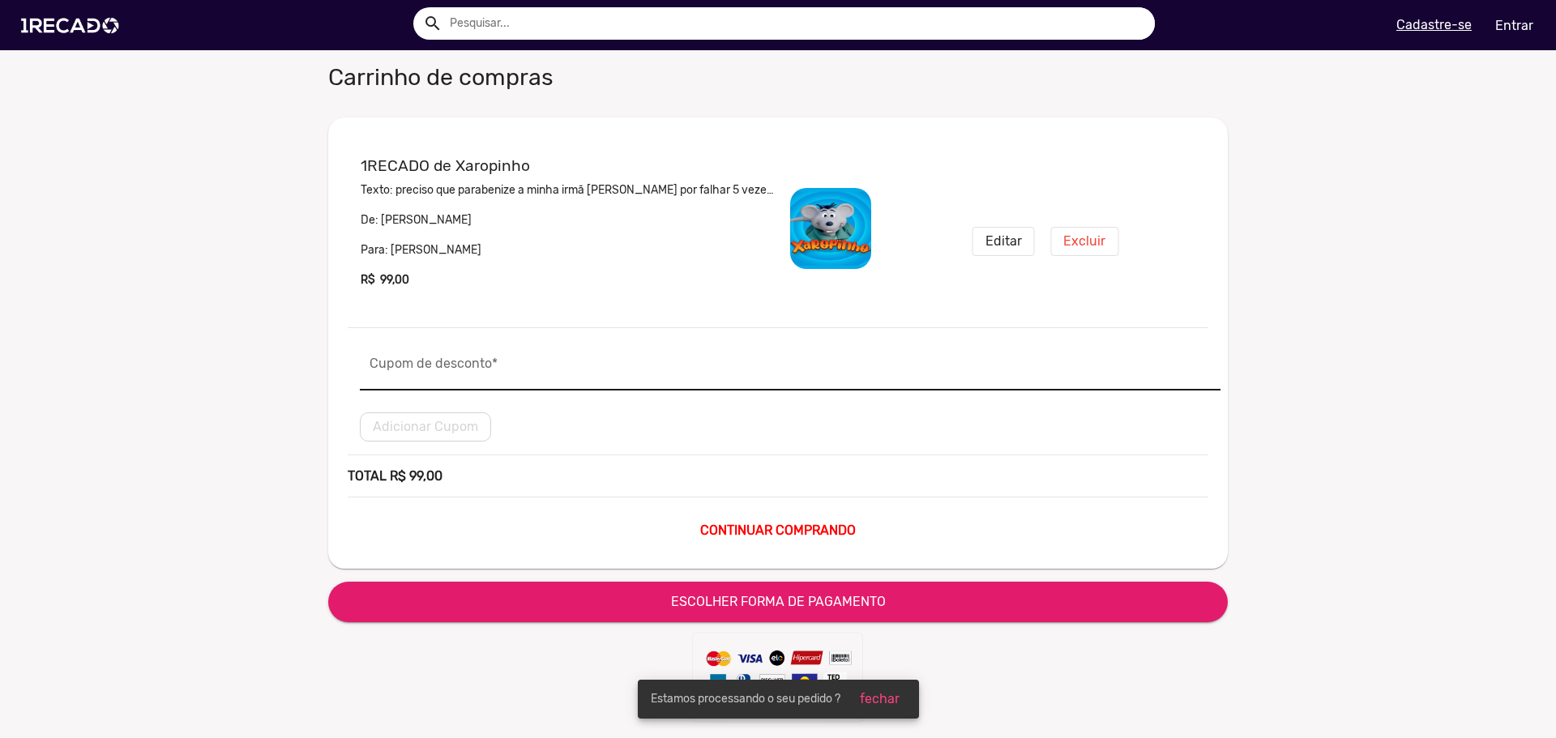
click at [472, 382] on div "Cupom de desconto *" at bounding box center [790, 365] width 841 height 49
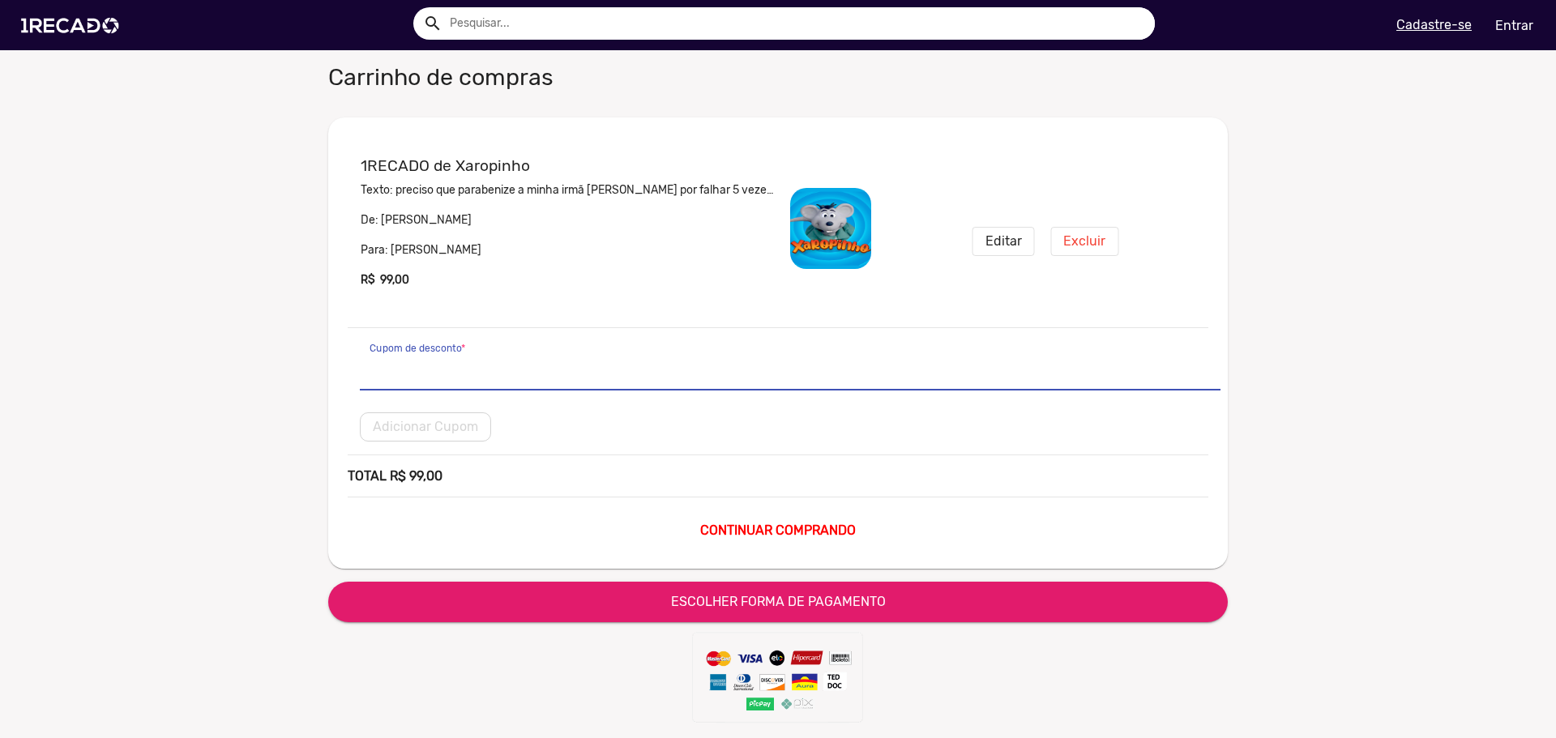
click at [558, 375] on input "Cupom de desconto *" at bounding box center [790, 370] width 841 height 21
type input "xaropinho"
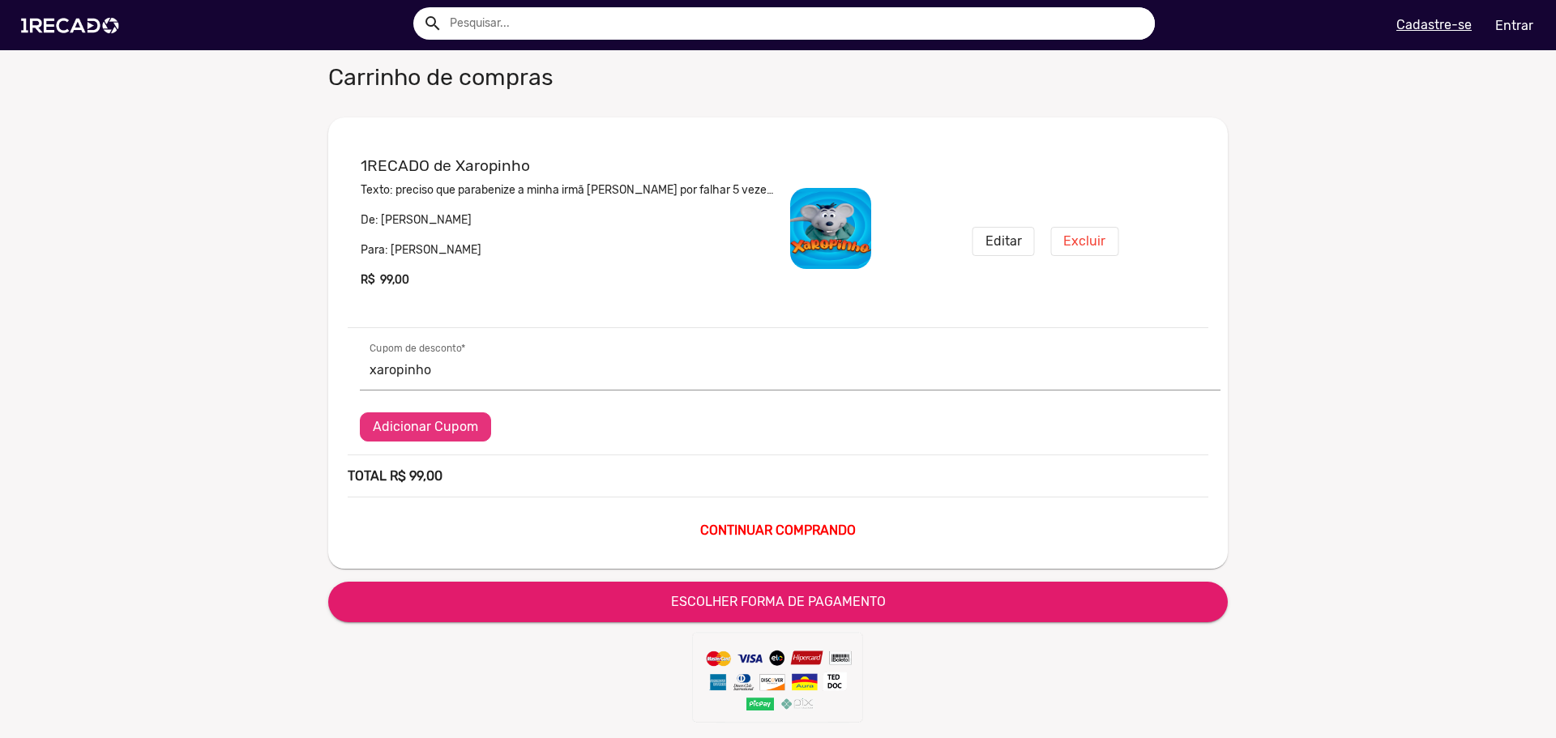
click at [448, 423] on span "Adicionar Cupom" at bounding box center [425, 426] width 105 height 15
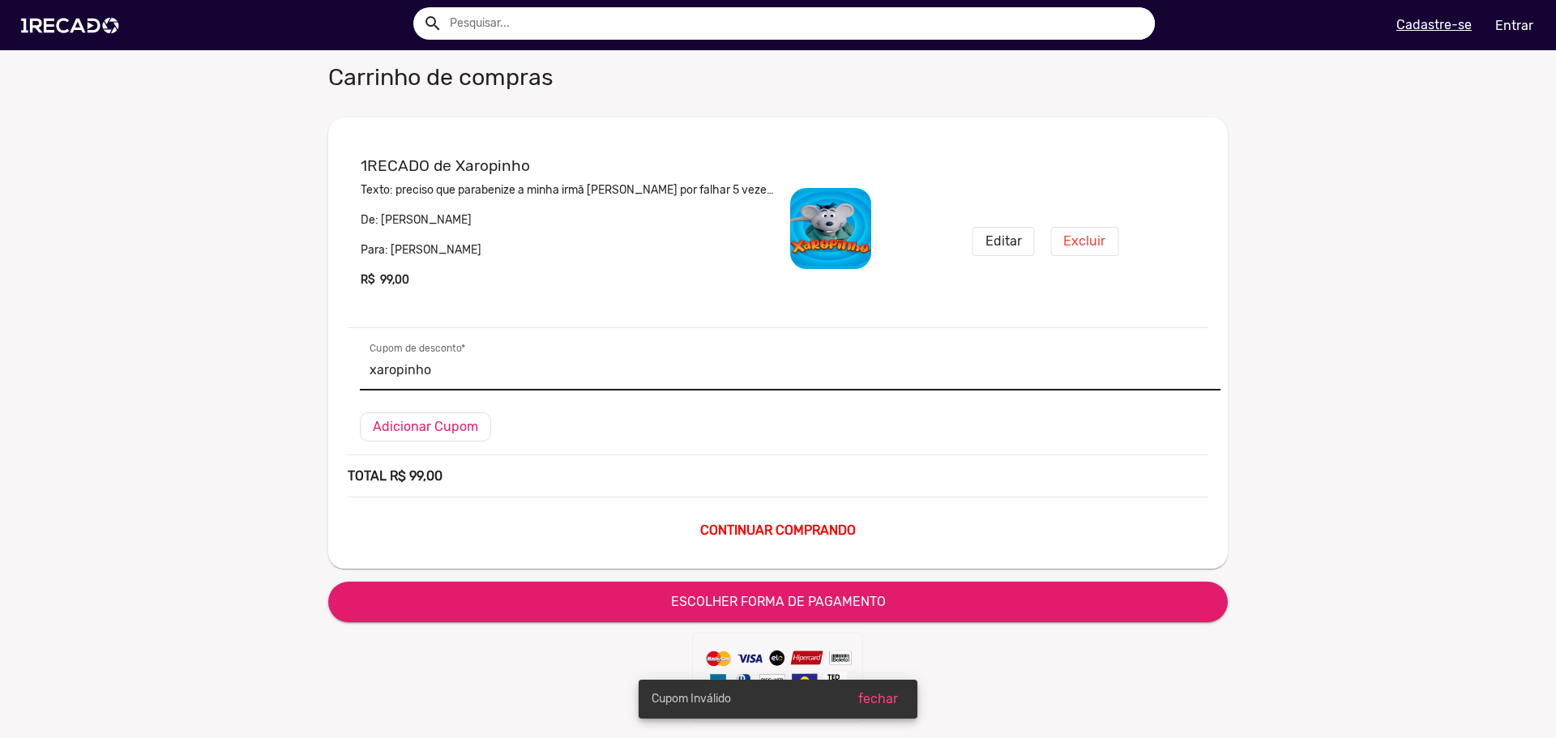
click at [429, 376] on input "xaropinho" at bounding box center [790, 370] width 841 height 21
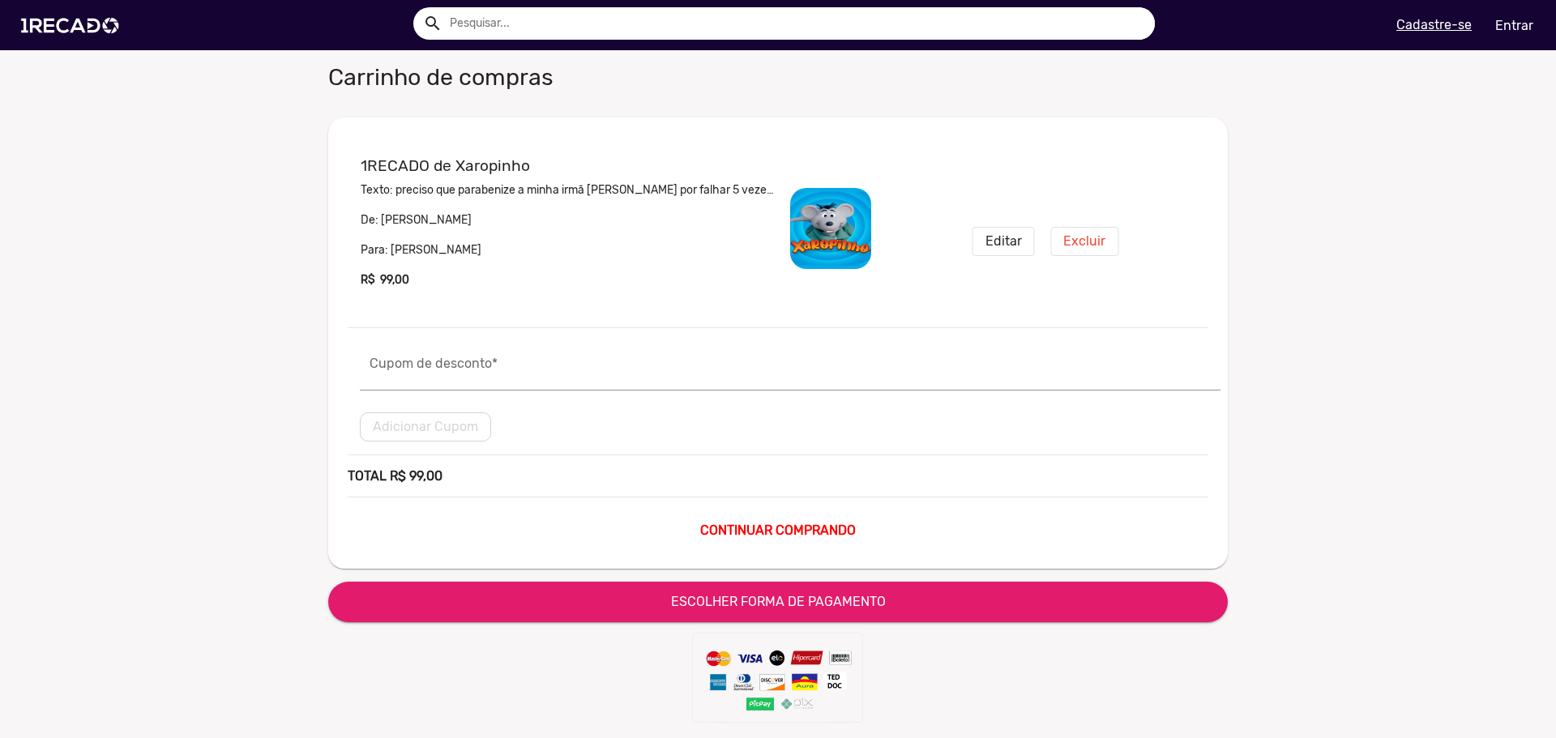
click at [789, 425] on mat-list "1RECADO de Xaropinho Texto: preciso que parabenize a minha irmã [PERSON_NAME] p…" at bounding box center [778, 343] width 861 height 413
click at [455, 367] on input "Cupom de desconto *" at bounding box center [790, 370] width 841 height 21
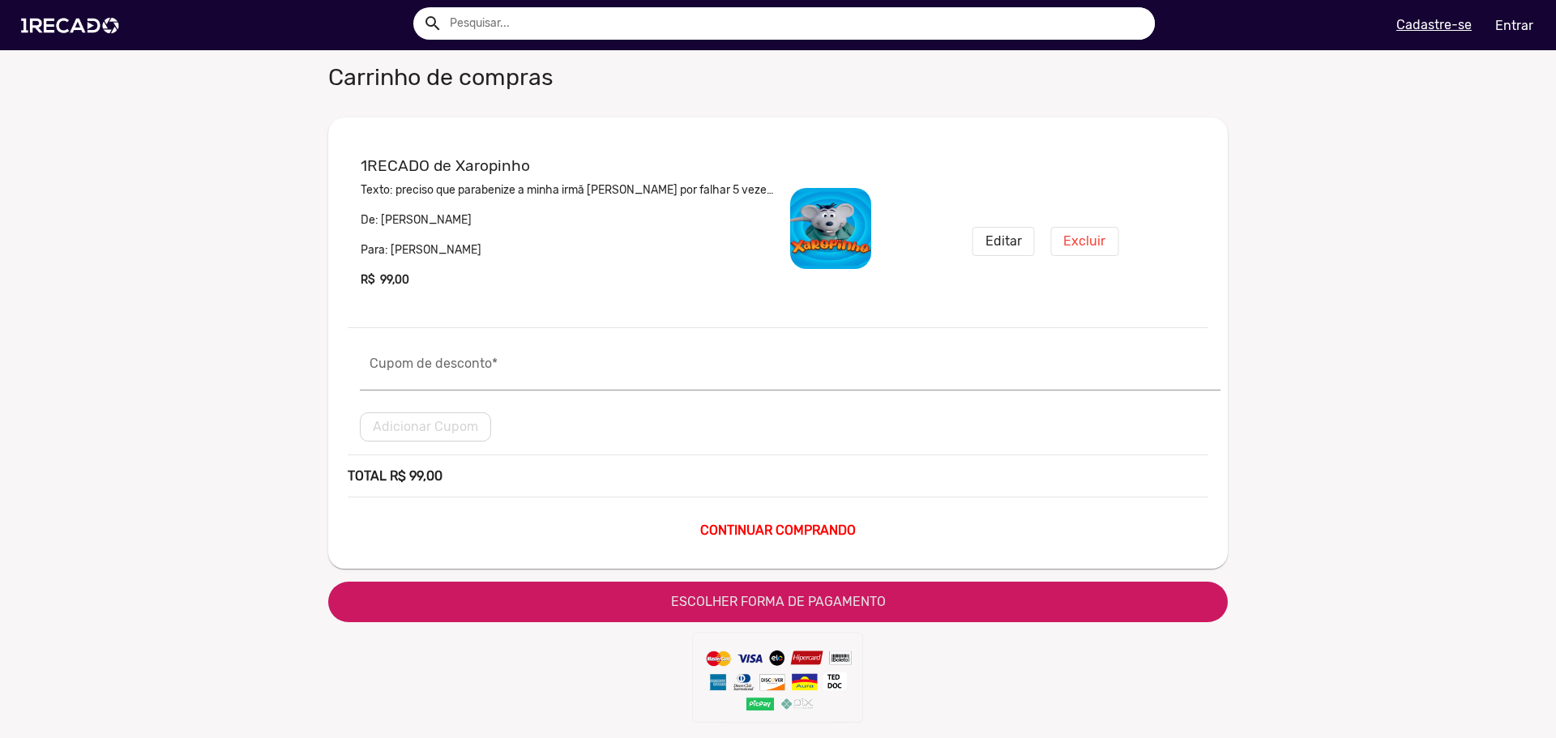
click at [883, 594] on button "ESCOLHER FORMA DE PAGAMENTO" at bounding box center [777, 602] width 899 height 41
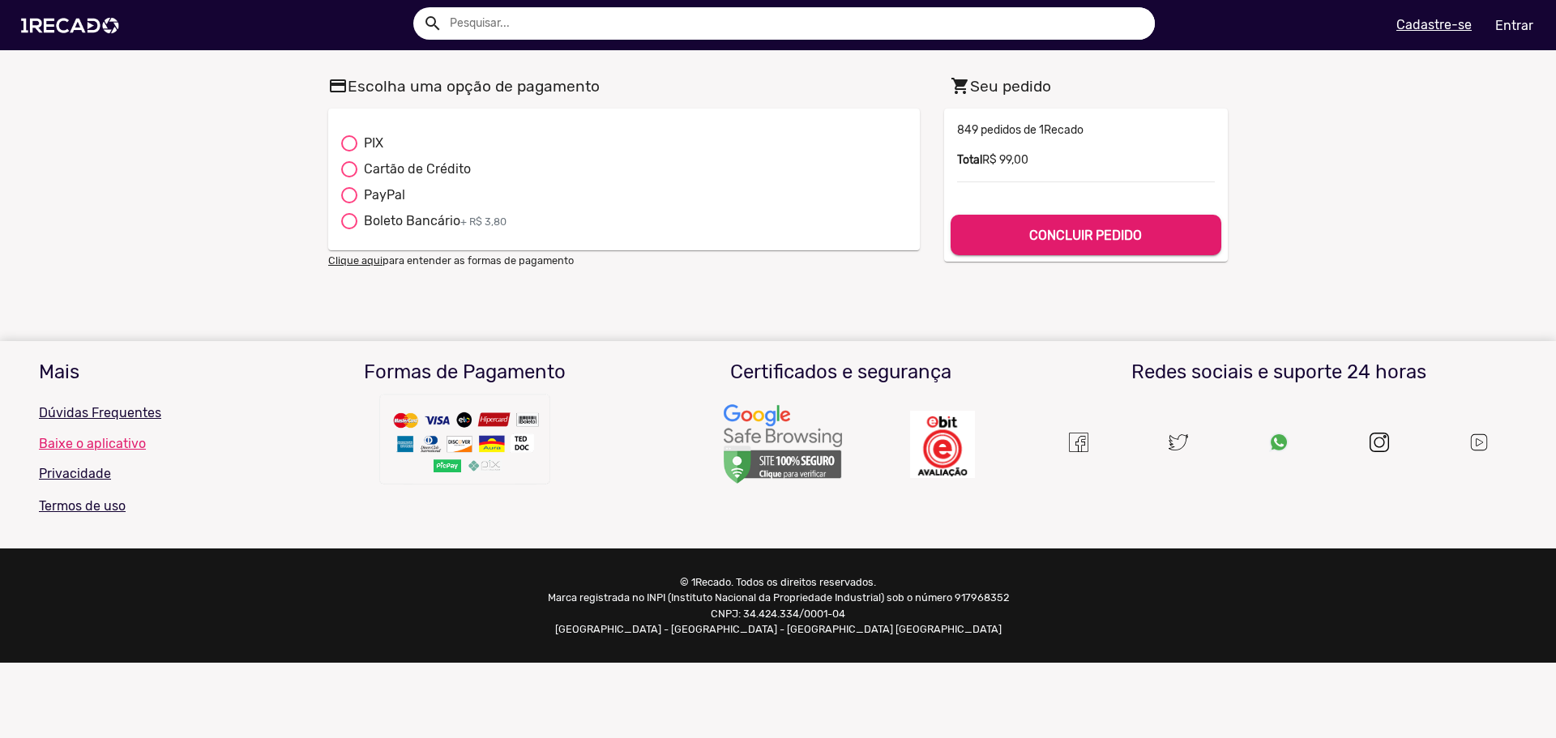
click at [374, 139] on div "PIX" at bounding box center [370, 143] width 26 height 19
click at [349, 152] on input "PIX" at bounding box center [348, 152] width 1 height 1
radio input "true"
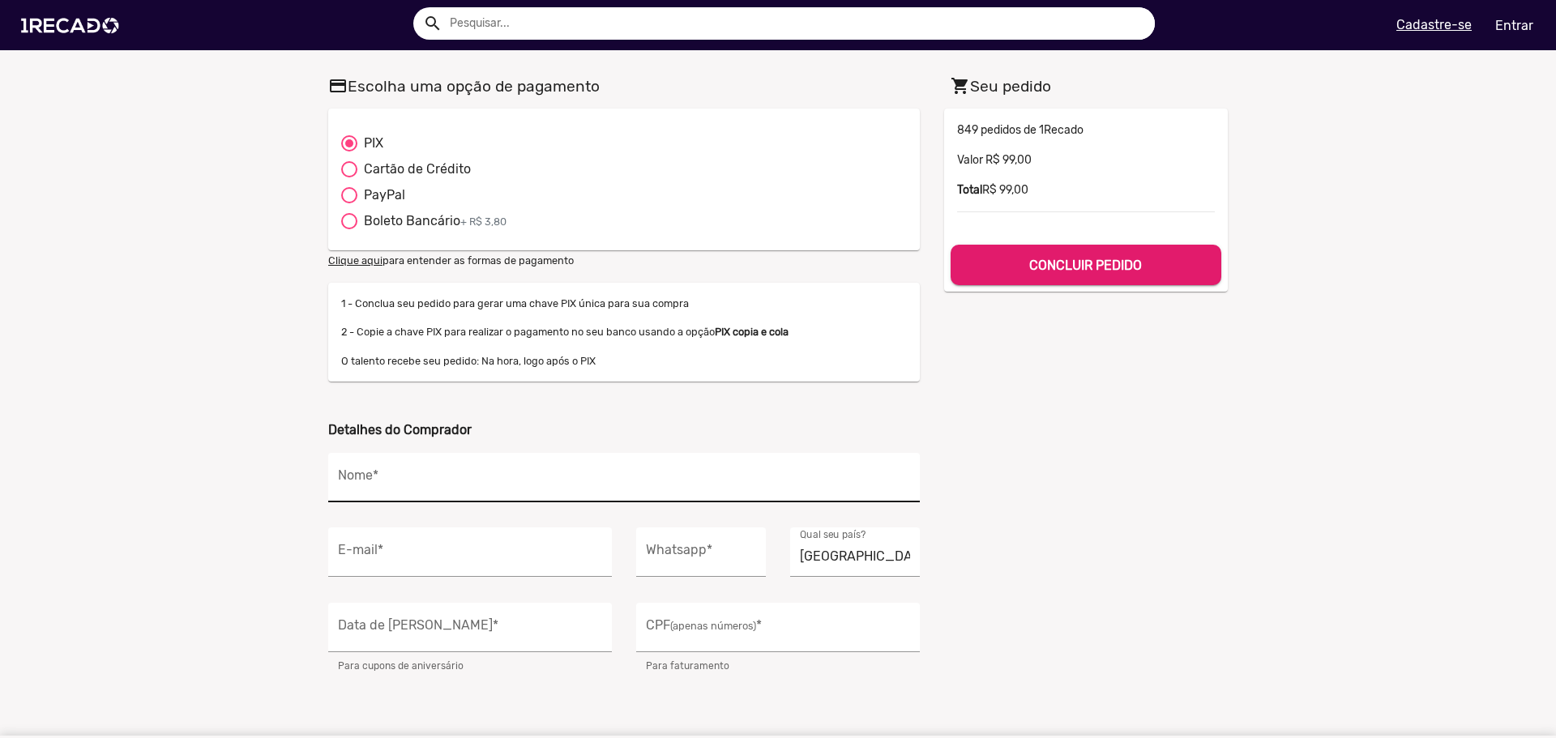
click at [541, 476] on input "Nome *" at bounding box center [624, 482] width 572 height 21
type input "[PERSON_NAME]"
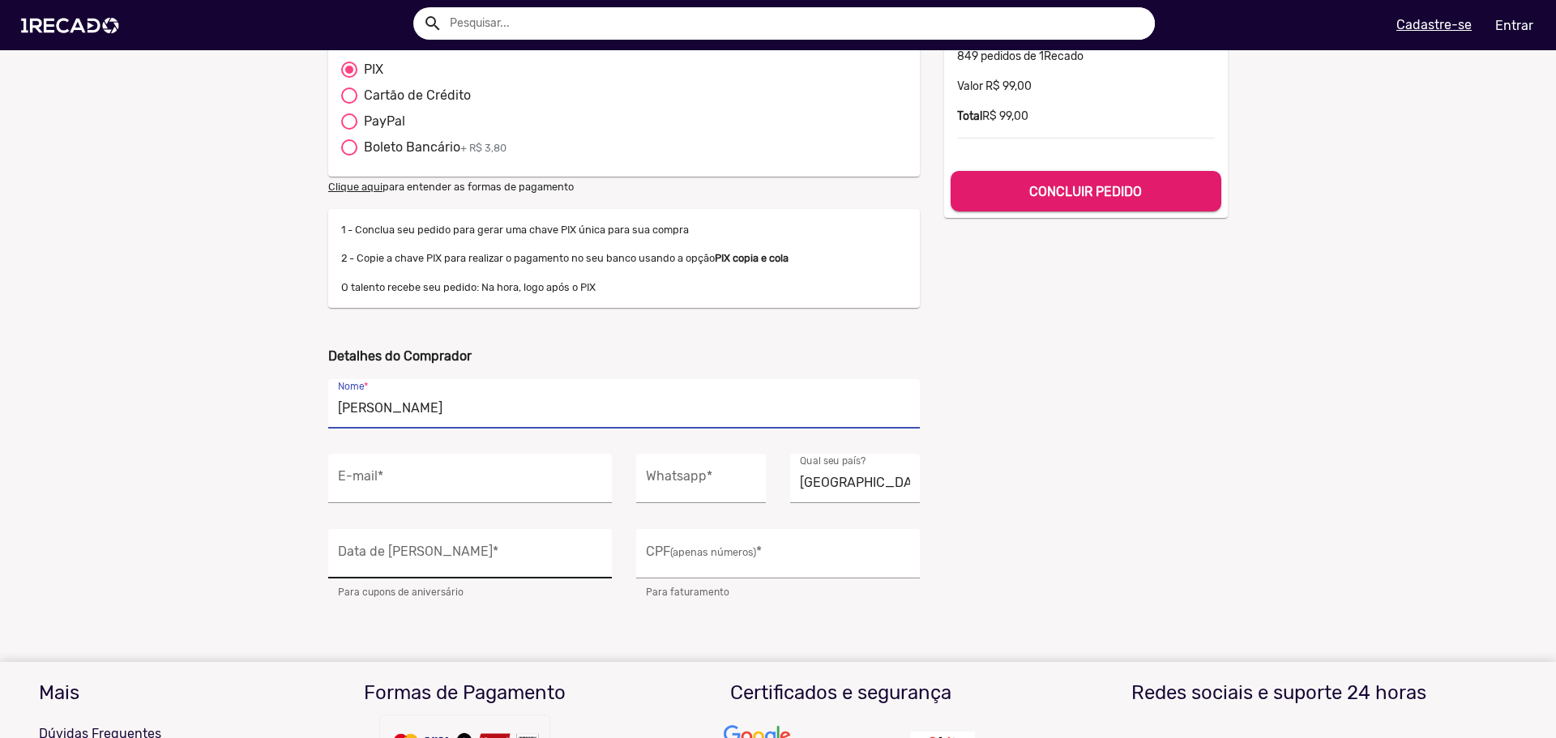
scroll to position [81, 0]
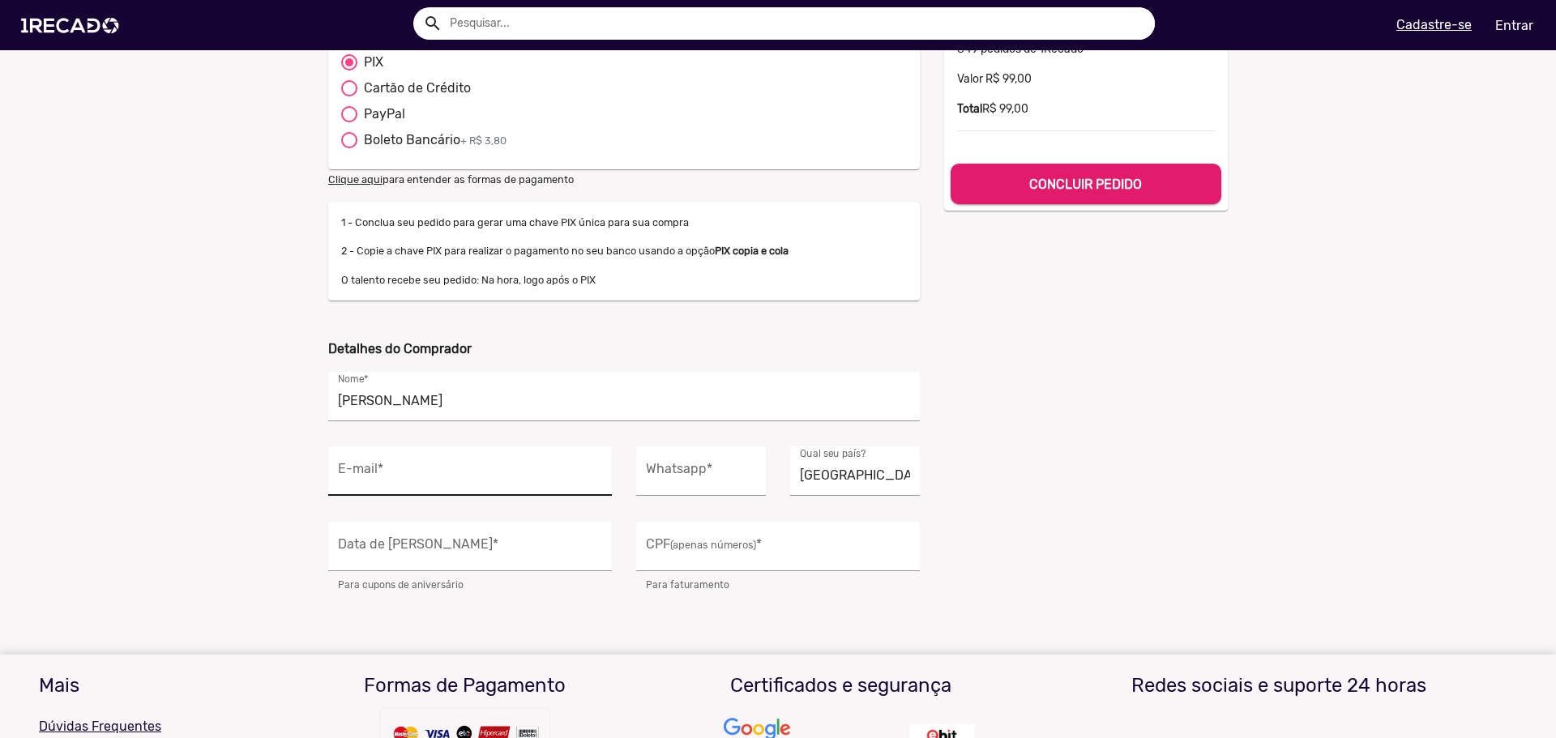
click at [498, 487] on div "E-mail *" at bounding box center [470, 471] width 264 height 49
type input "[EMAIL_ADDRESS][DOMAIN_NAME]"
click at [703, 472] on input "Whatsapp *" at bounding box center [701, 475] width 110 height 21
type input "[PHONE_NUMBER]"
click at [842, 462] on div "Brasil Qual seu país?" at bounding box center [855, 471] width 110 height 49
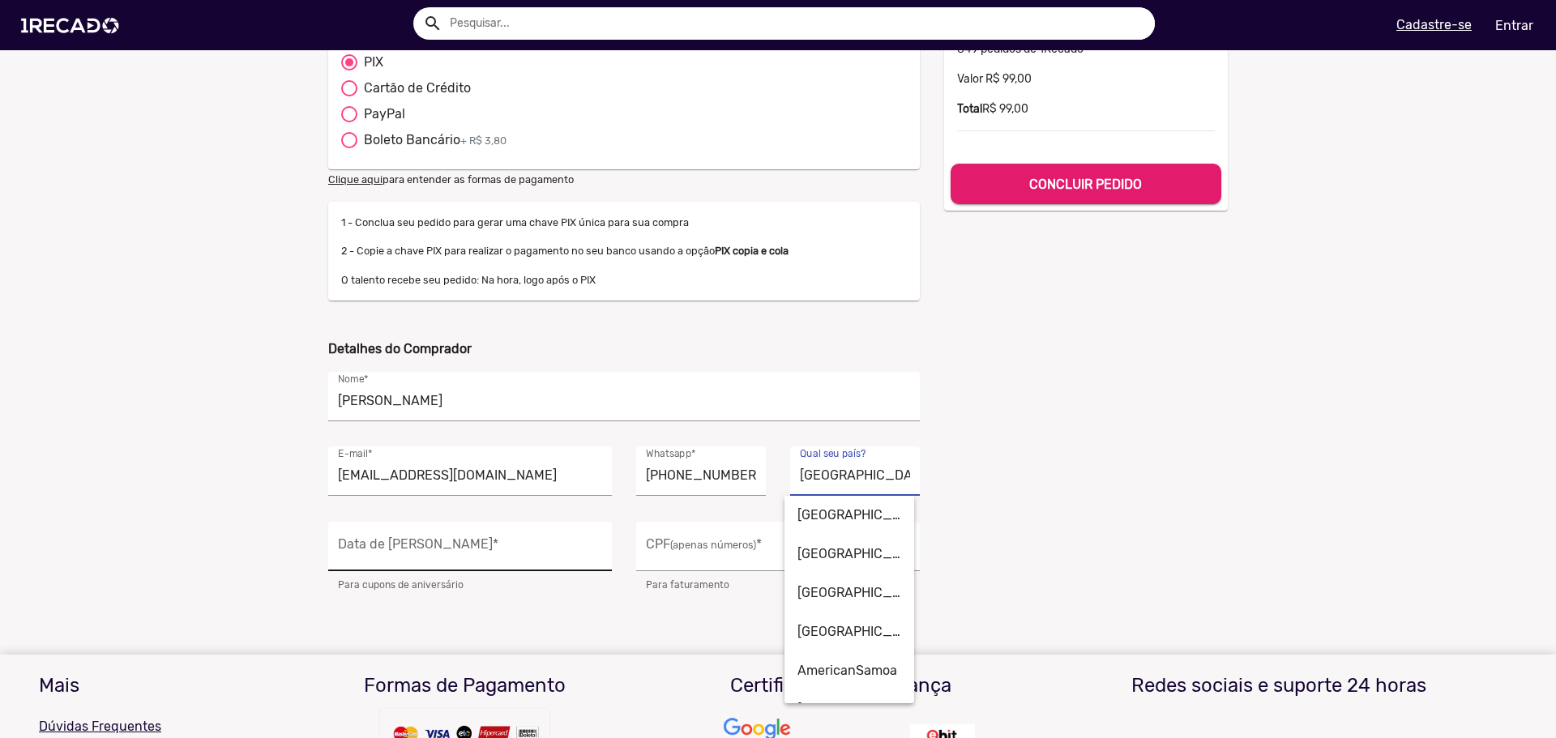
click at [522, 545] on input "Data de Nascimento *" at bounding box center [470, 551] width 264 height 21
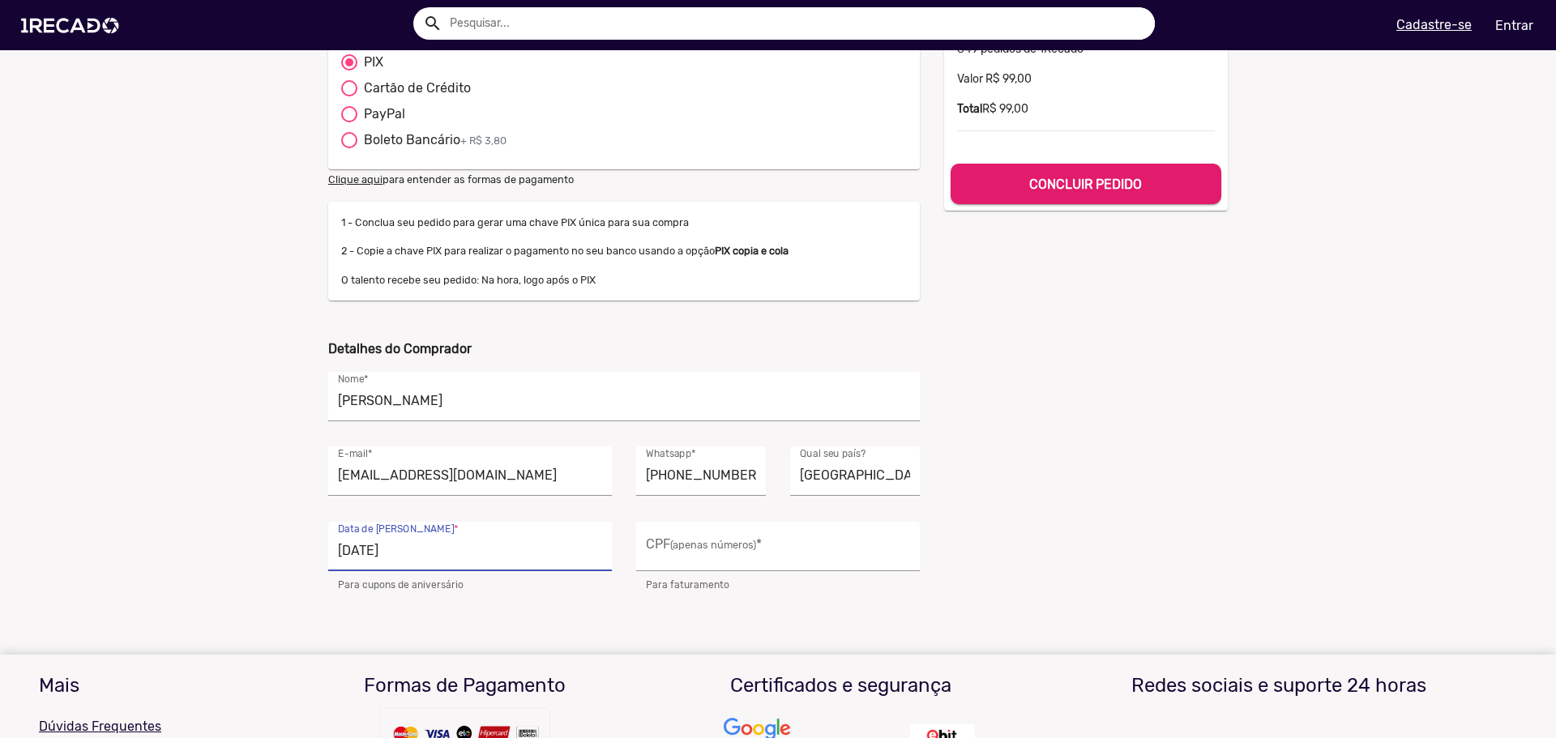
type input "[DATE]"
type input "052.395.700-94"
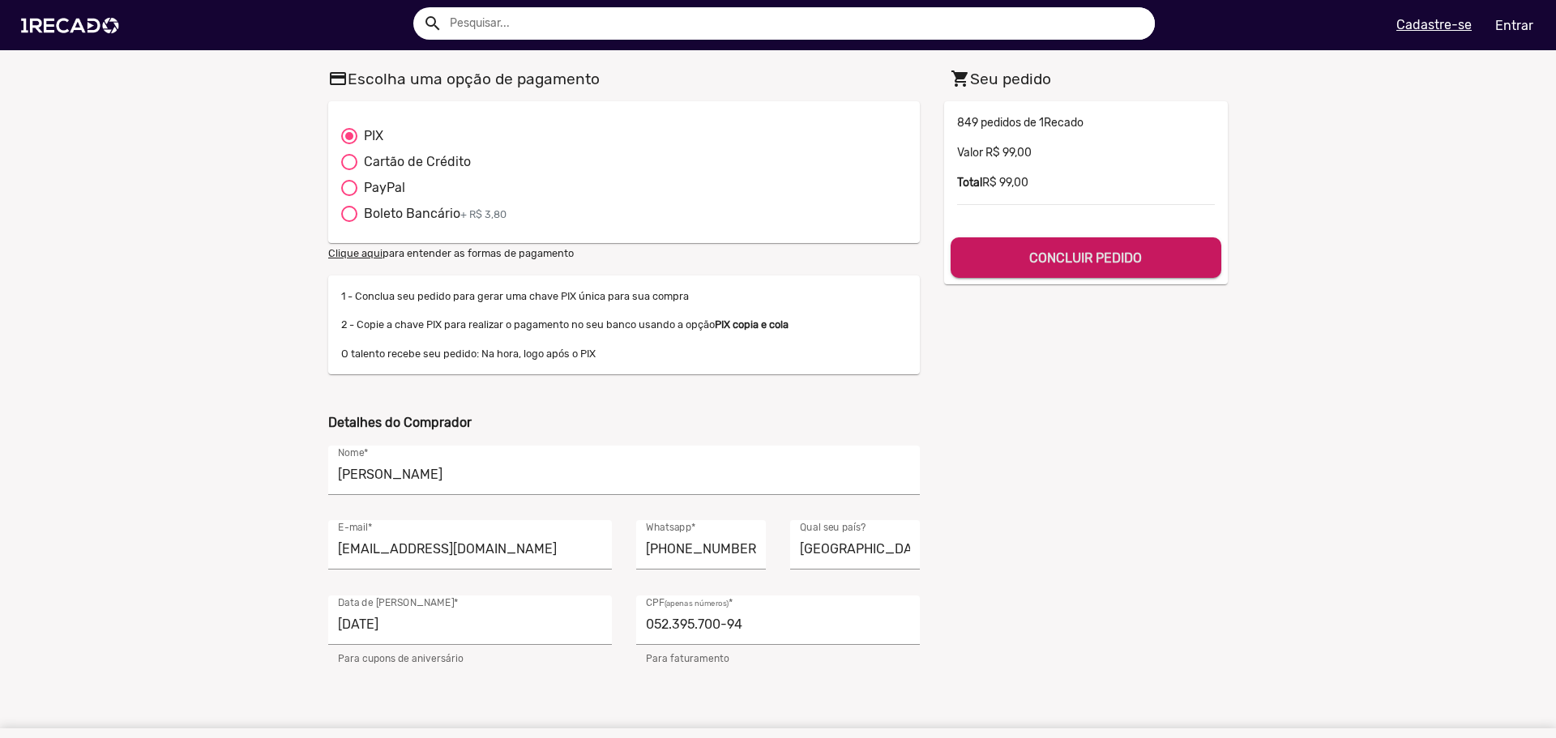
scroll to position [0, 0]
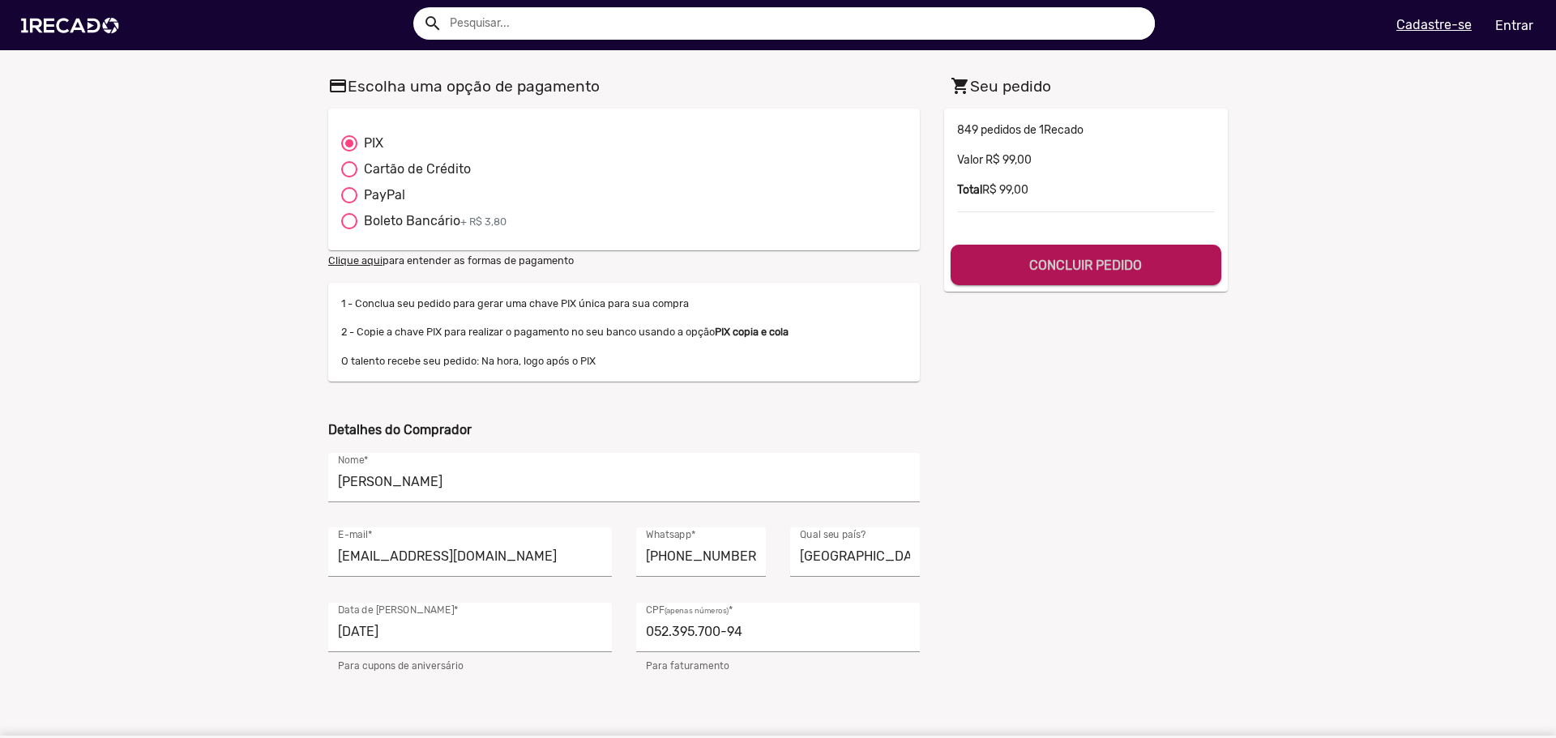
click at [1082, 277] on button "CONCLUIR PEDIDO" at bounding box center [1086, 265] width 271 height 41
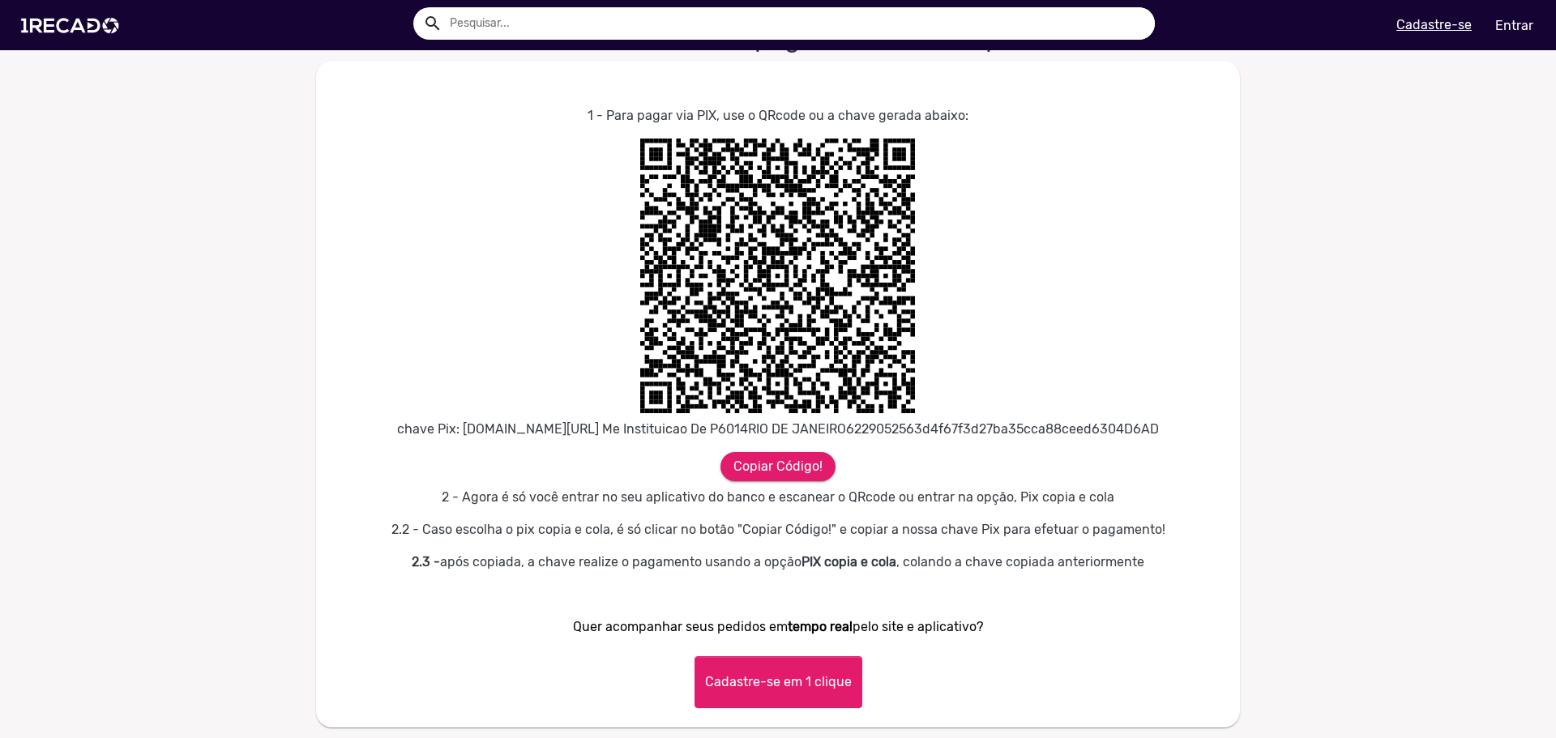
scroll to position [758, 0]
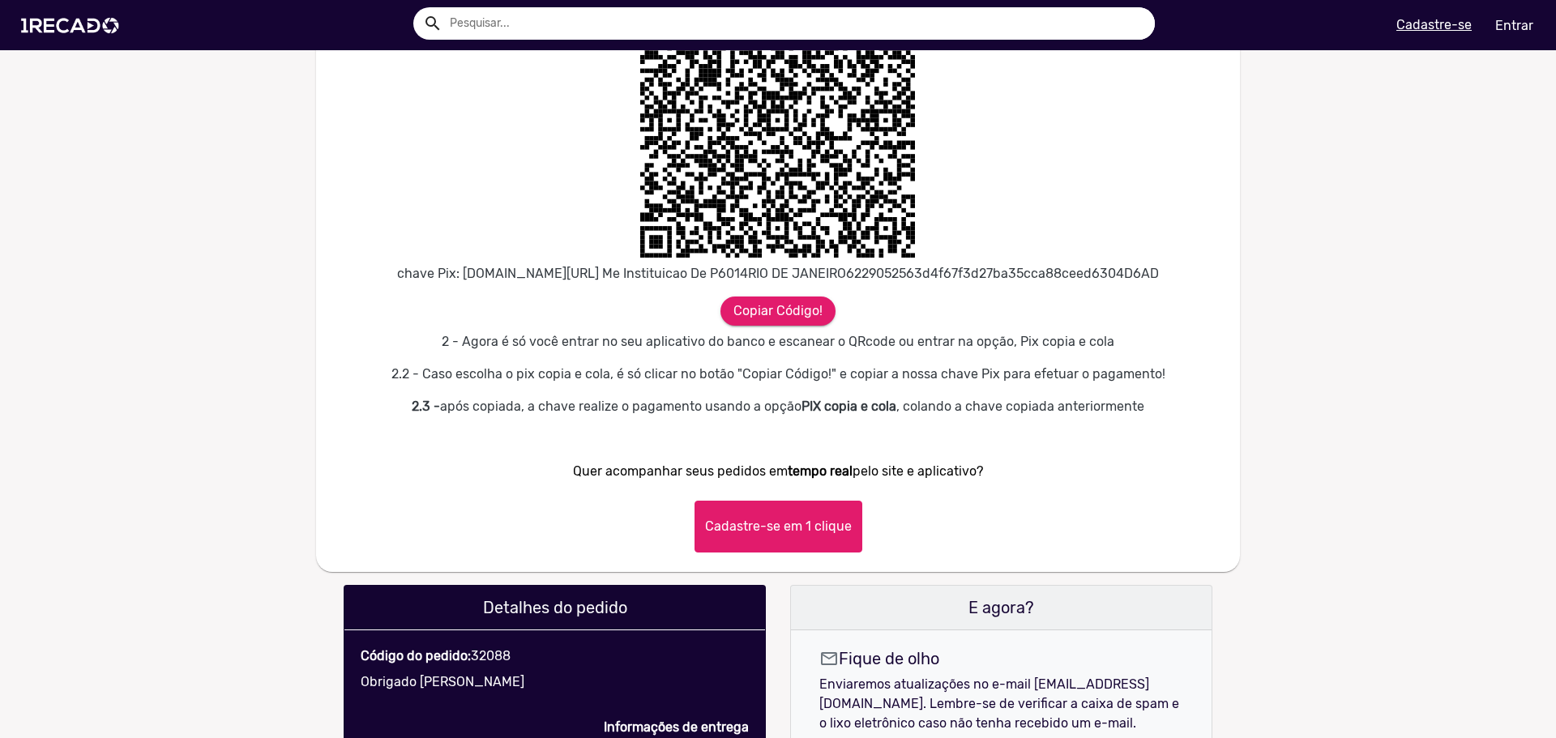
click at [821, 550] on button "Cadastre-se em 1 clique" at bounding box center [778, 527] width 168 height 52
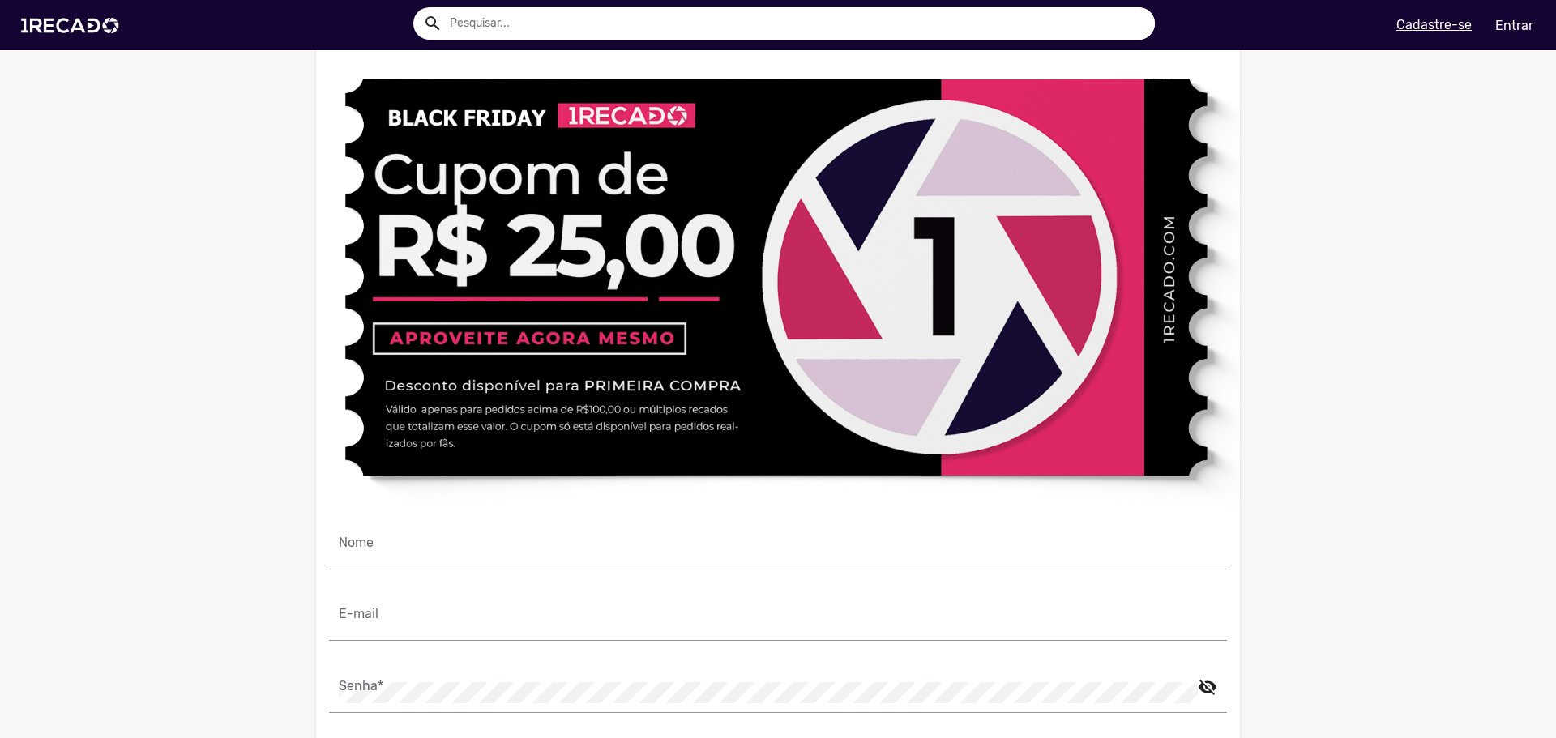
scroll to position [1244, 0]
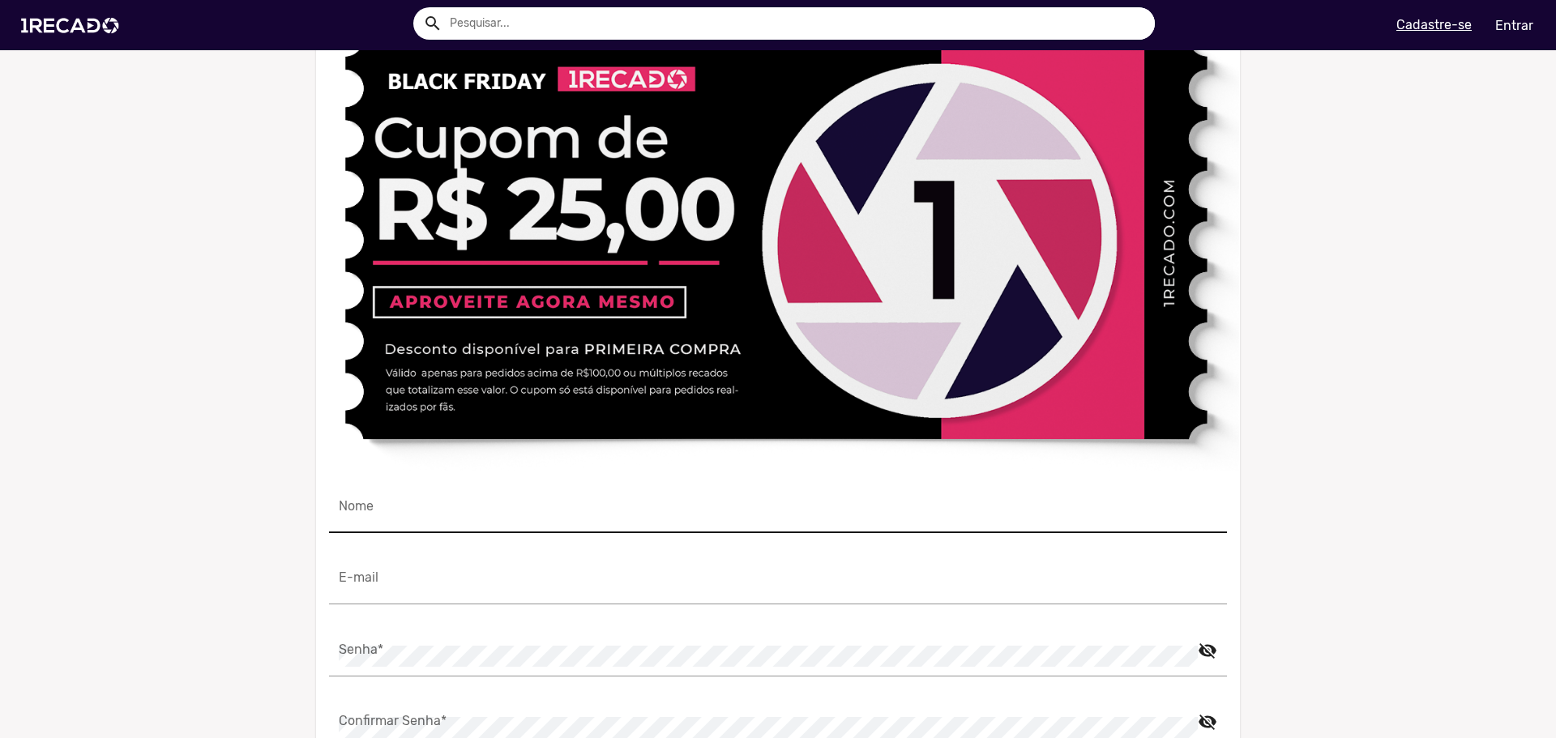
click at [542, 523] on input "Nome" at bounding box center [778, 512] width 878 height 21
type input "[PERSON_NAME]"
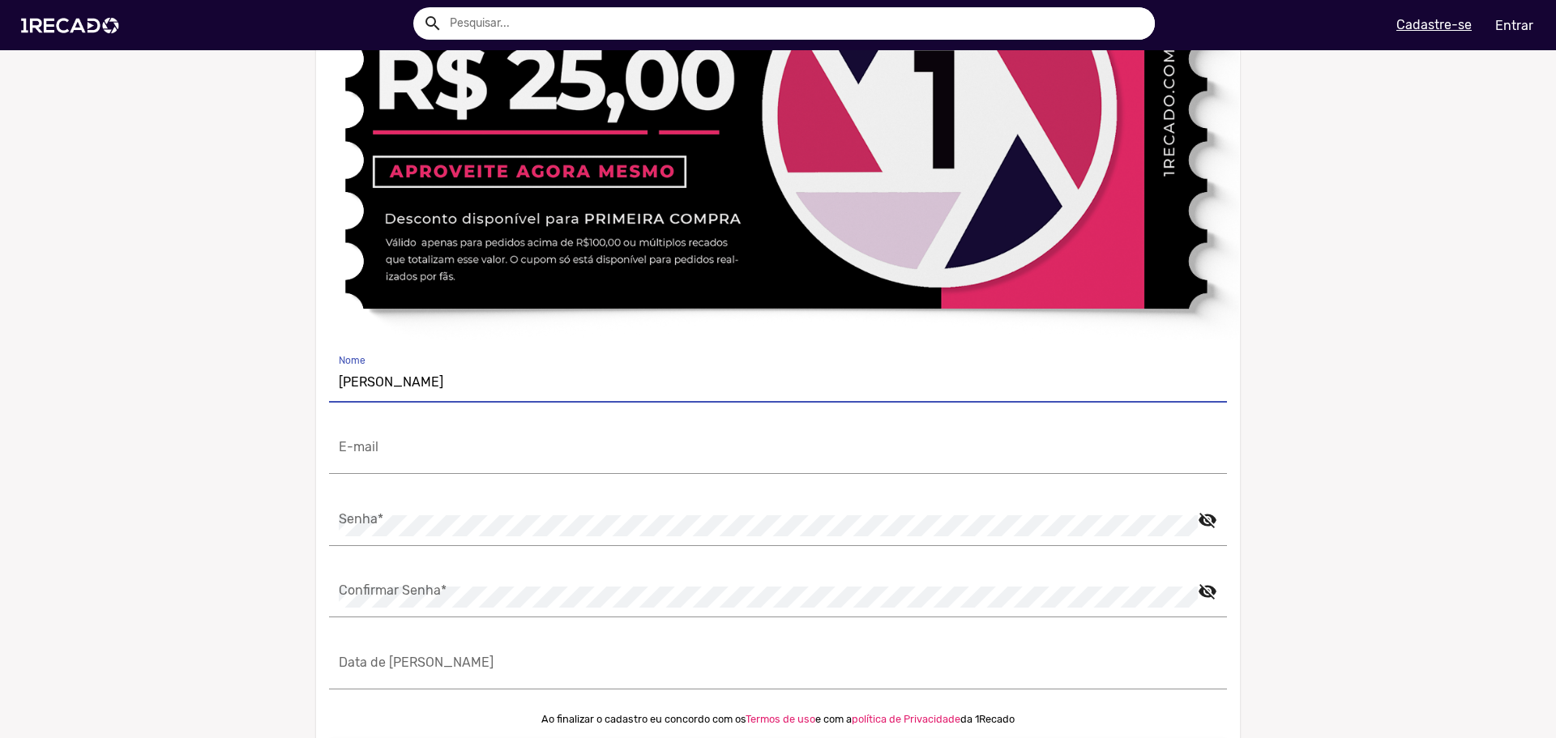
scroll to position [1406, 0]
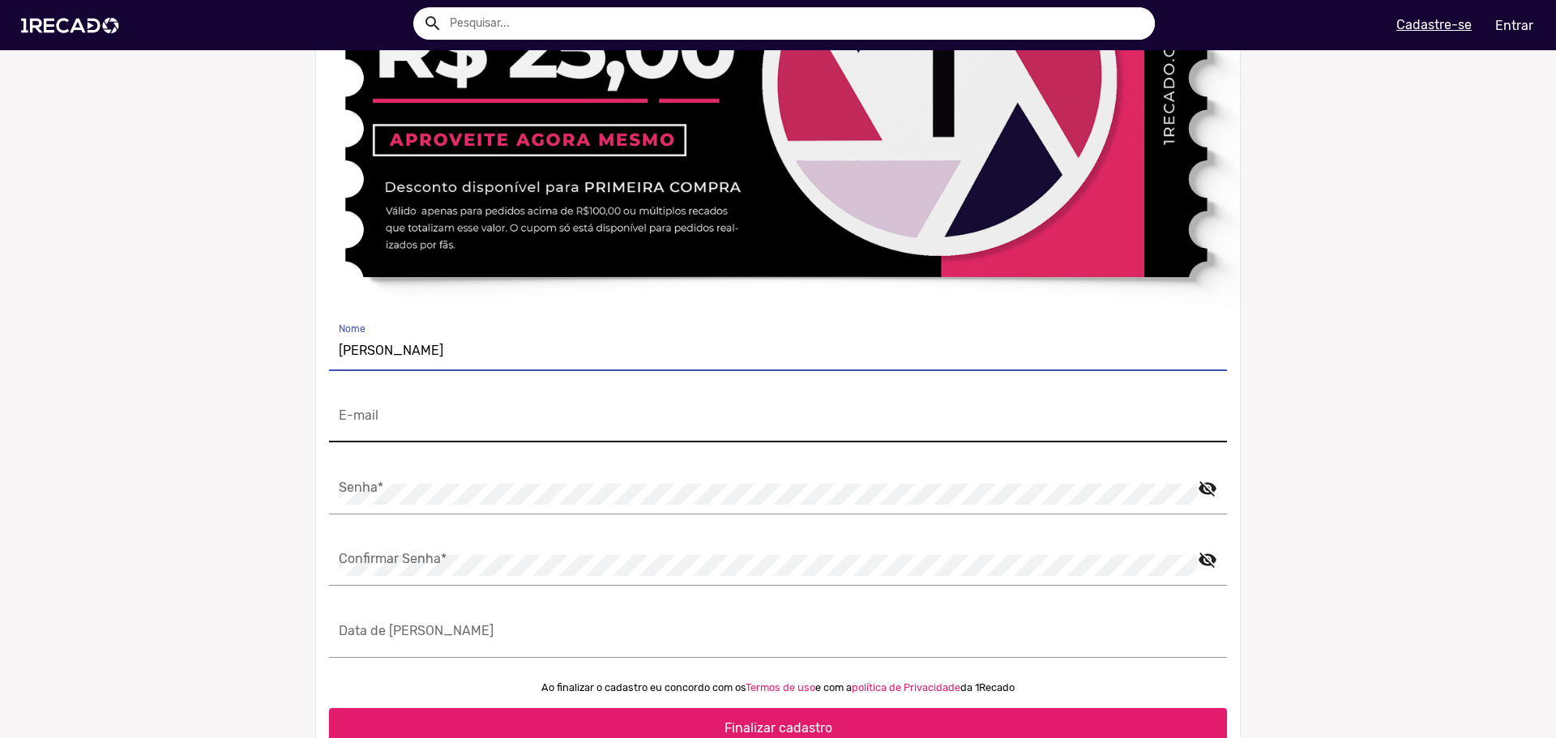
click at [524, 433] on input "E-mail" at bounding box center [778, 422] width 878 height 21
type input "[EMAIL_ADDRESS][DOMAIN_NAME]"
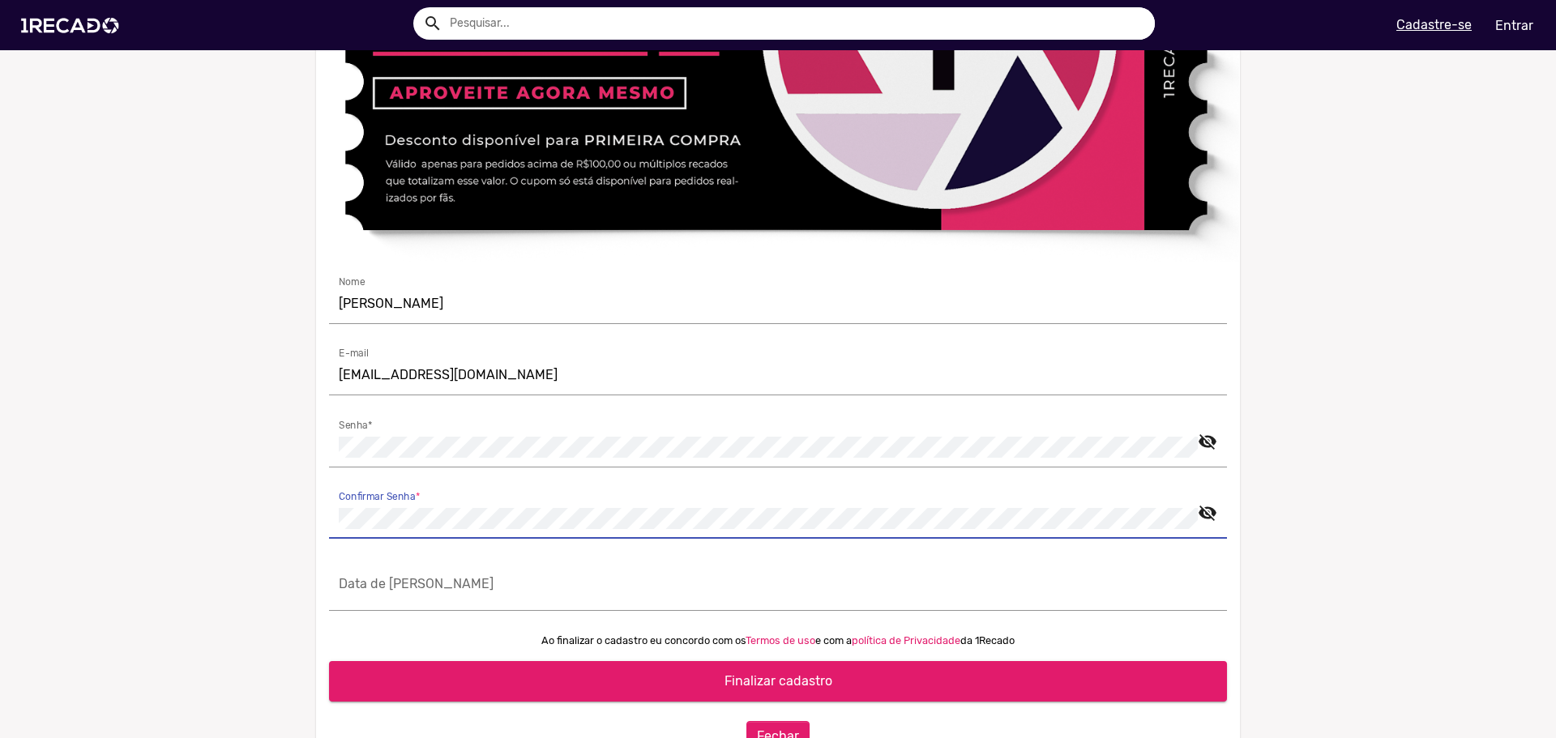
scroll to position [1649, 0]
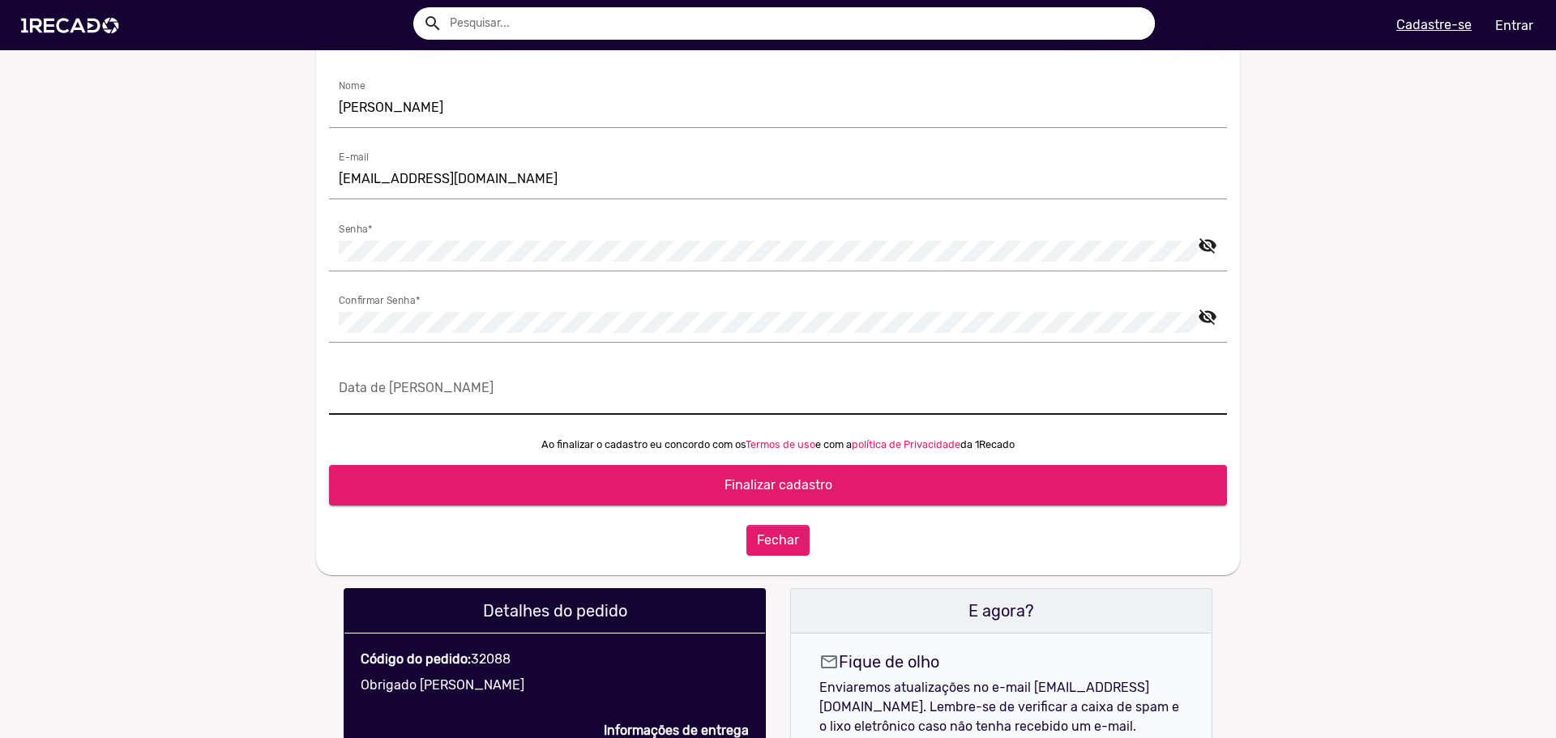
click at [429, 406] on div "Data de [PERSON_NAME]" at bounding box center [778, 389] width 878 height 49
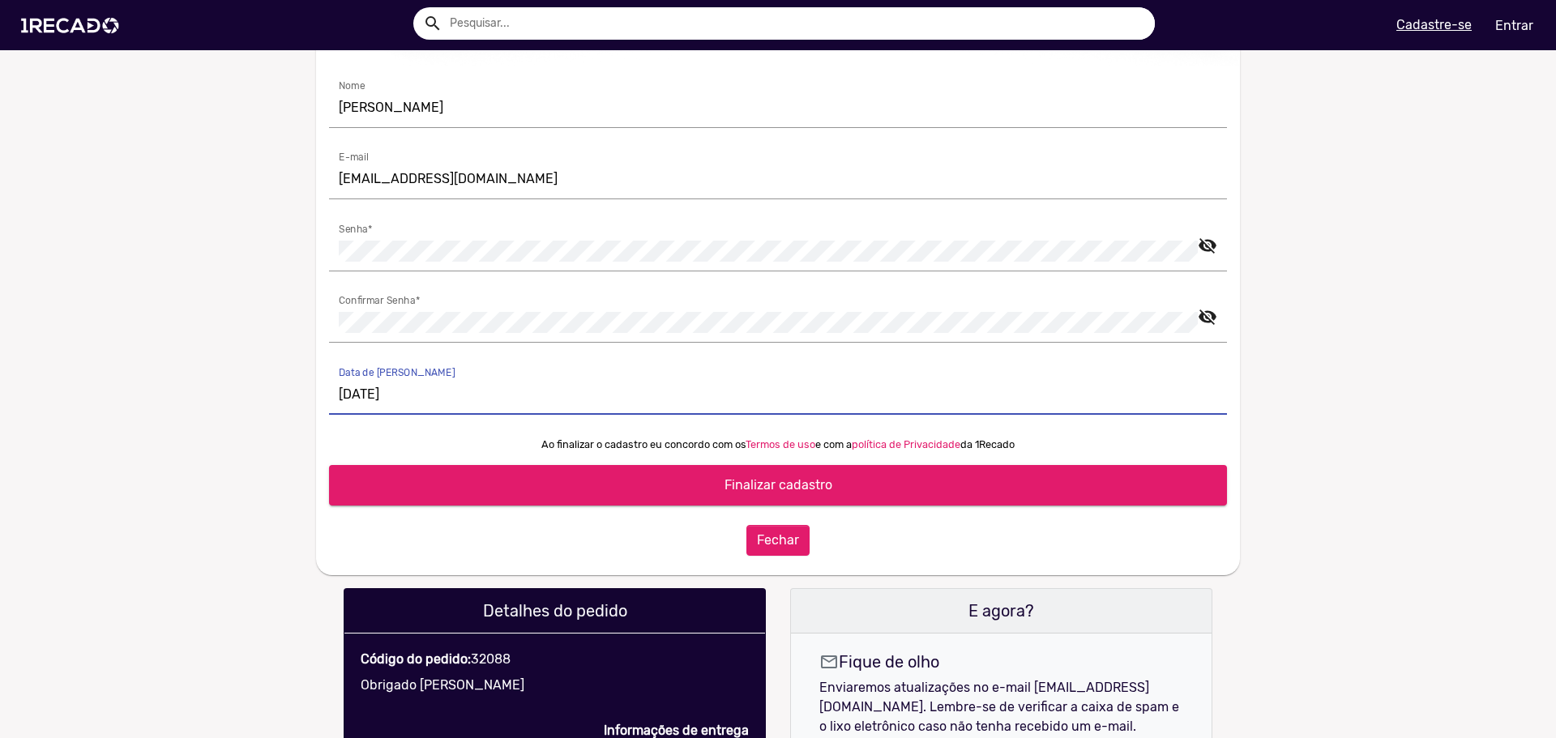
type input "[DATE]"
click at [745, 493] on span "Finalizar cadastro" at bounding box center [778, 484] width 108 height 15
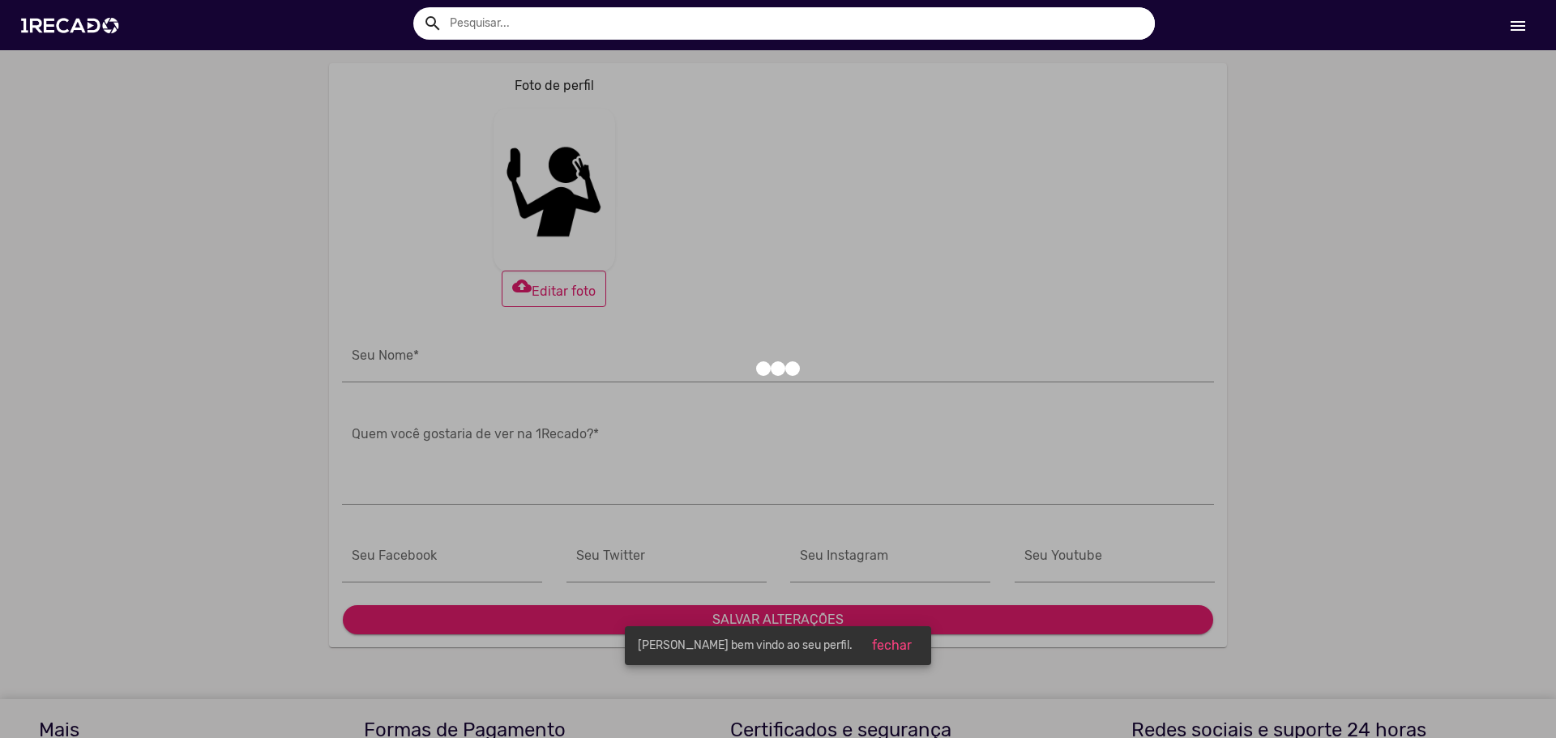
type input "[PERSON_NAME]"
type input "[URL][DOMAIN_NAME]"
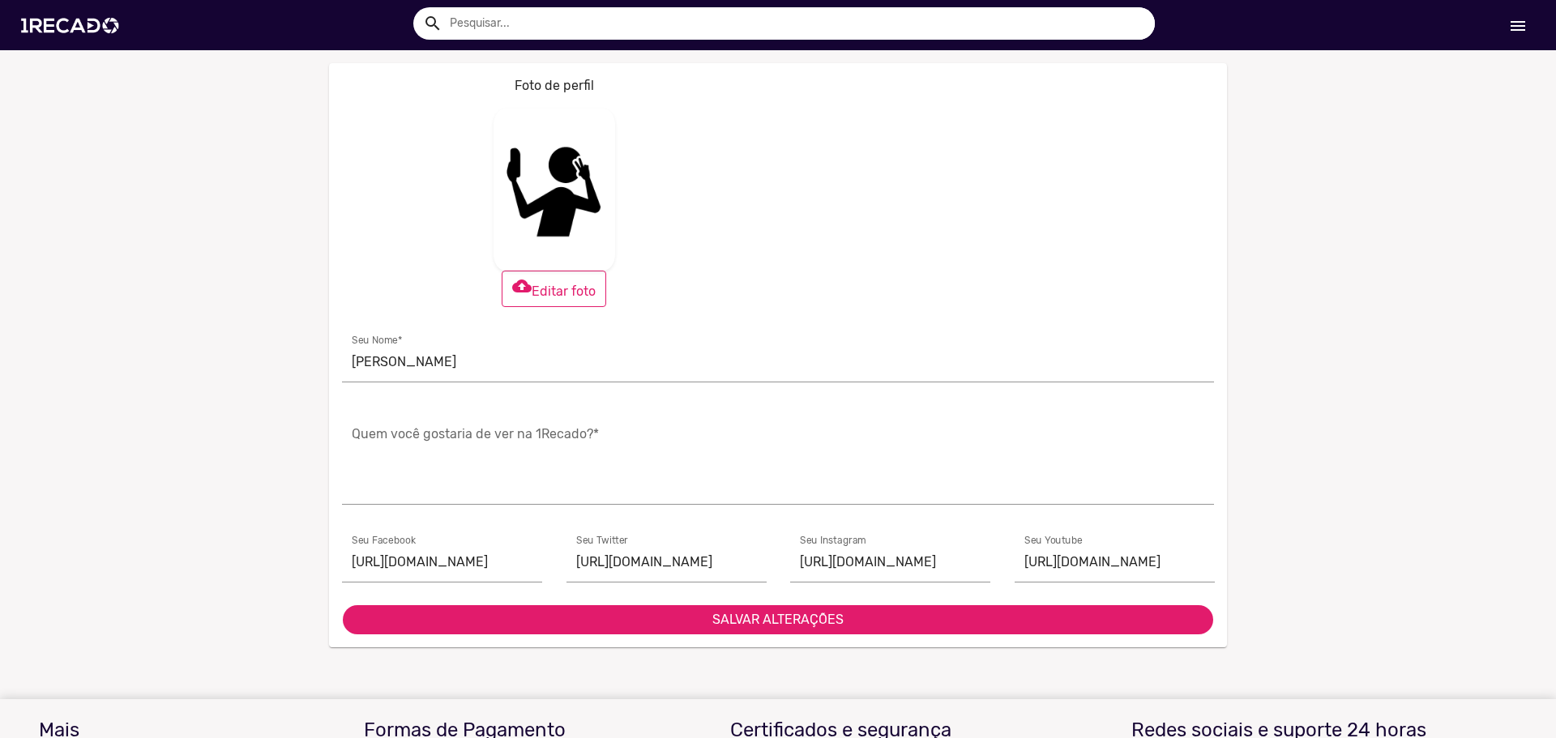
click at [846, 622] on button "SALVAR ALTERAÇÕES" at bounding box center [778, 619] width 870 height 29
click at [90, 28] on img at bounding box center [73, 25] width 122 height 69
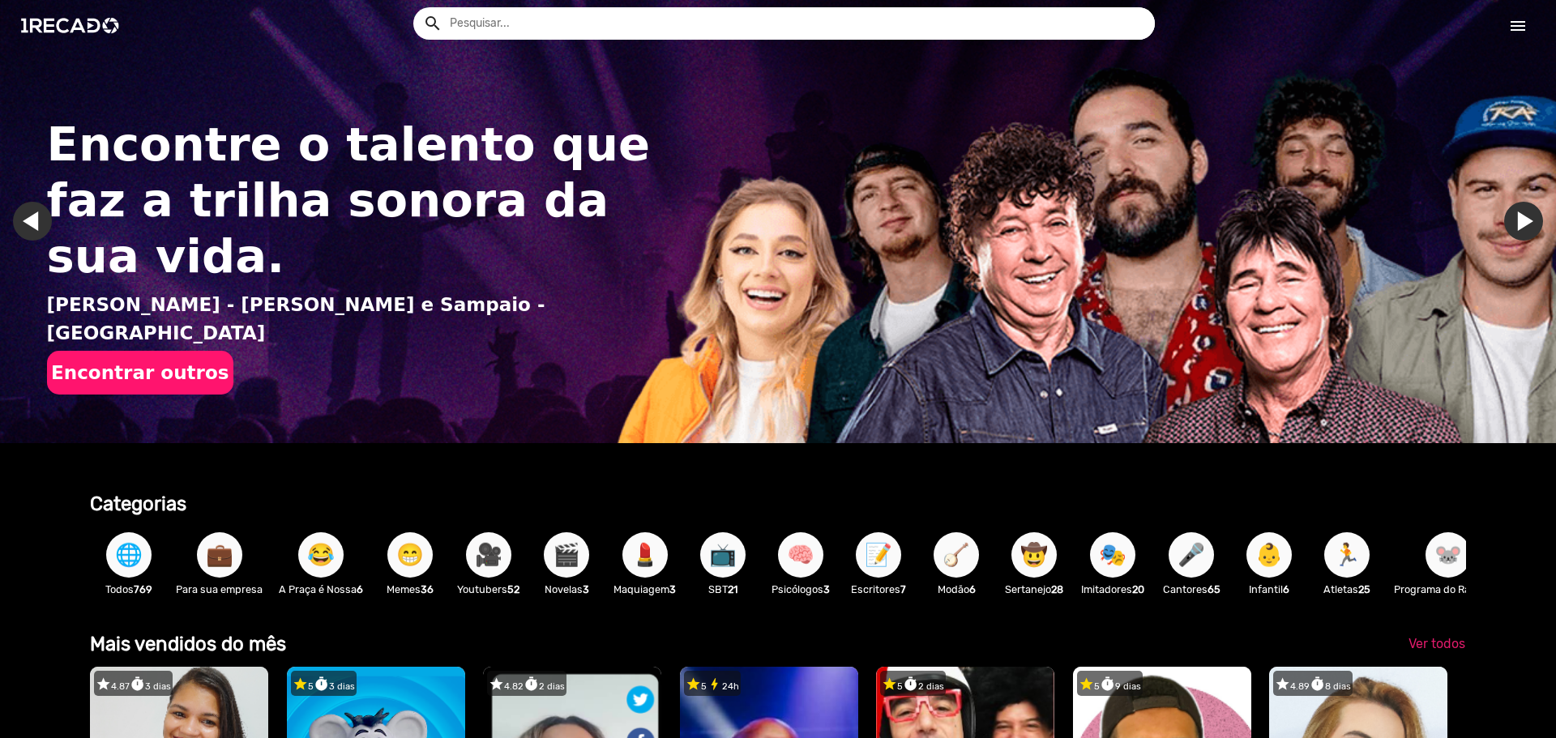
click at [1501, 20] on link "menu" at bounding box center [1518, 25] width 52 height 29
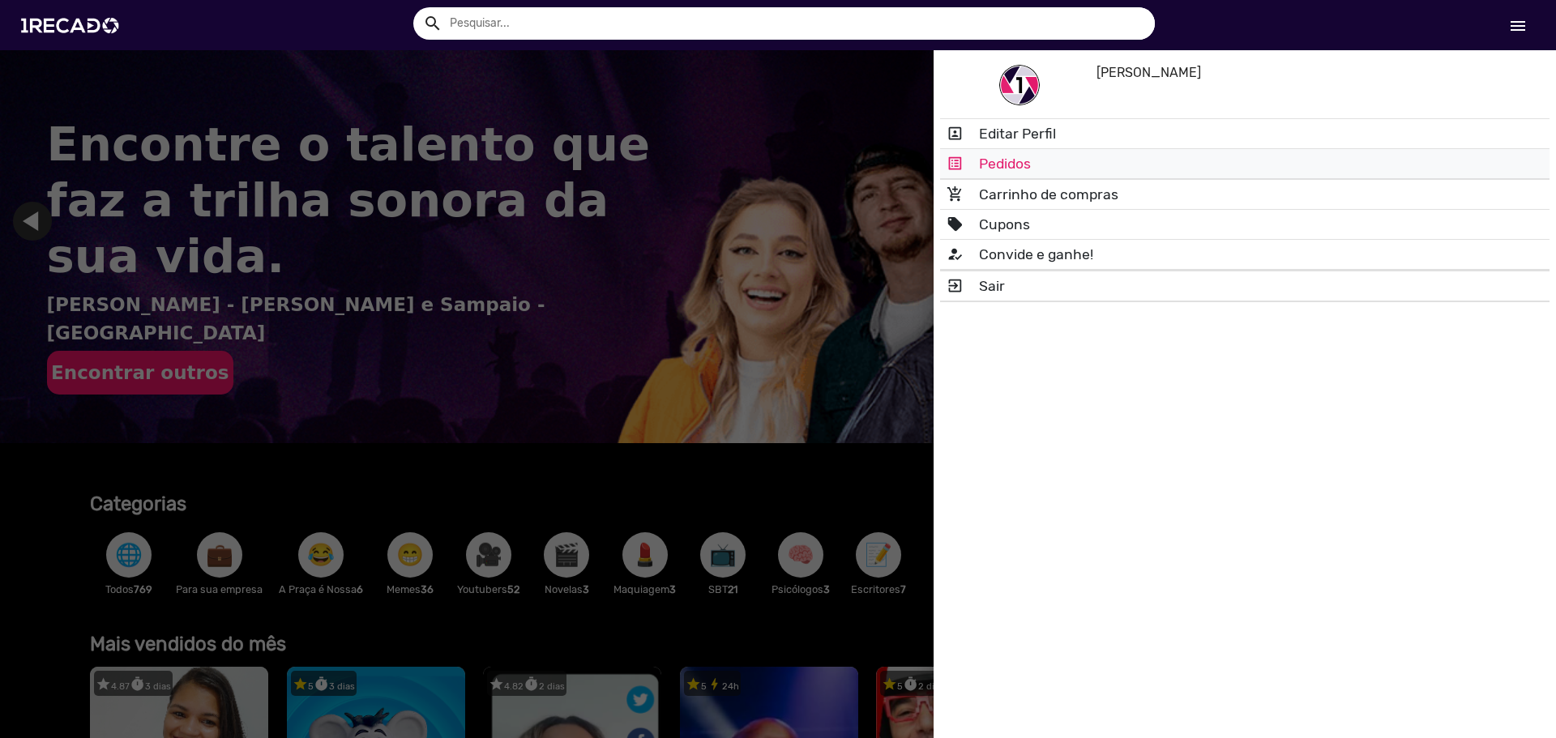
click at [988, 166] on link "list_alt Pedidos" at bounding box center [1244, 163] width 609 height 29
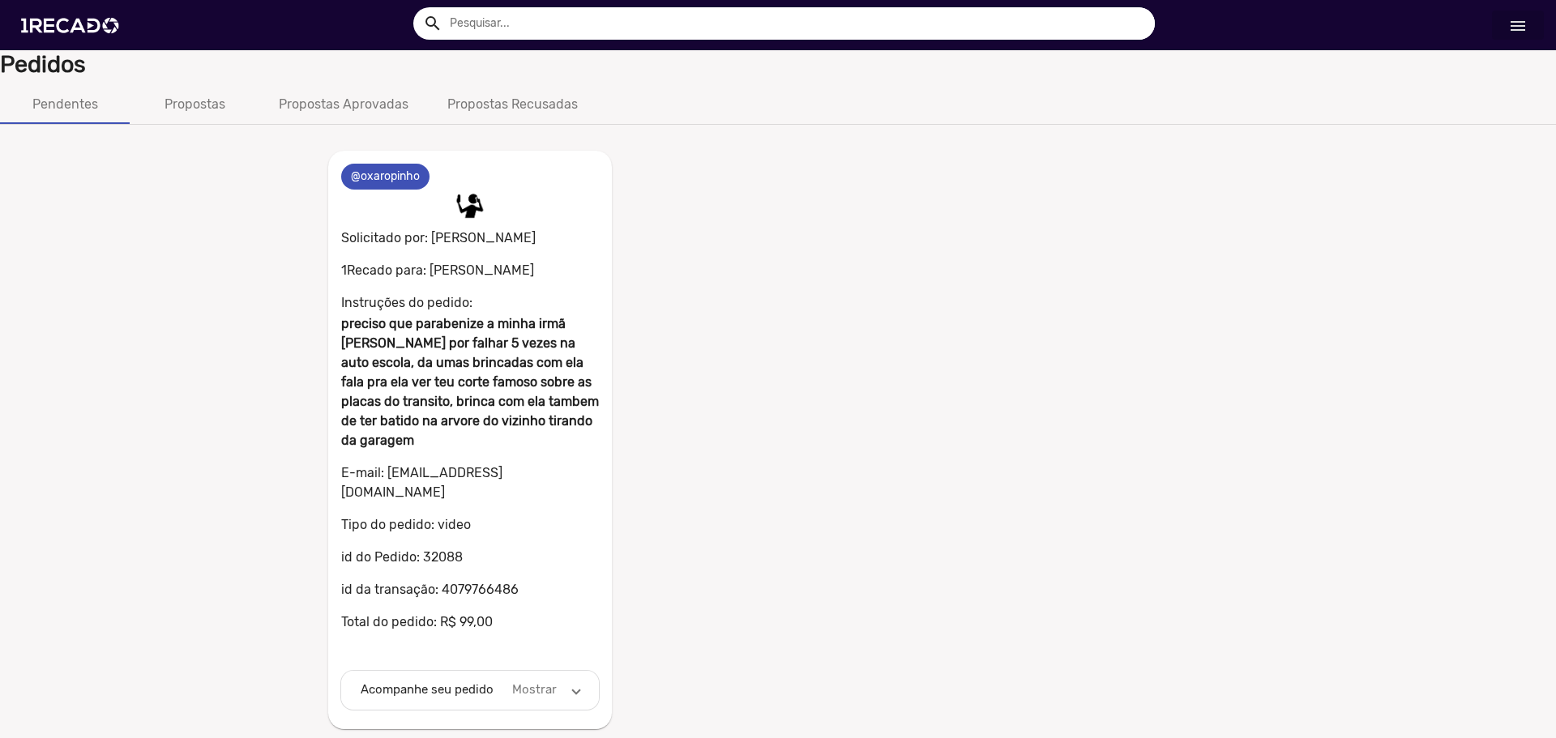
click at [557, 681] on mat-panel-description "Mostrar" at bounding box center [535, 690] width 50 height 19
click at [71, 10] on img at bounding box center [73, 25] width 122 height 69
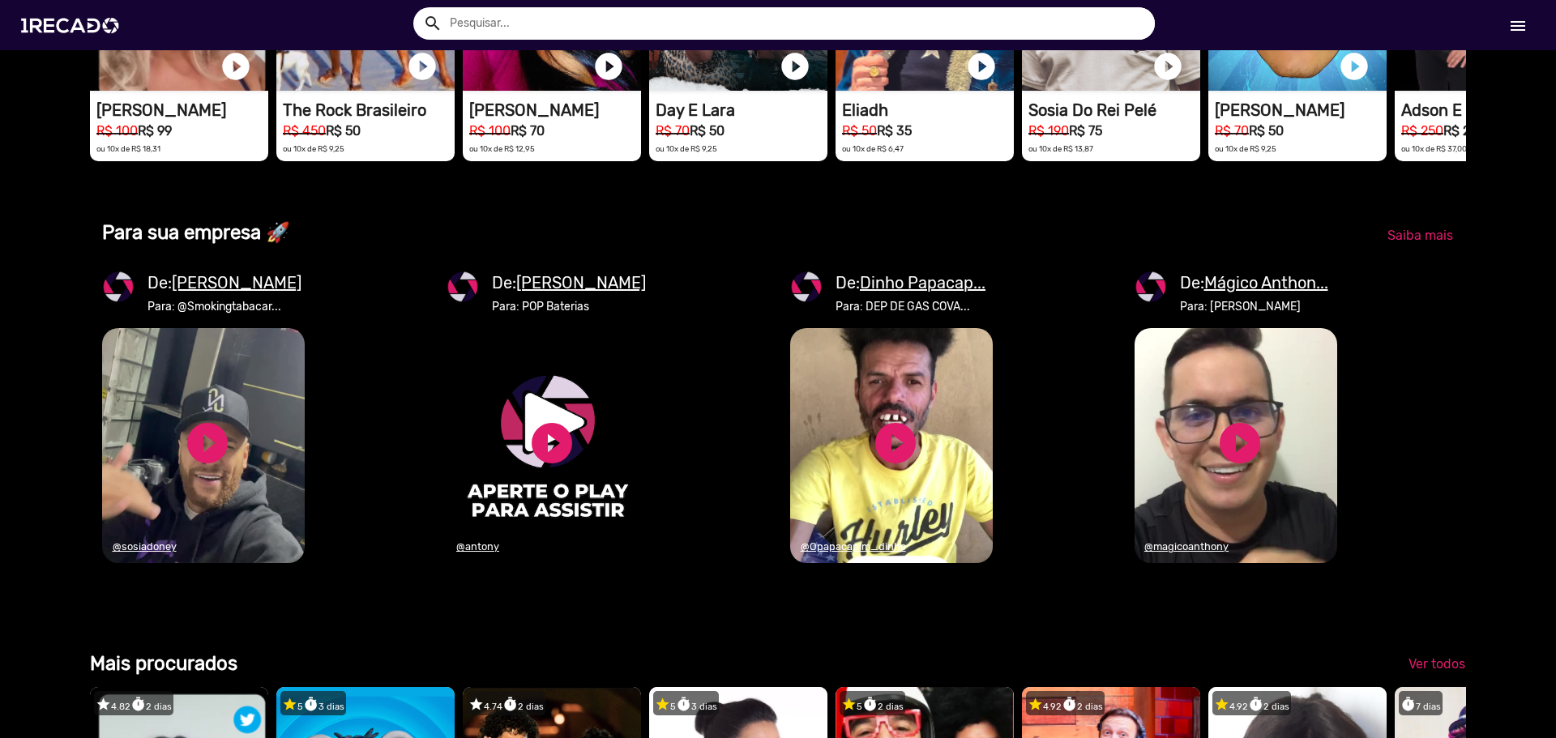
scroll to position [1783, 0]
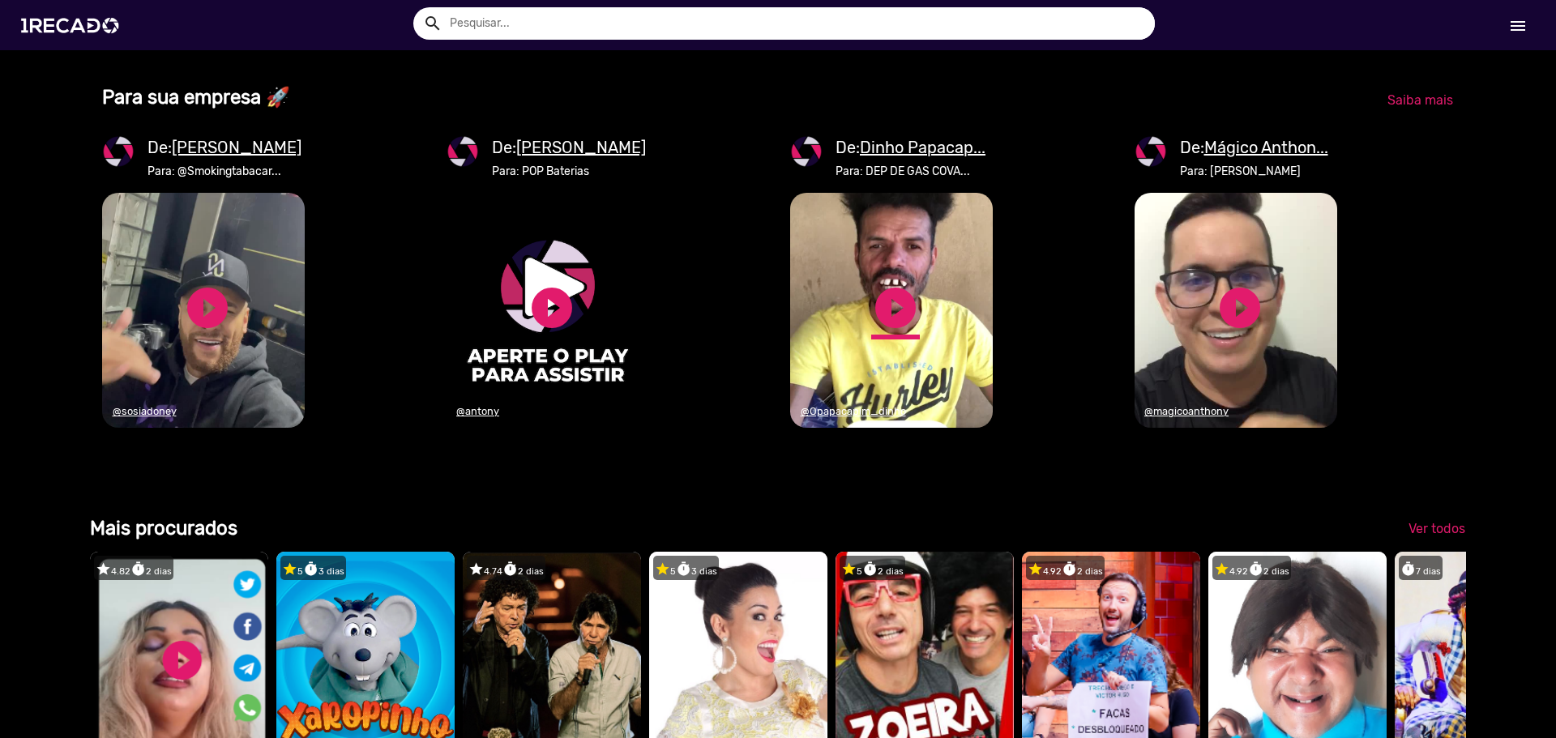
click at [884, 332] on link "play_circle_filled" at bounding box center [895, 308] width 49 height 49
click at [194, 332] on link "play_circle_filled" at bounding box center [207, 308] width 49 height 49
click at [882, 332] on link "pause_circle" at bounding box center [895, 308] width 49 height 49
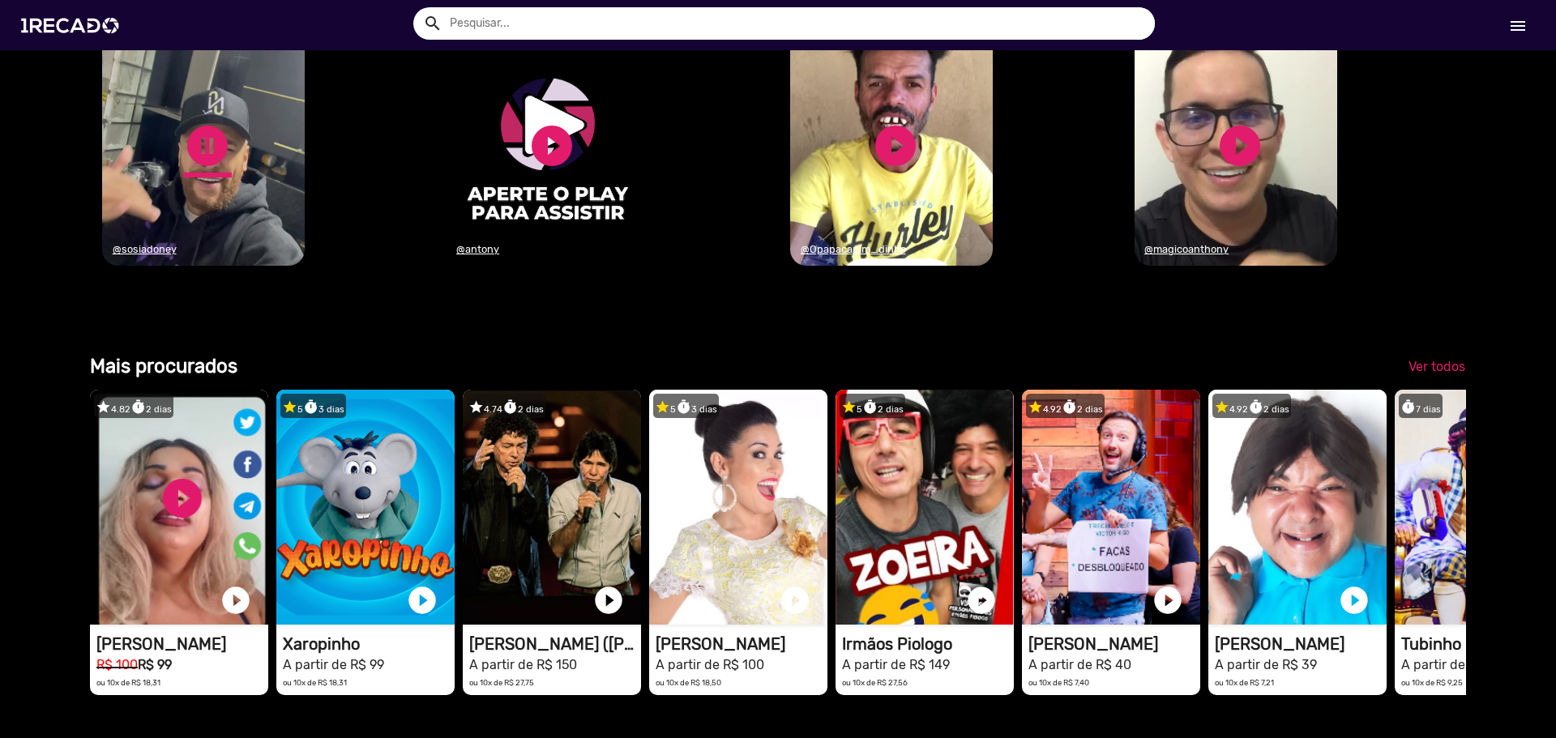
scroll to position [0, 4631]
click at [200, 170] on link "pause_circle" at bounding box center [207, 146] width 49 height 49
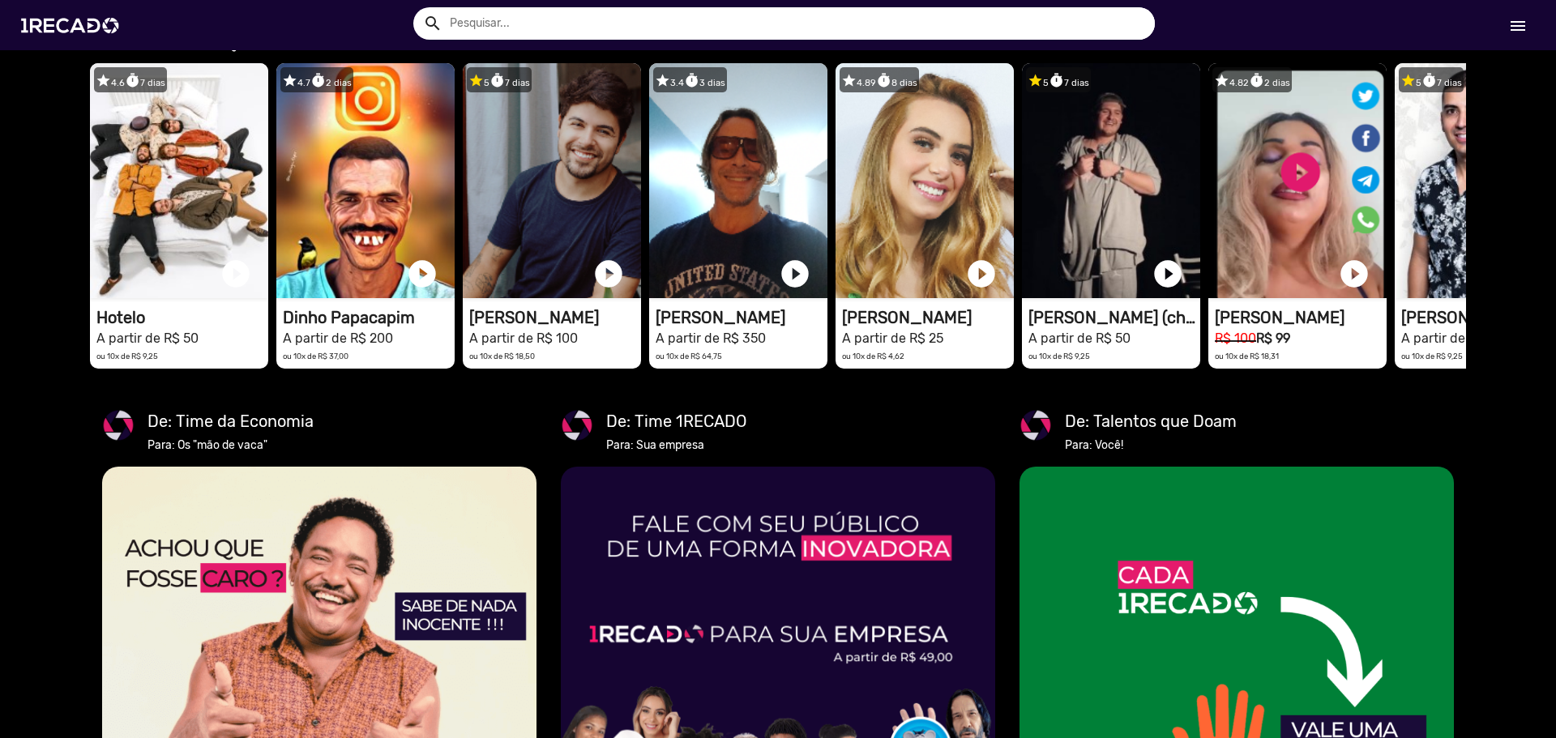
scroll to position [0, 3087]
